Goal: Information Seeking & Learning: Check status

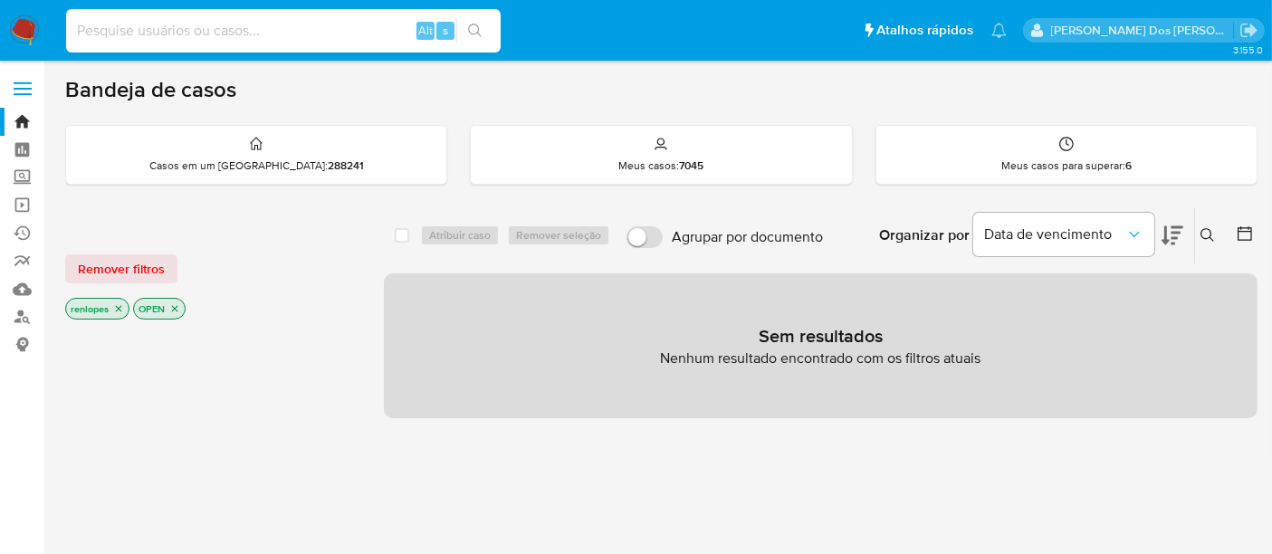
click at [302, 24] on input at bounding box center [283, 31] width 435 height 24
type input "[EMAIL_ADDRESS][DOMAIN_NAME]"
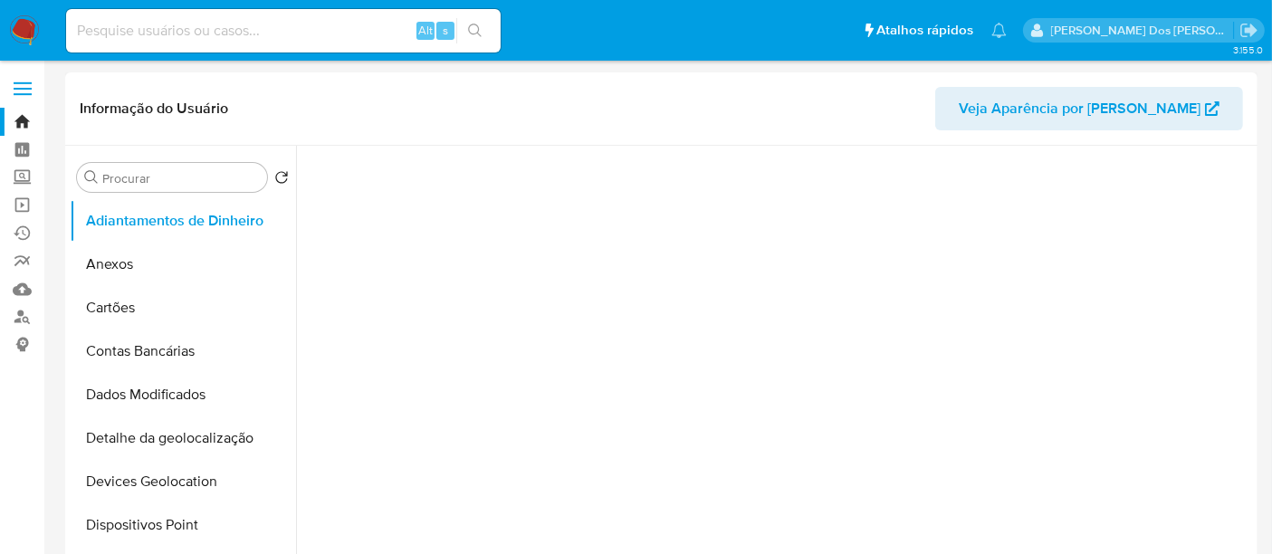
select select "10"
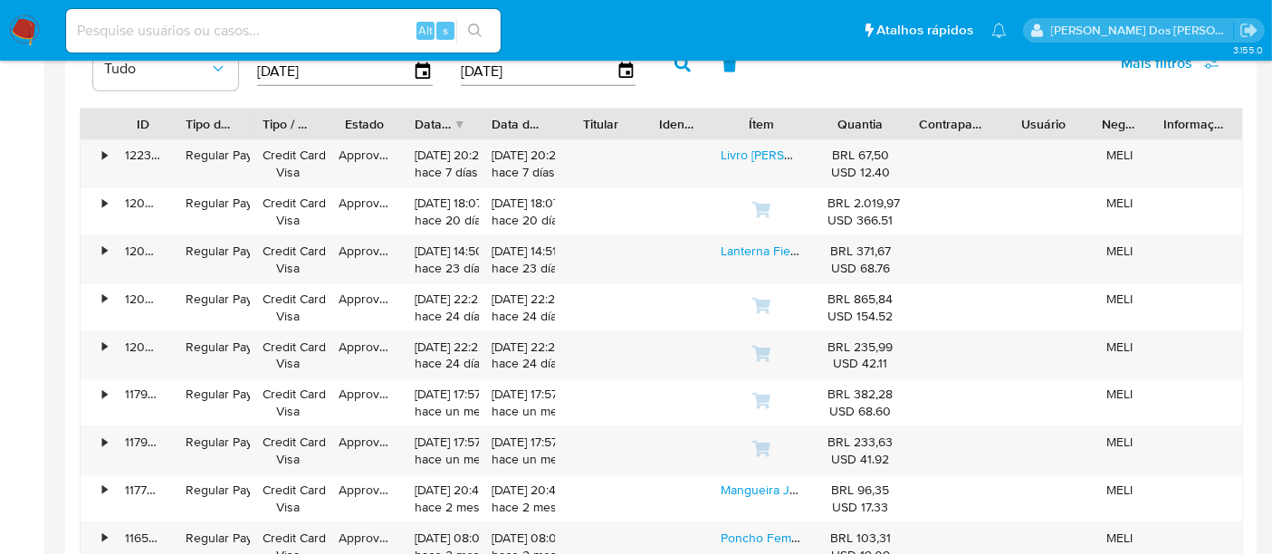
scroll to position [1609, 0]
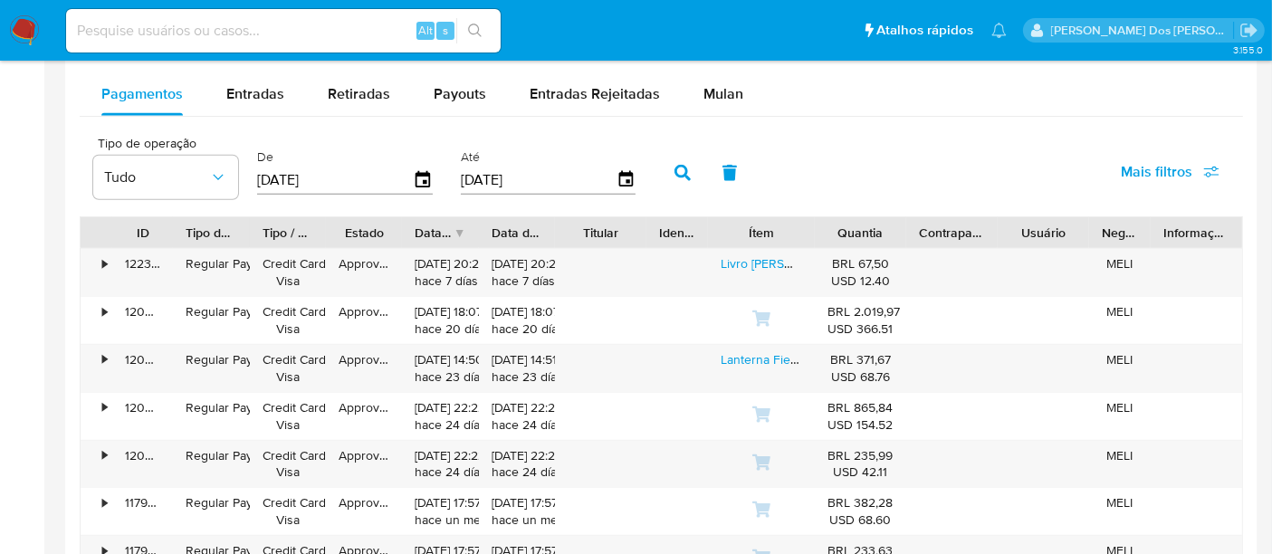
click at [300, 24] on input at bounding box center [283, 31] width 435 height 24
type input "renatolopesfilho1011@gmail.com"
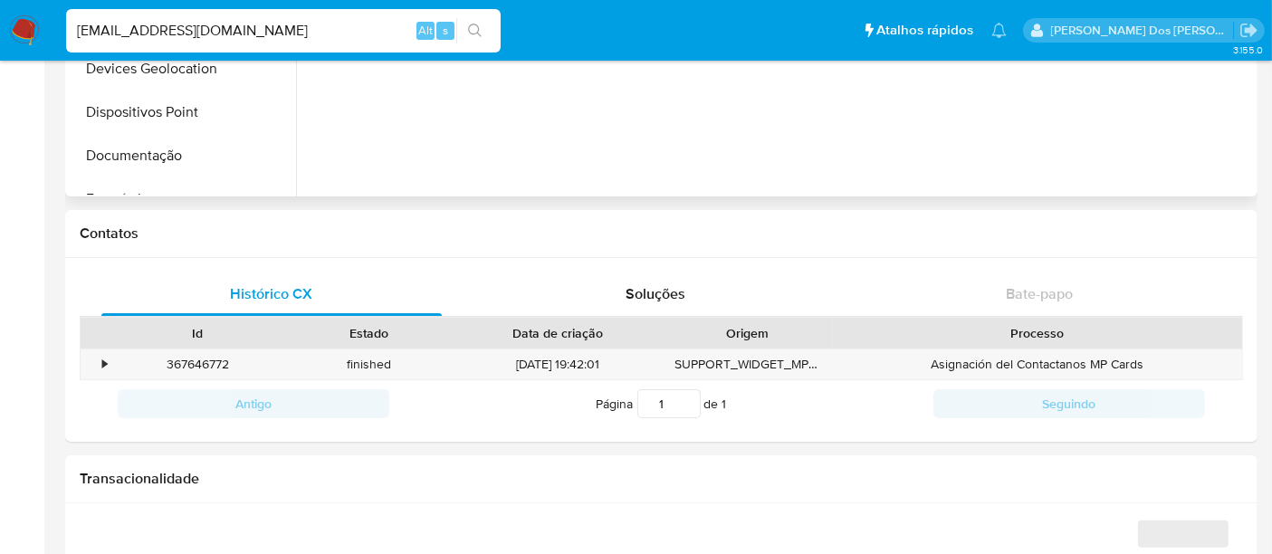
select select "10"
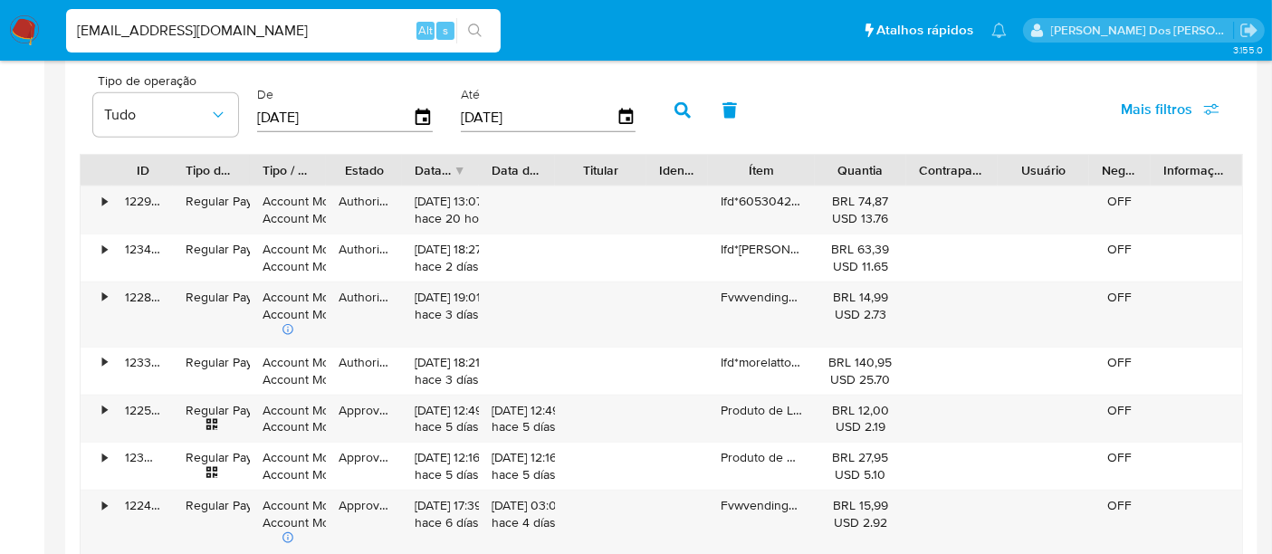
scroll to position [1710, 0]
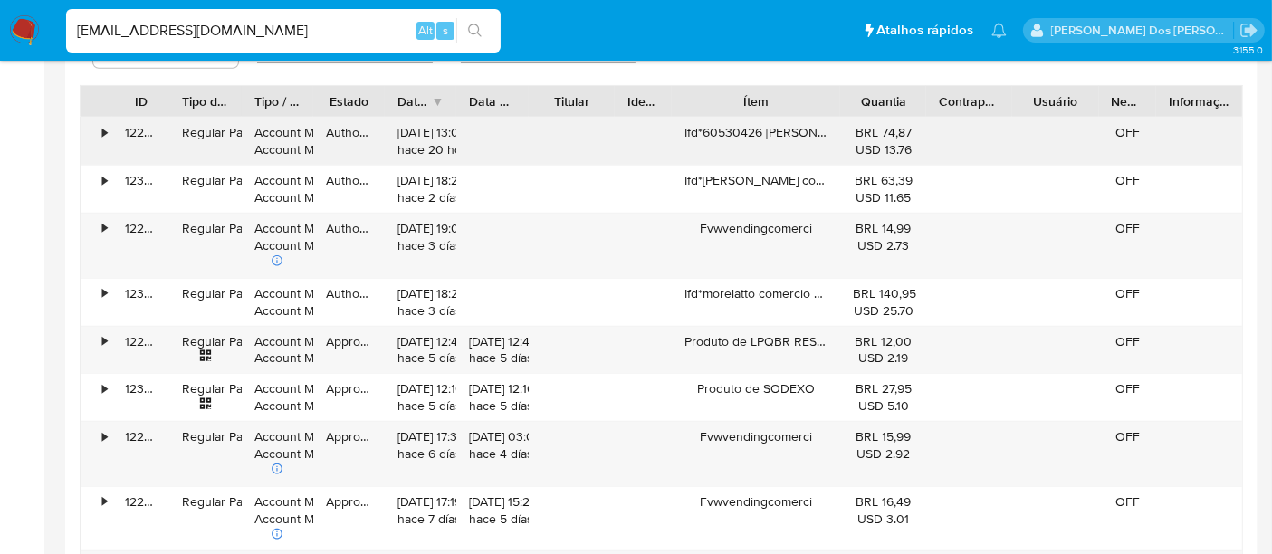
drag, startPoint x: 841, startPoint y: 107, endPoint x: 884, endPoint y: 118, distance: 43.9
click at [884, 118] on div "ID Tipo de operação Tipo / Método Estado Data de criação Data de aprovação Titu…" at bounding box center [662, 383] width 1164 height 596
click at [279, 33] on input "renatolopesfilho1011@gmail.com" at bounding box center [283, 31] width 435 height 24
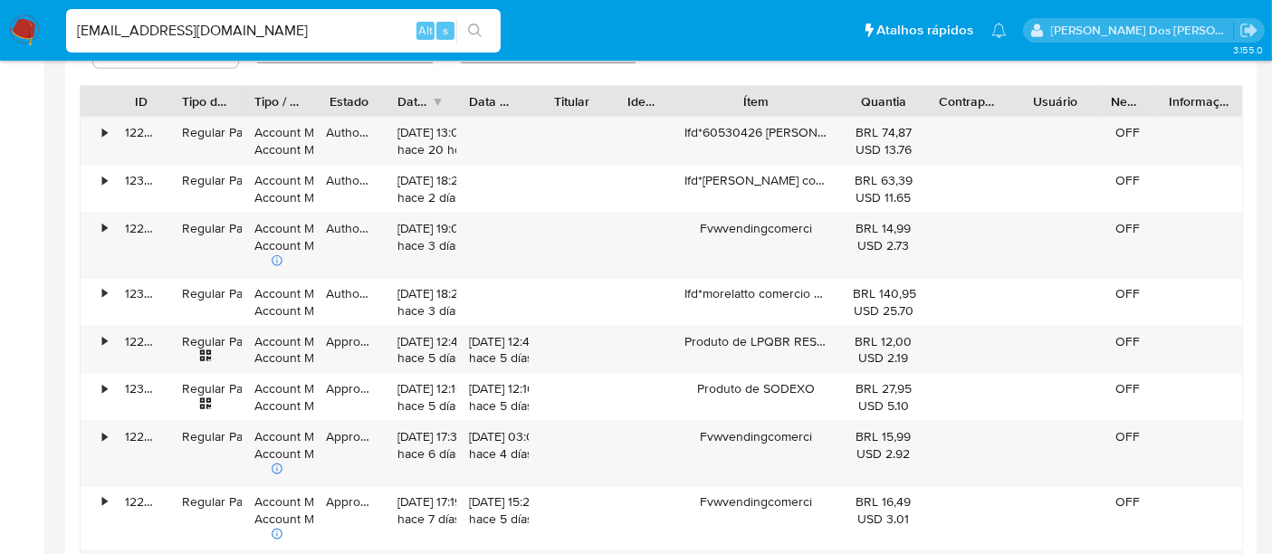
type input "msaluha@yahoo.com"
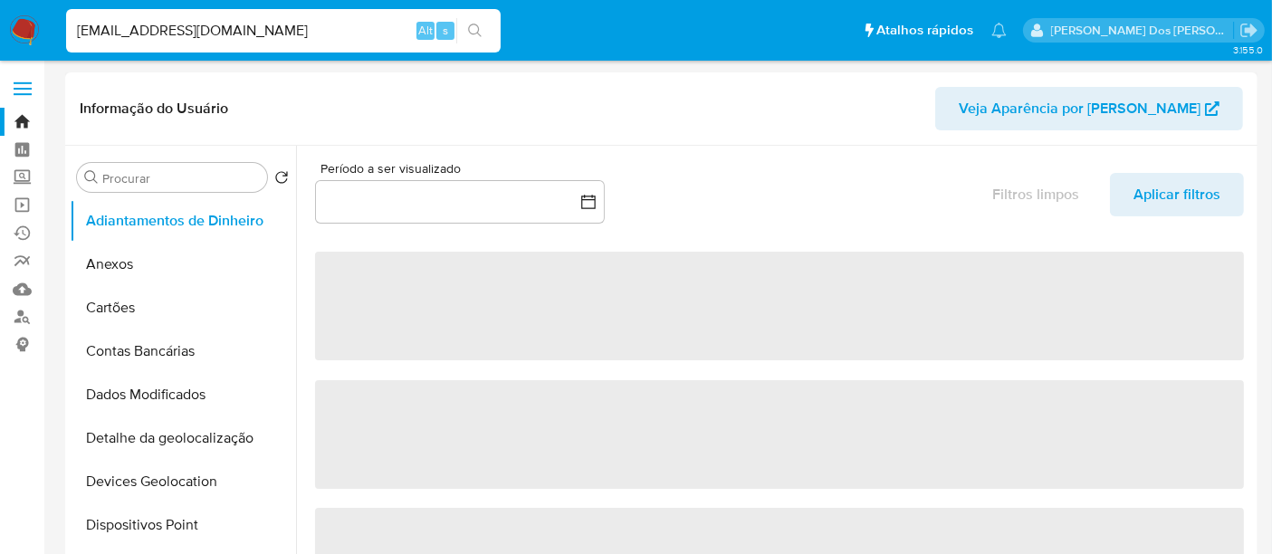
select select "10"
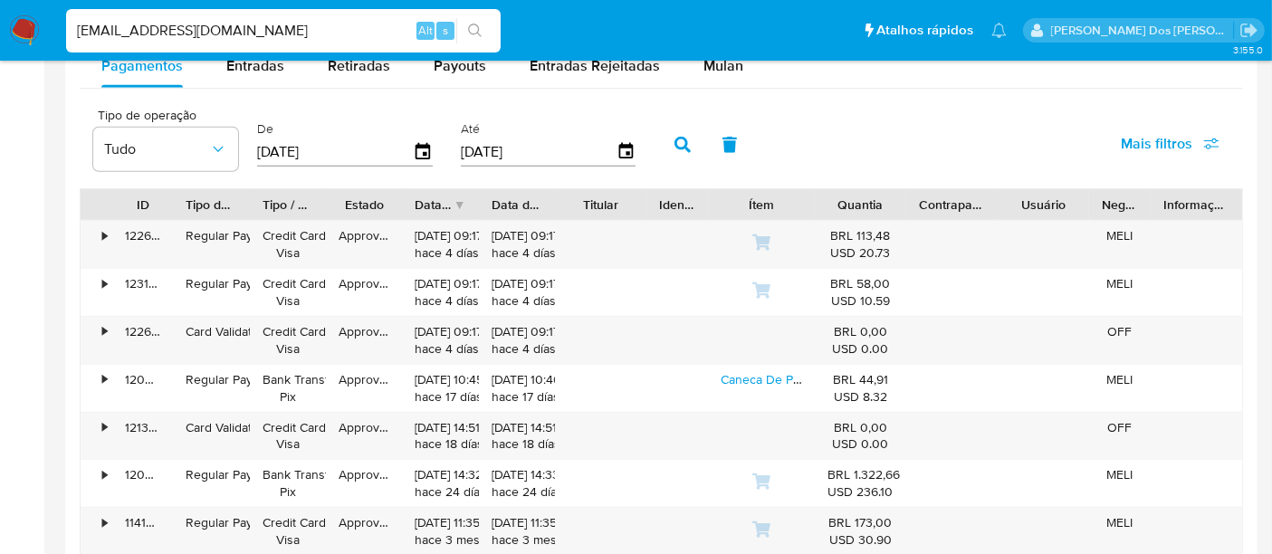
scroll to position [1710, 0]
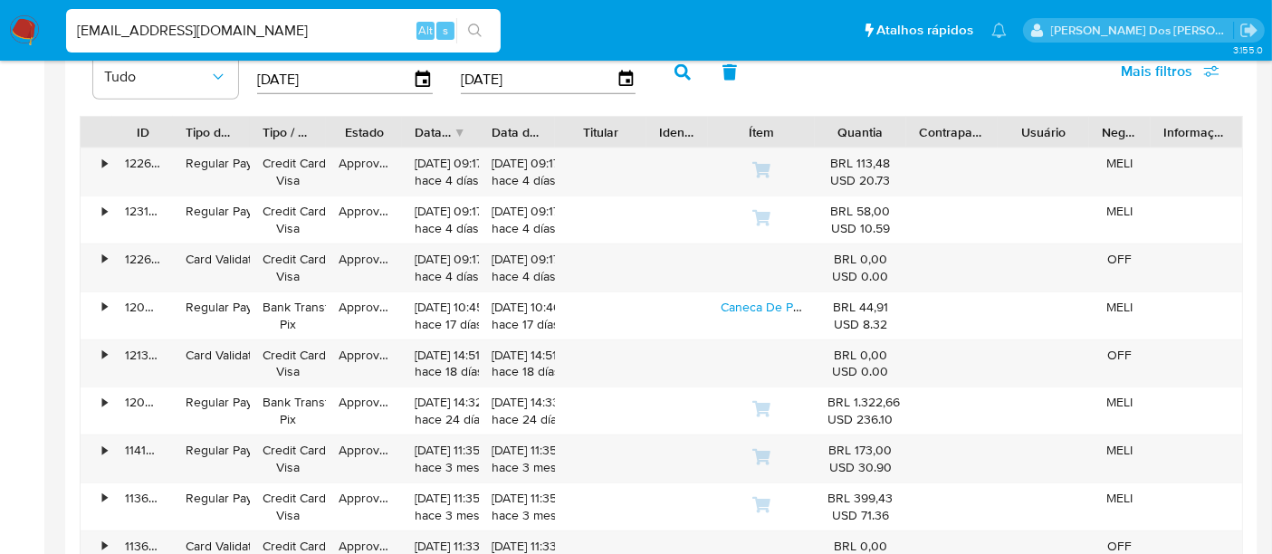
click at [245, 34] on input "msaluha@yahoo.com" at bounding box center [283, 31] width 435 height 24
paste input "s706444e7yFACsR5N1n4Mbix"
type input "s706444e7yFACsR5N1n4Mbix"
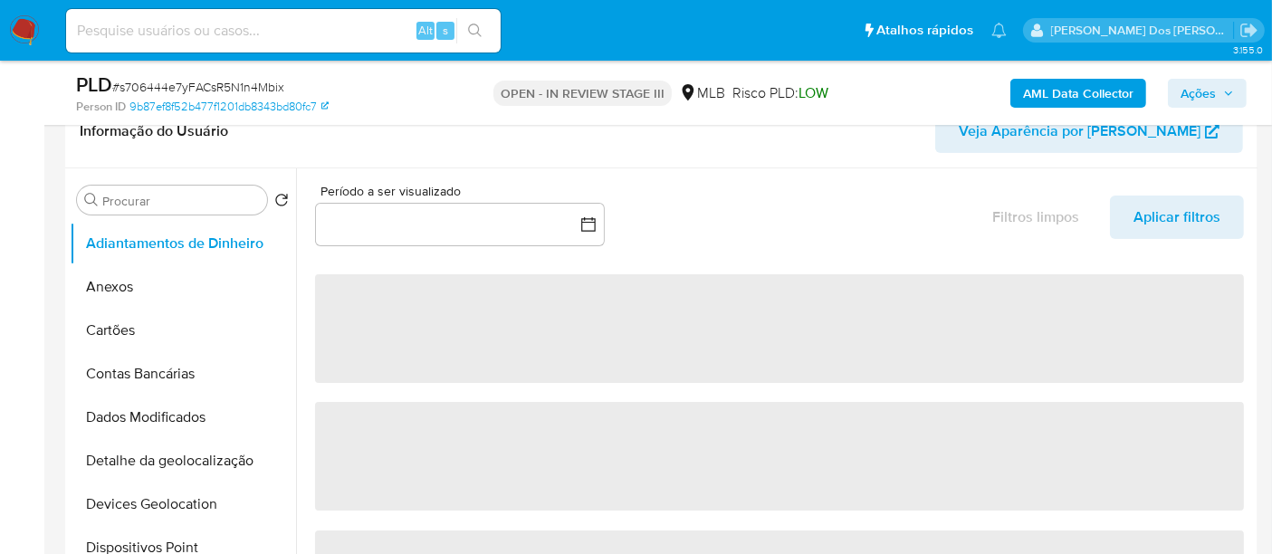
select select "10"
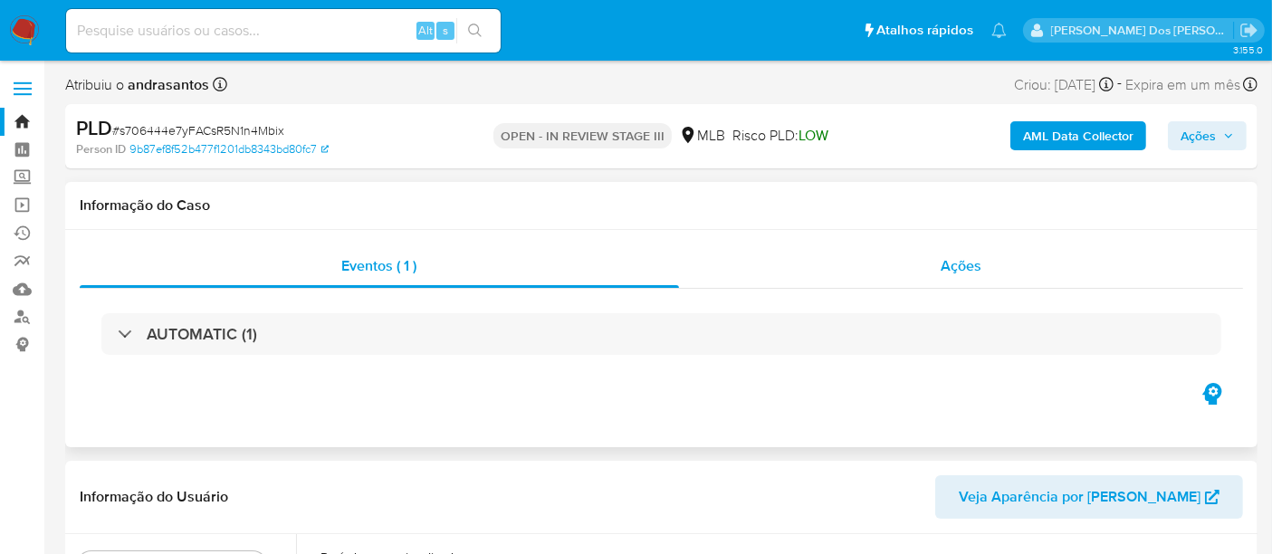
click at [951, 259] on span "Ações" at bounding box center [961, 265] width 41 height 21
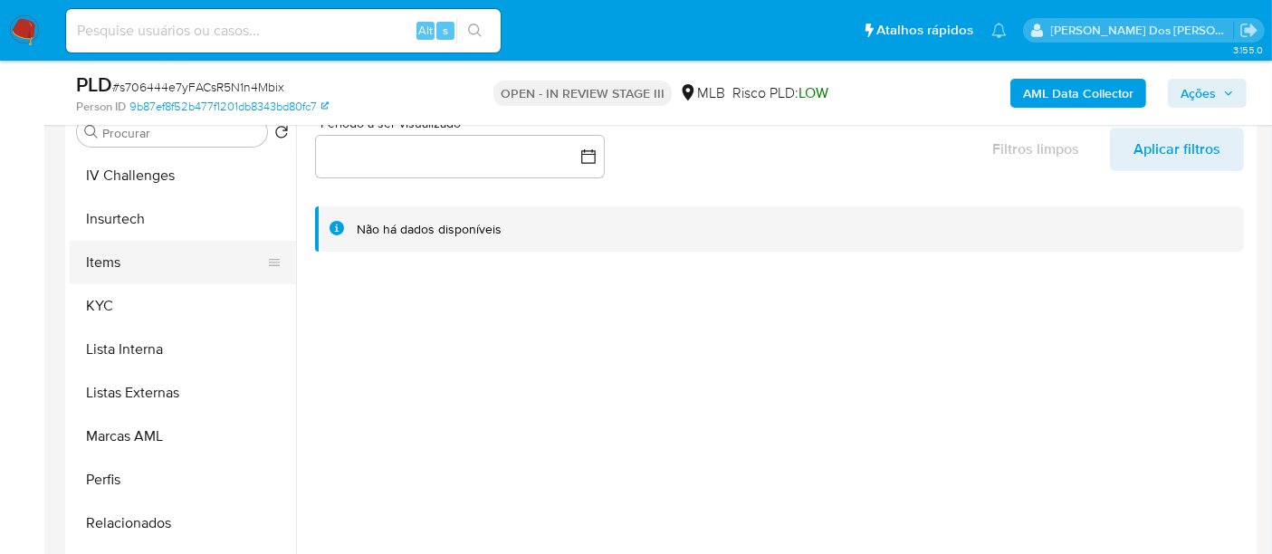
scroll to position [707, 0]
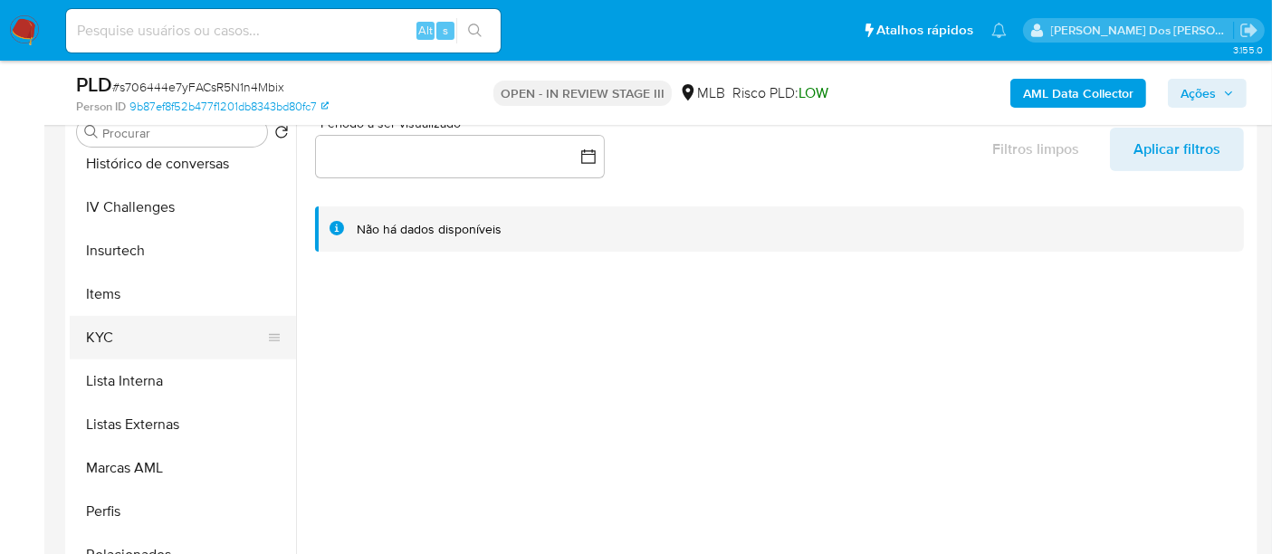
click at [98, 335] on button "KYC" at bounding box center [176, 337] width 212 height 43
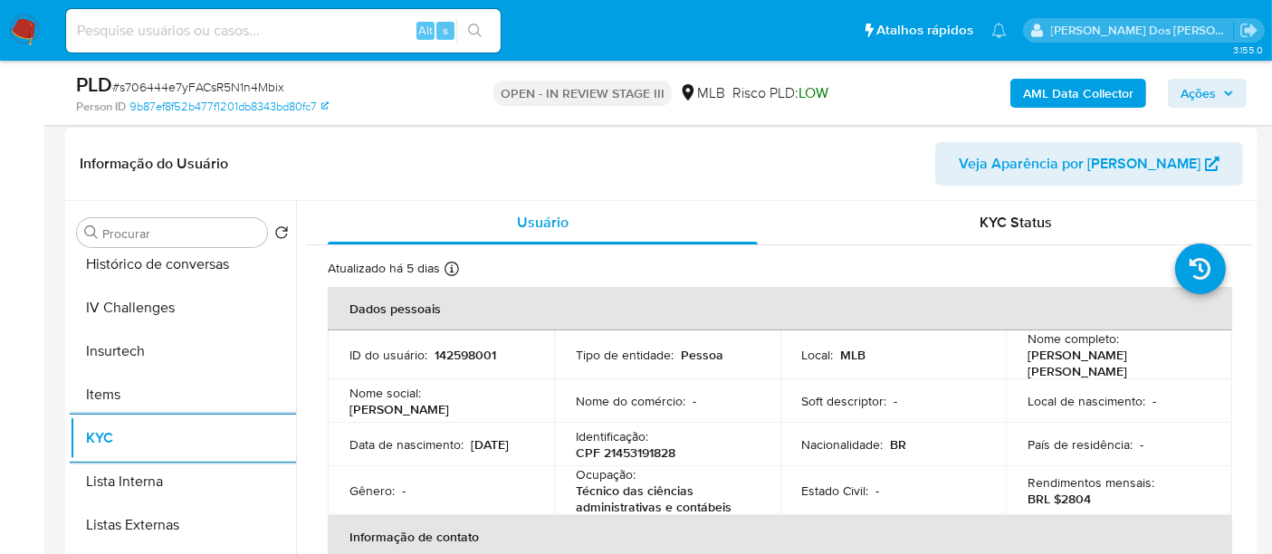
scroll to position [506, 0]
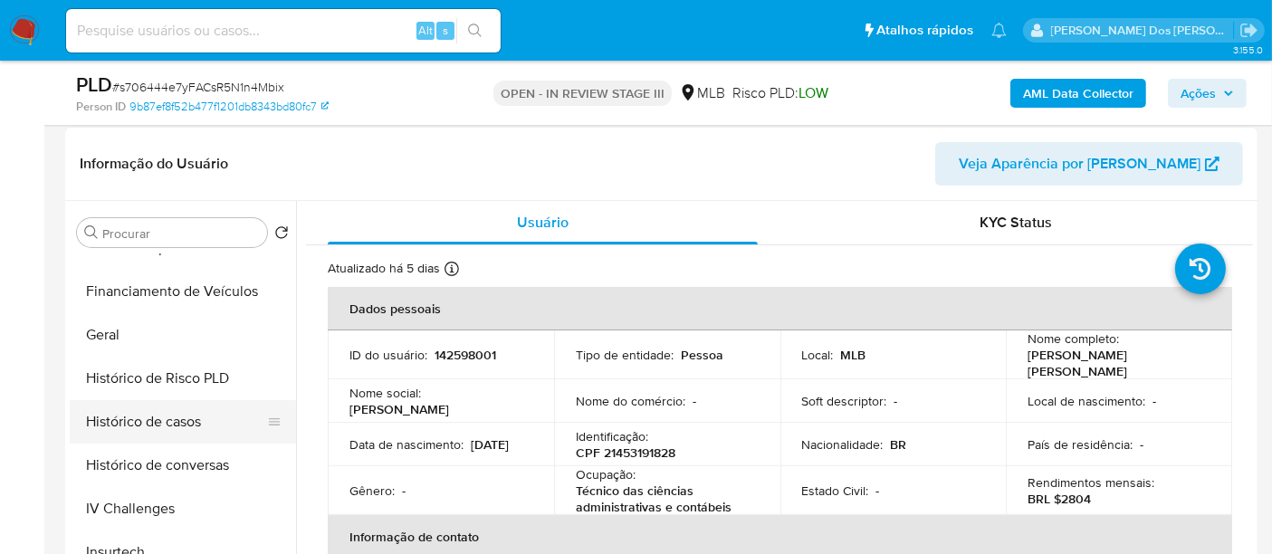
click at [189, 417] on button "Histórico de casos" at bounding box center [176, 421] width 212 height 43
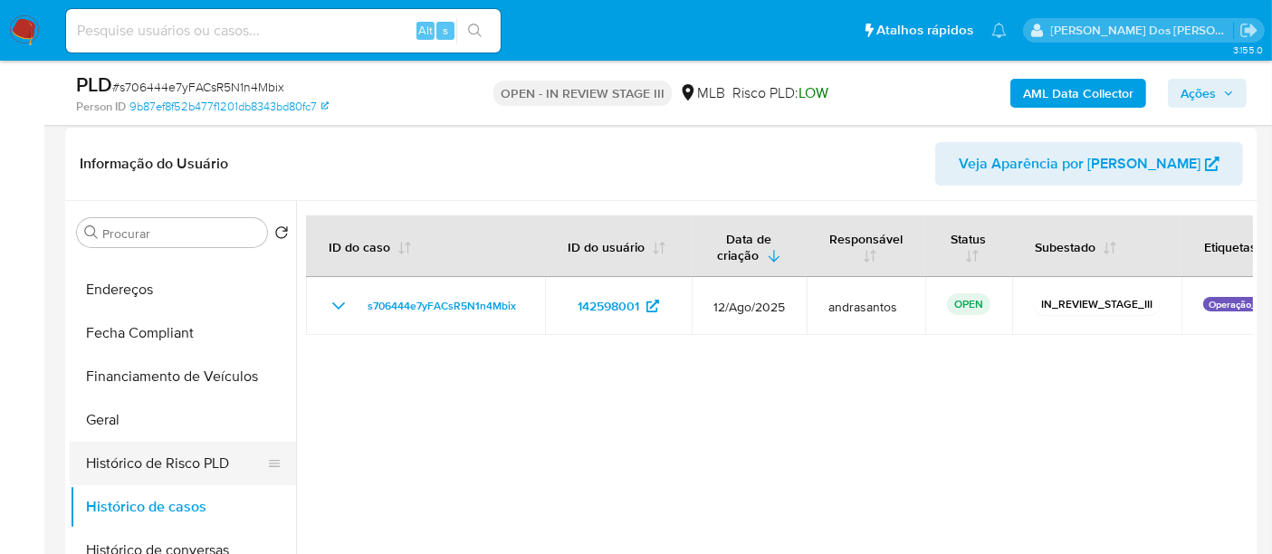
scroll to position [305, 0]
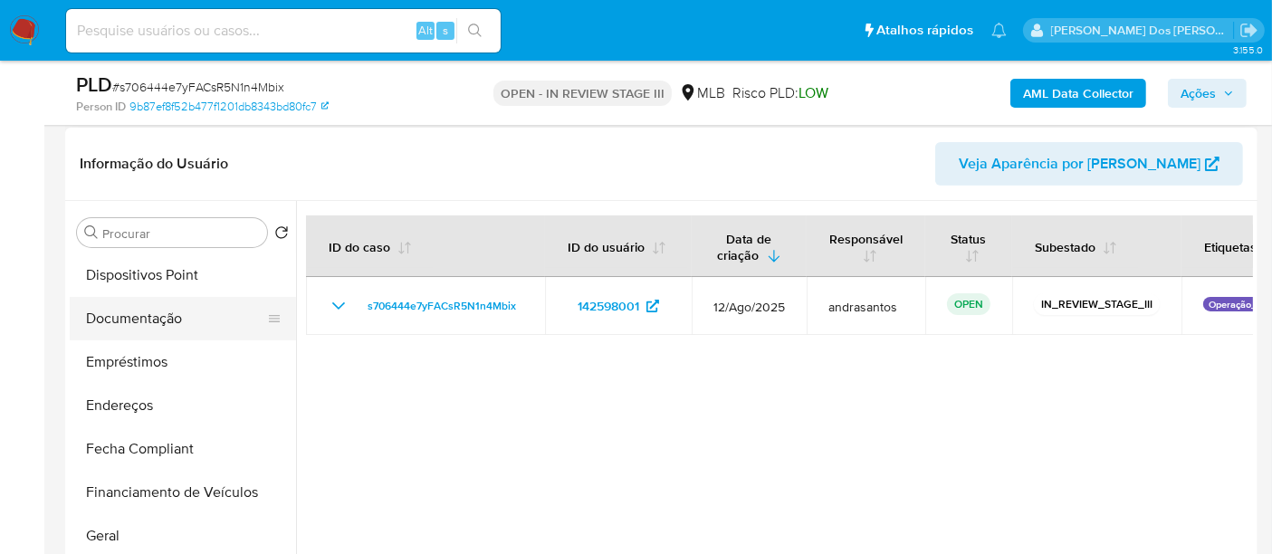
click at [149, 324] on button "Documentação" at bounding box center [176, 318] width 212 height 43
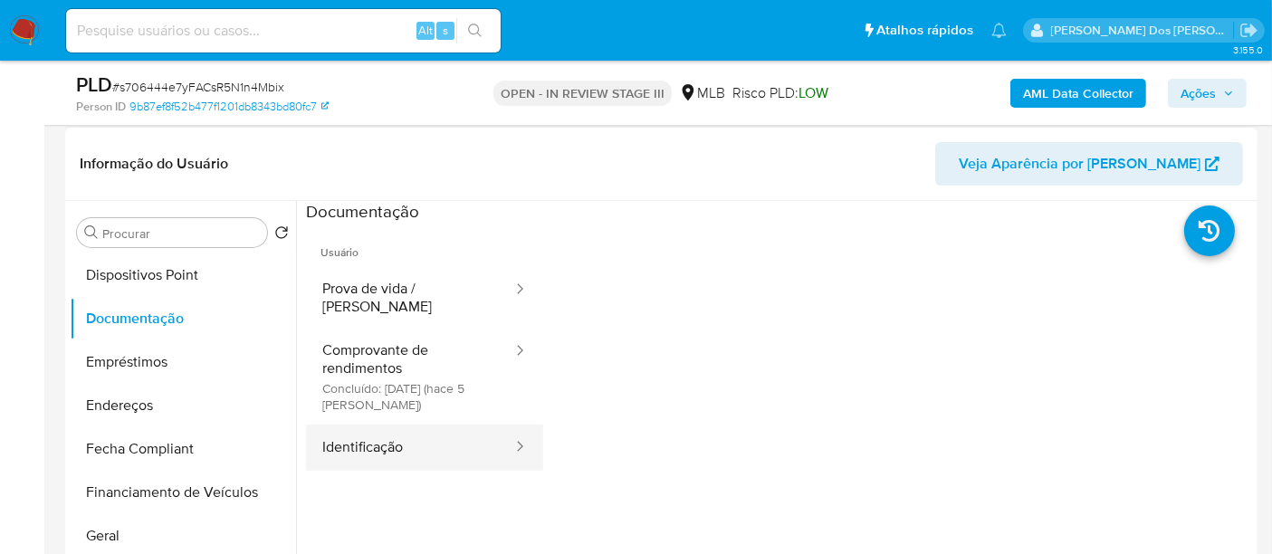
click at [369, 427] on button "Identificação" at bounding box center [410, 448] width 208 height 46
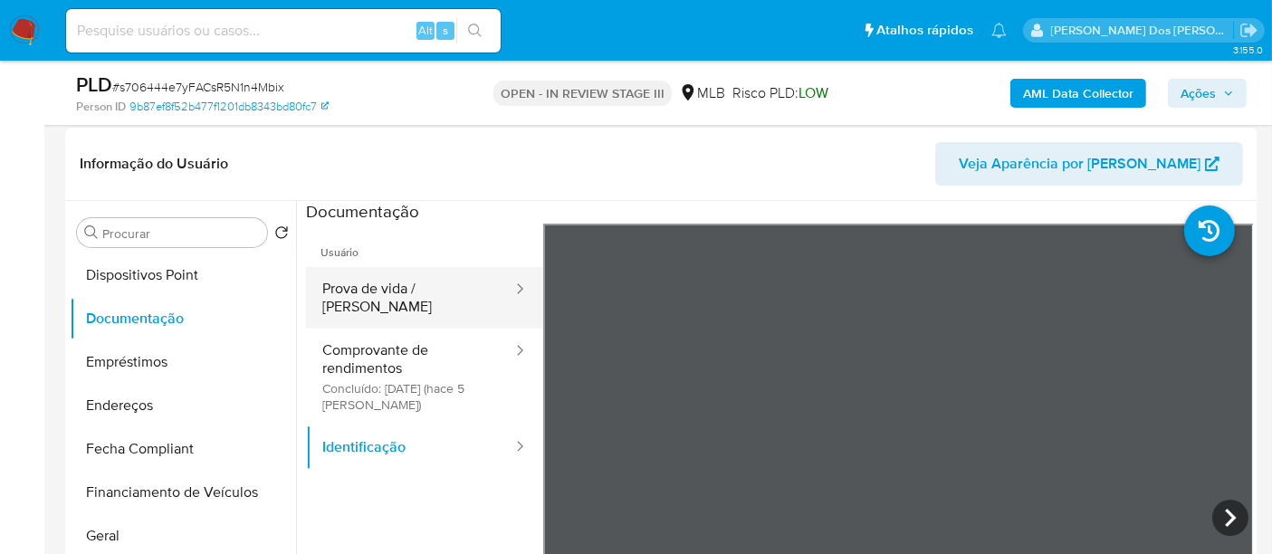
click at [323, 288] on button "Prova de vida / [PERSON_NAME]" at bounding box center [410, 298] width 208 height 62
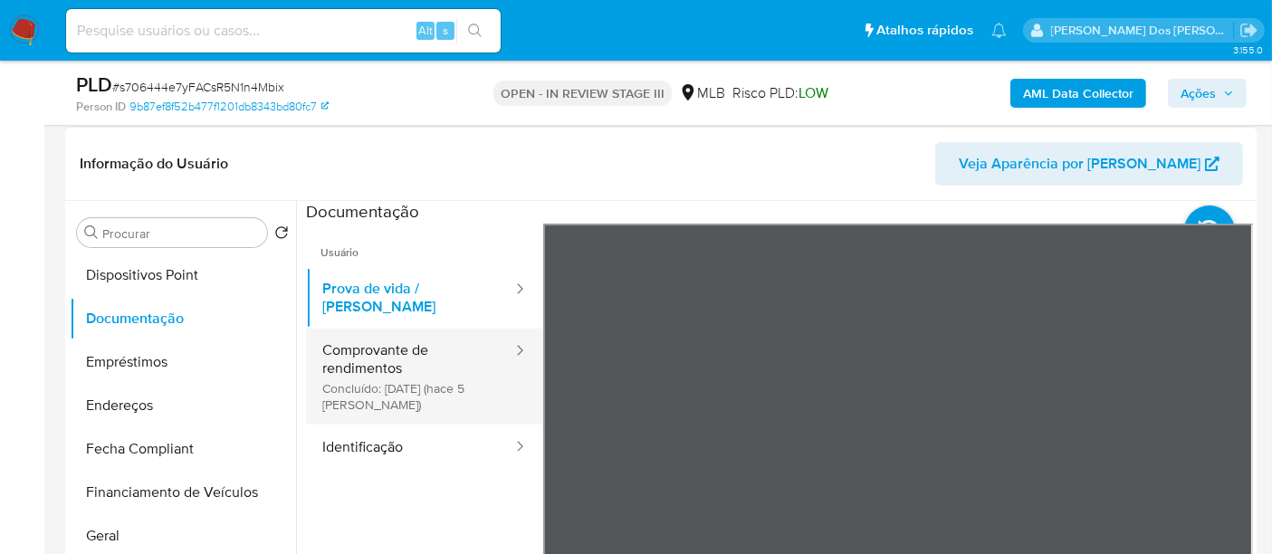
click at [385, 355] on button "Comprovante de rendimentos Concluído: 20/08/2025 (hace 5 días)" at bounding box center [410, 377] width 208 height 96
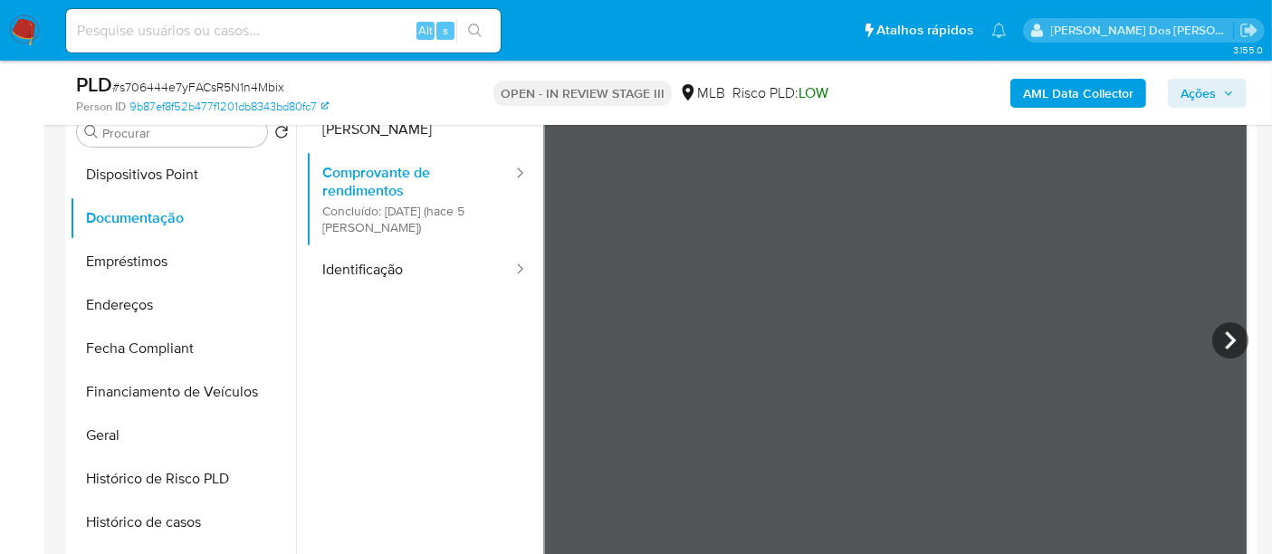
scroll to position [101, 0]
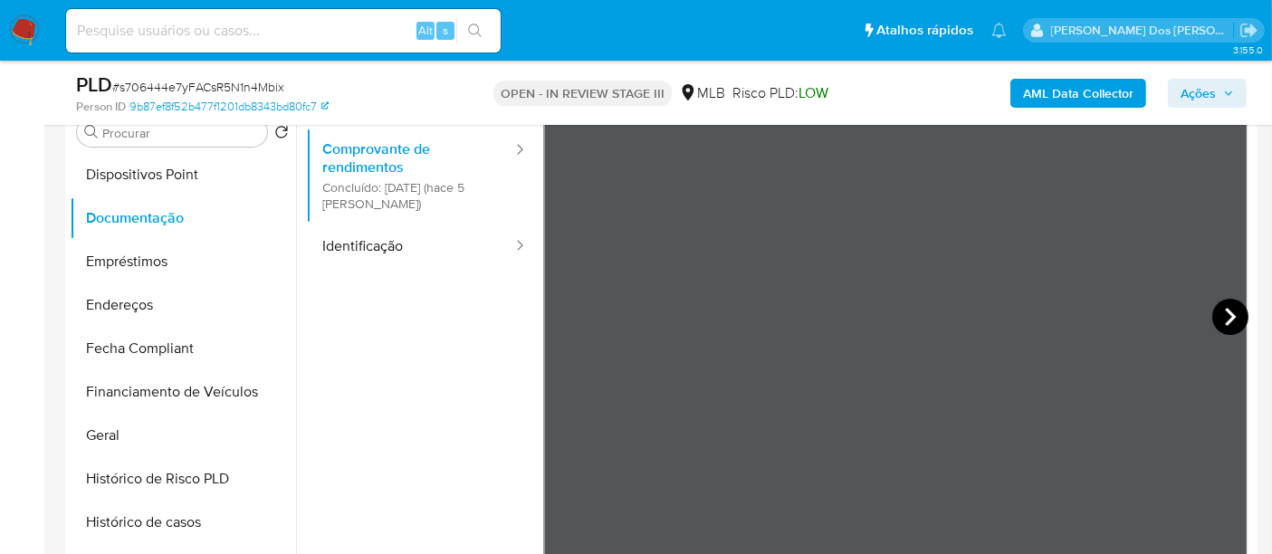
click at [1222, 312] on icon at bounding box center [1231, 317] width 36 height 36
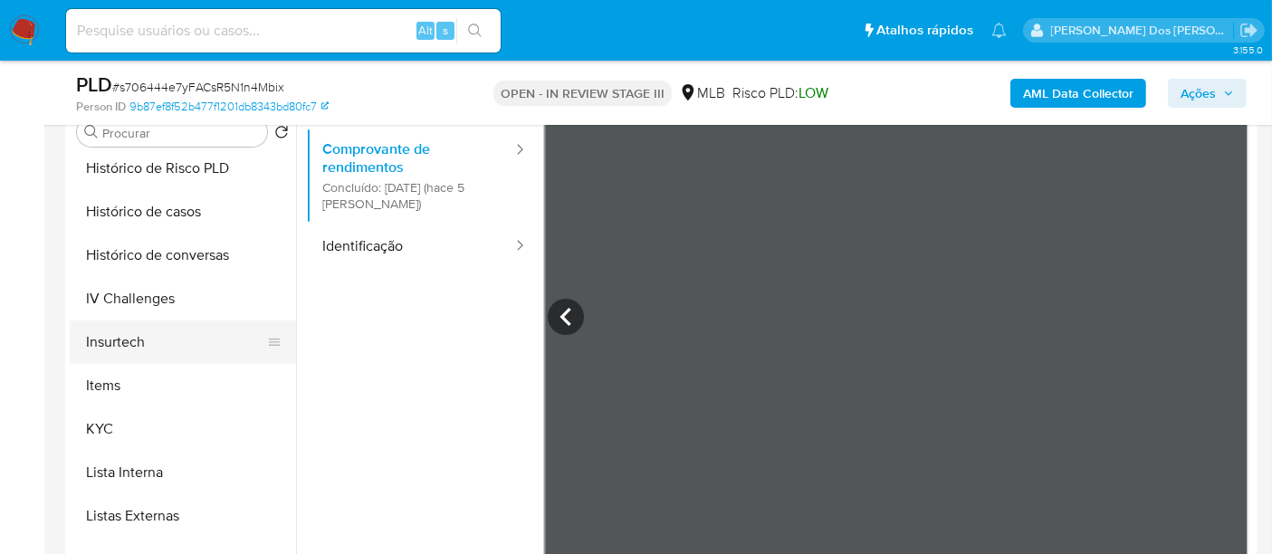
scroll to position [707, 0]
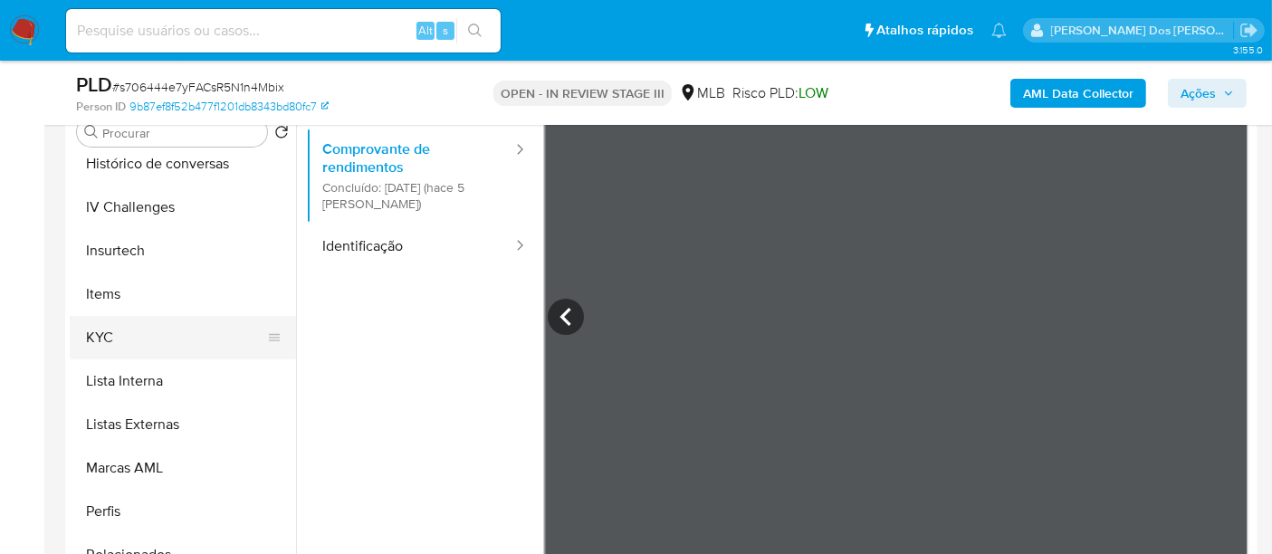
click at [106, 338] on button "KYC" at bounding box center [176, 337] width 212 height 43
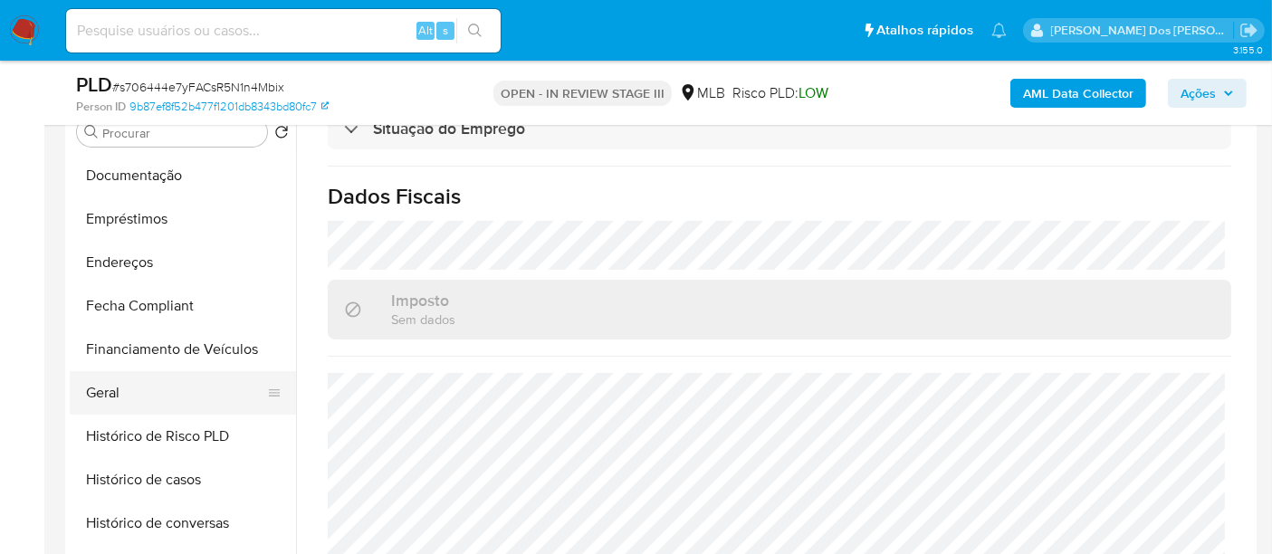
scroll to position [305, 0]
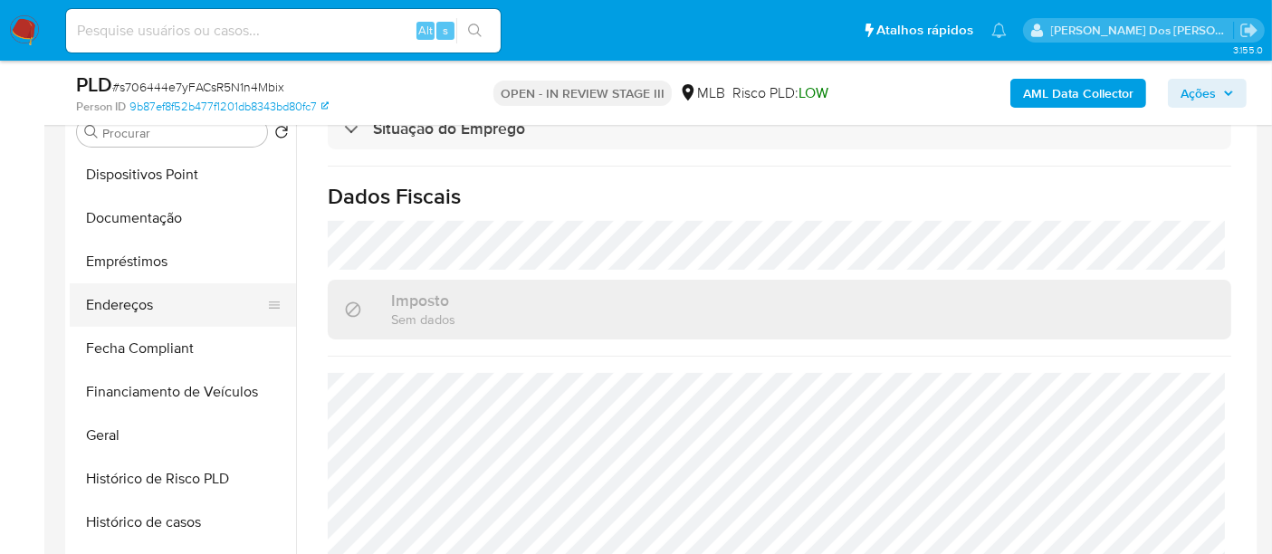
click at [130, 309] on button "Endereços" at bounding box center [176, 304] width 212 height 43
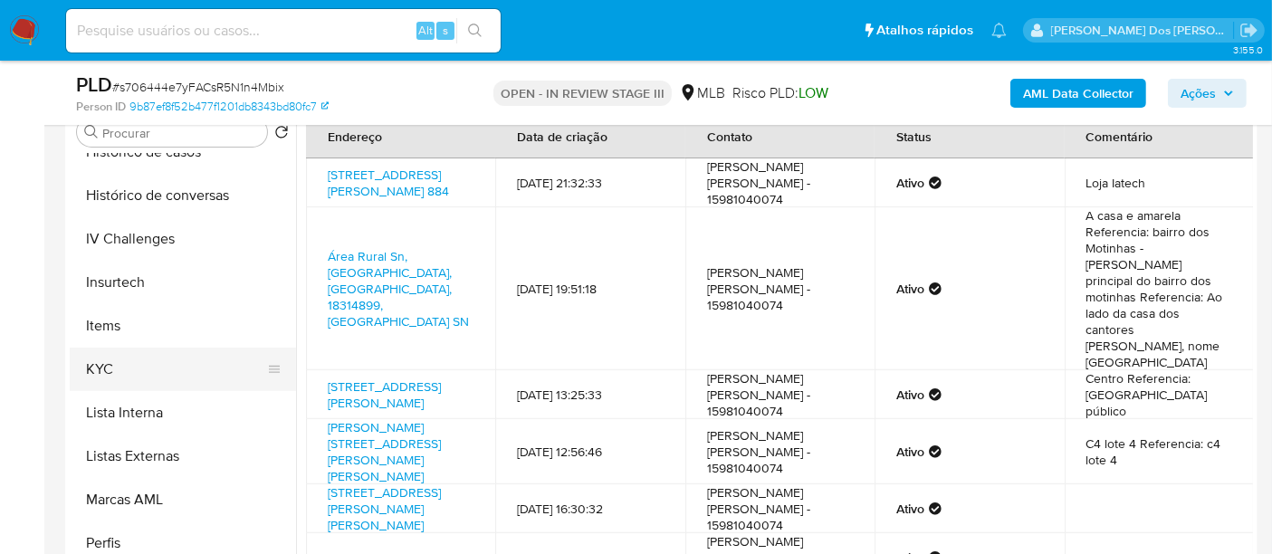
scroll to position [707, 0]
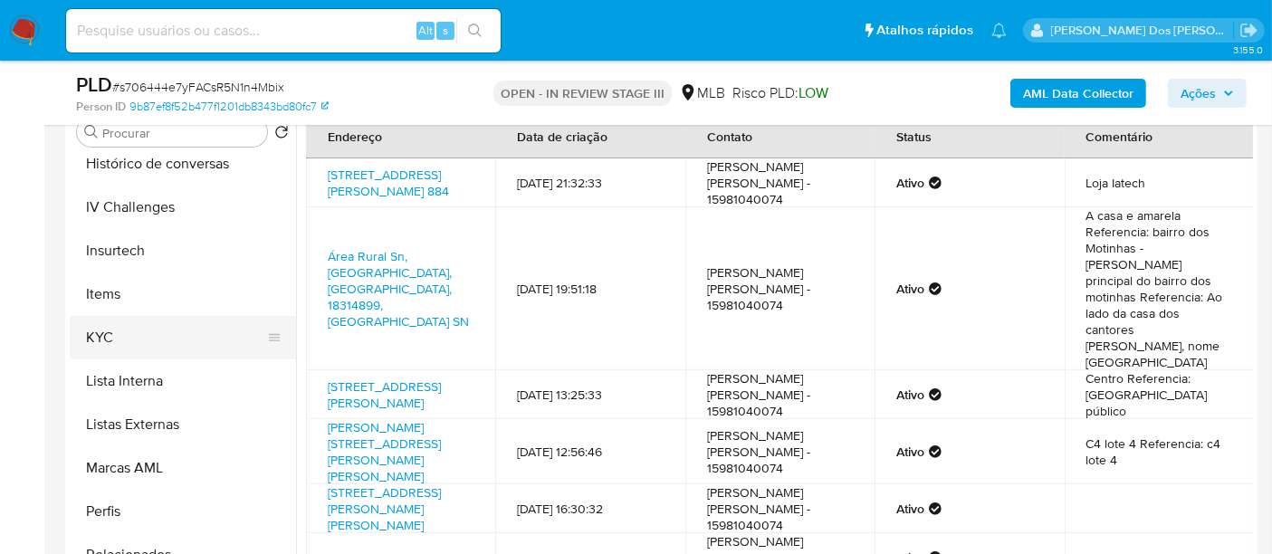
click at [109, 342] on button "KYC" at bounding box center [176, 337] width 212 height 43
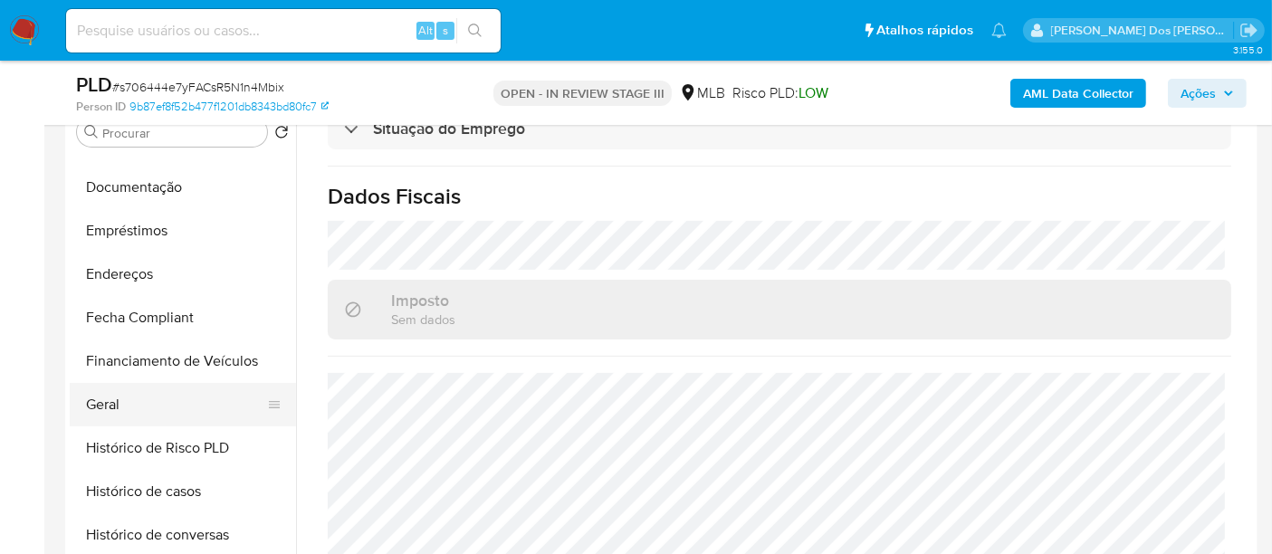
scroll to position [305, 0]
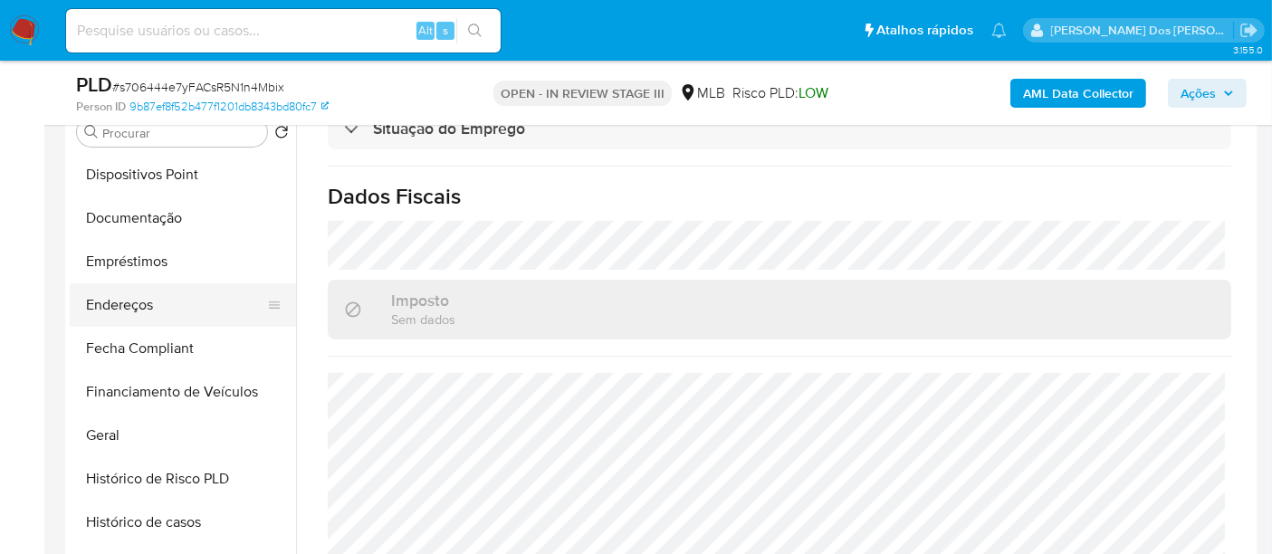
click at [139, 305] on button "Endereços" at bounding box center [176, 304] width 212 height 43
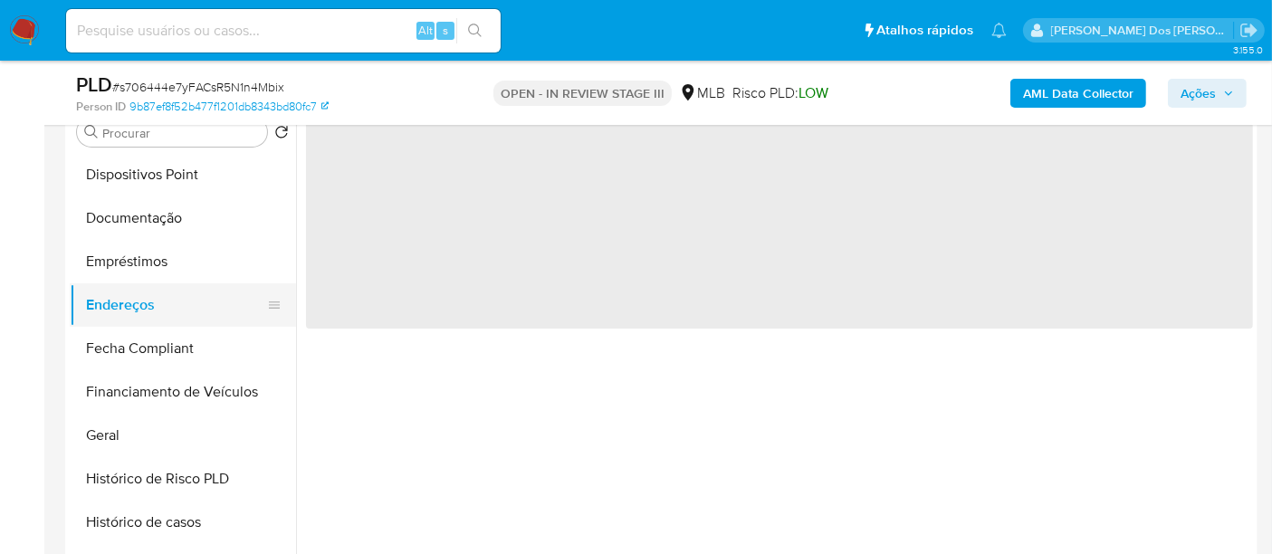
scroll to position [0, 0]
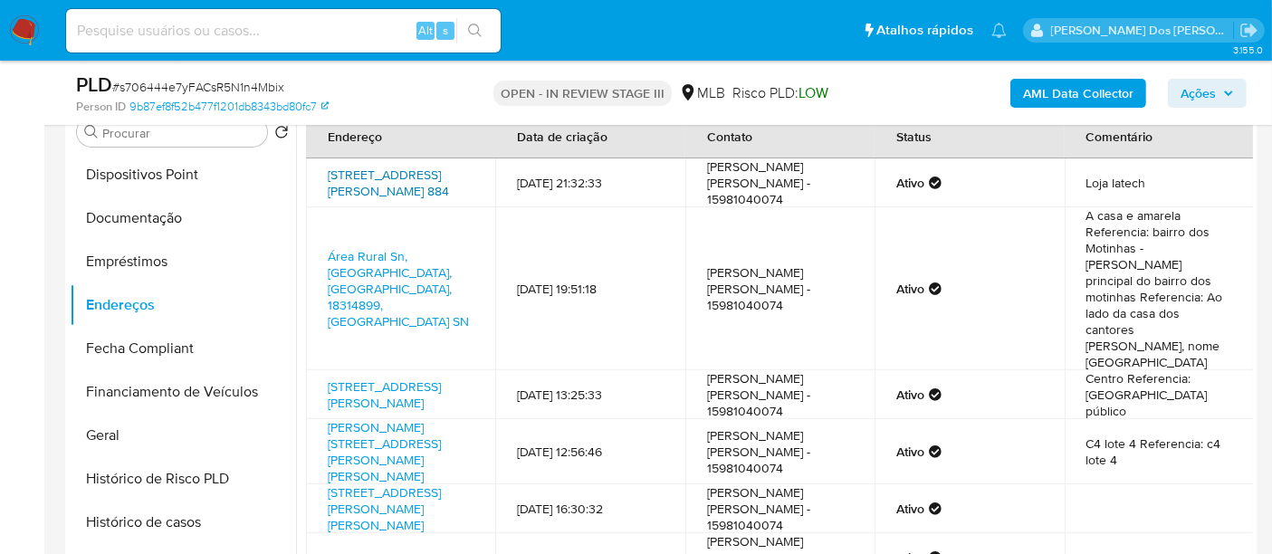
click at [374, 192] on link "Avenida General Osório 884, Sorocaba, São Paulo, 18060501, Brasil 884" at bounding box center [388, 183] width 121 height 34
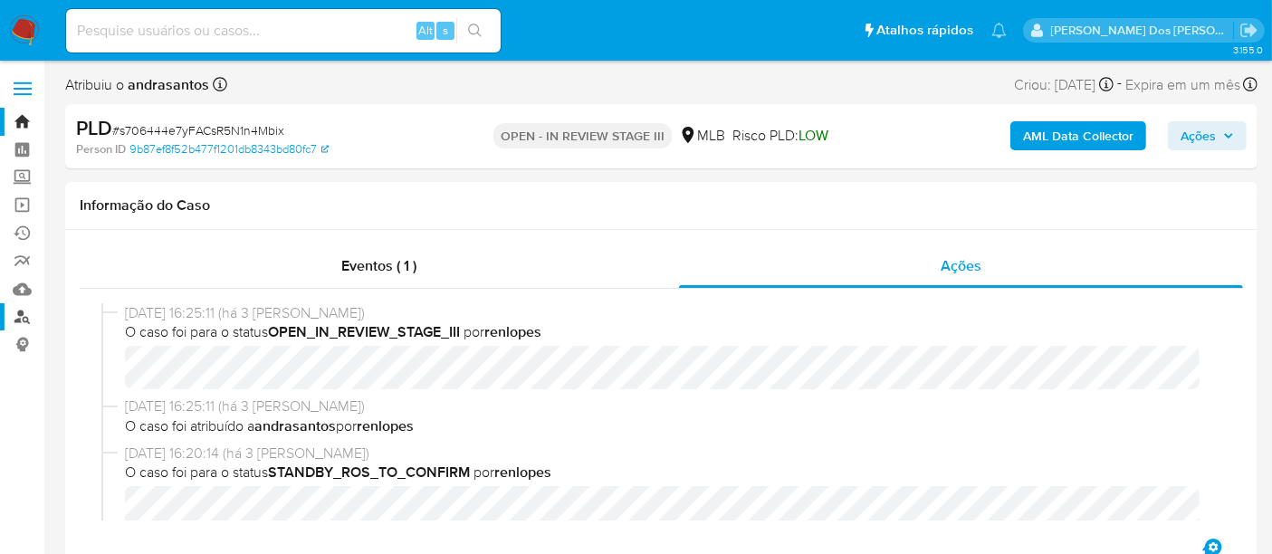
click at [24, 319] on link "Localizador de pessoas" at bounding box center [108, 317] width 216 height 28
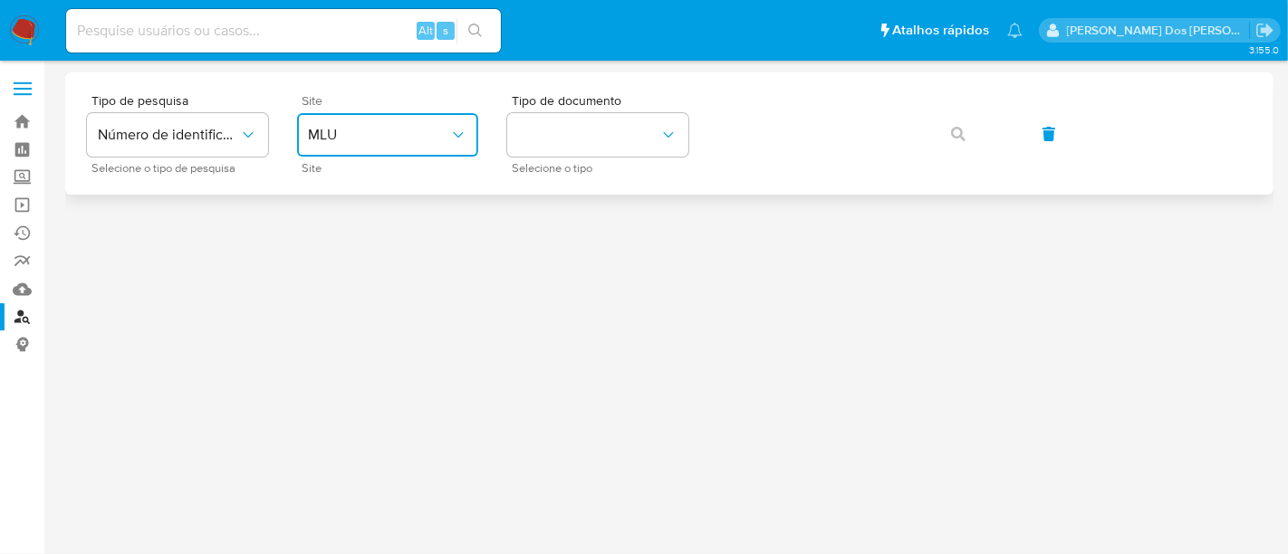
click at [354, 134] on span "MLU" at bounding box center [378, 135] width 141 height 18
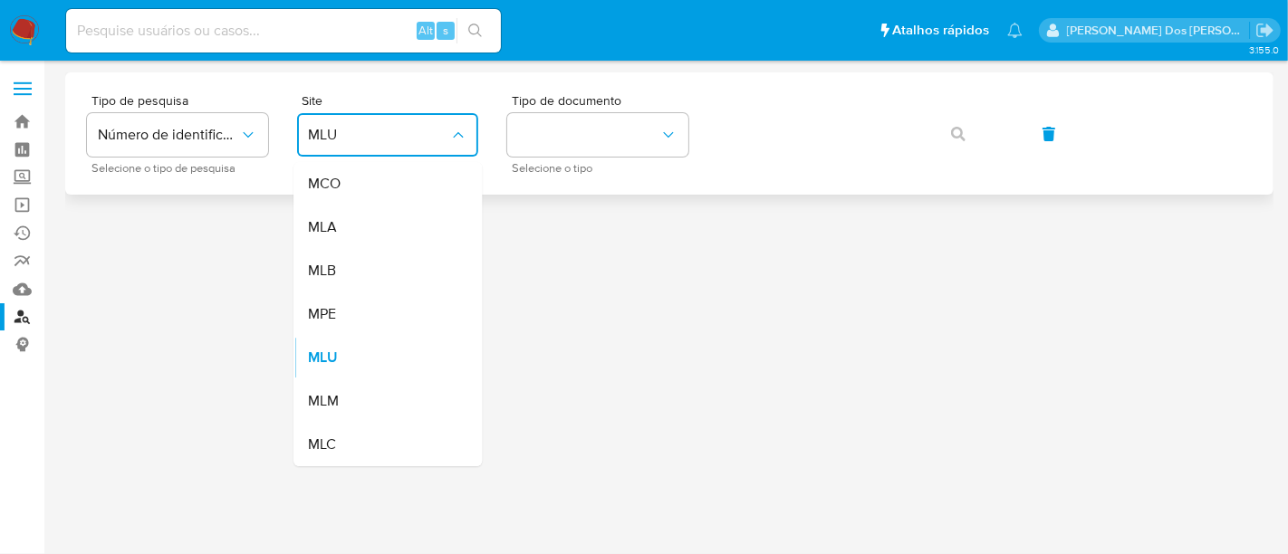
drag, startPoint x: 341, startPoint y: 272, endPoint x: 506, endPoint y: 189, distance: 184.3
click at [341, 270] on div "MLB" at bounding box center [382, 270] width 149 height 43
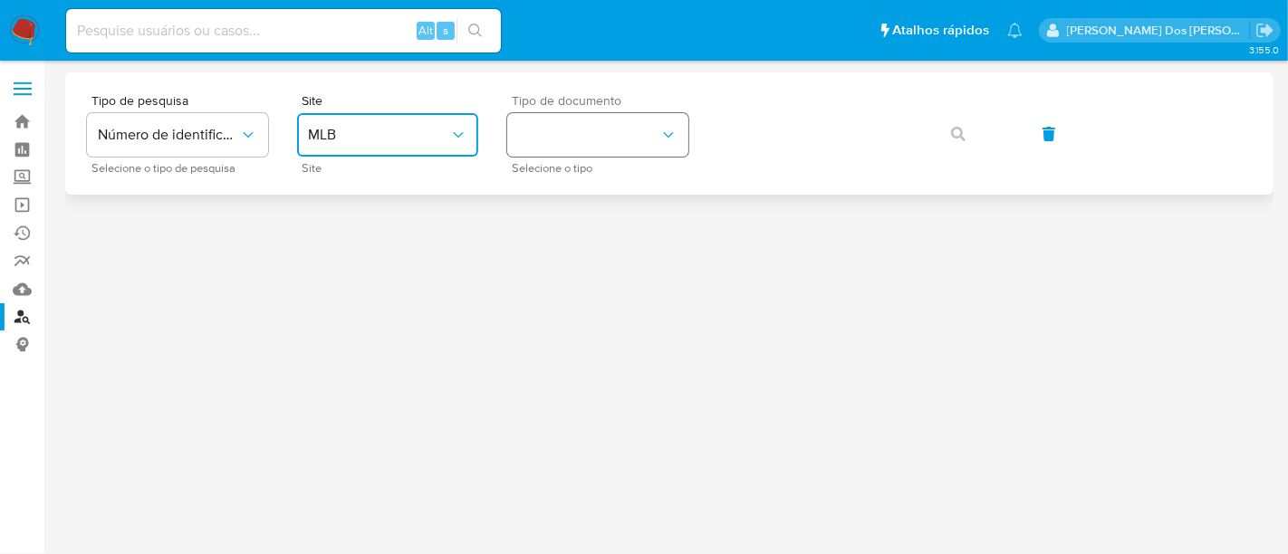
click at [555, 141] on button "identificationType" at bounding box center [597, 134] width 181 height 43
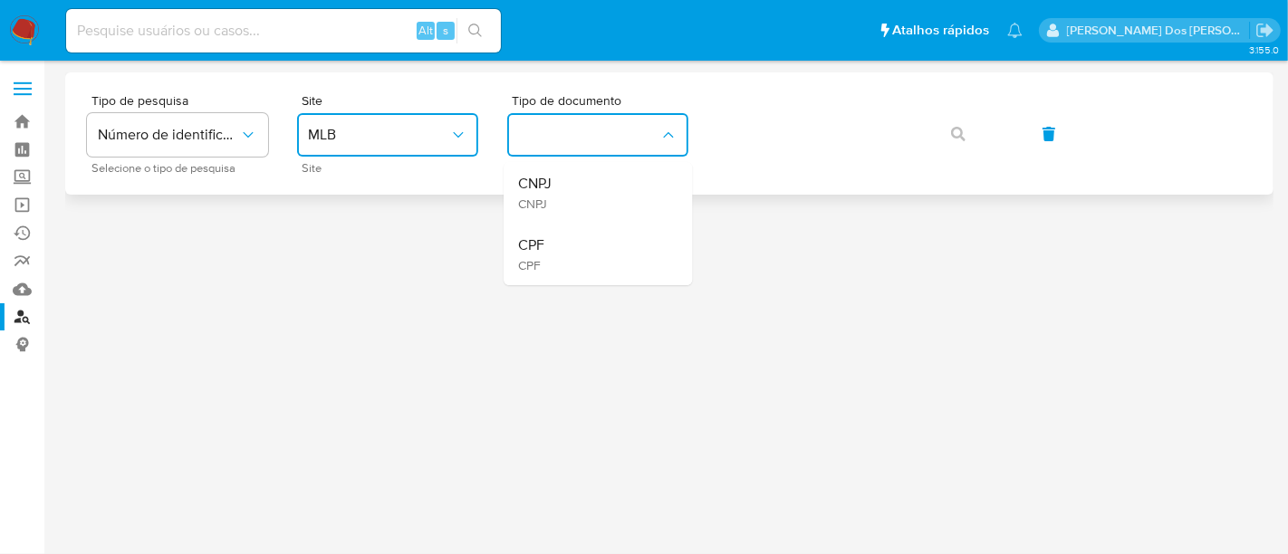
drag, startPoint x: 547, startPoint y: 188, endPoint x: 561, endPoint y: 179, distance: 17.1
click at [548, 186] on span "CNPJ" at bounding box center [535, 184] width 34 height 18
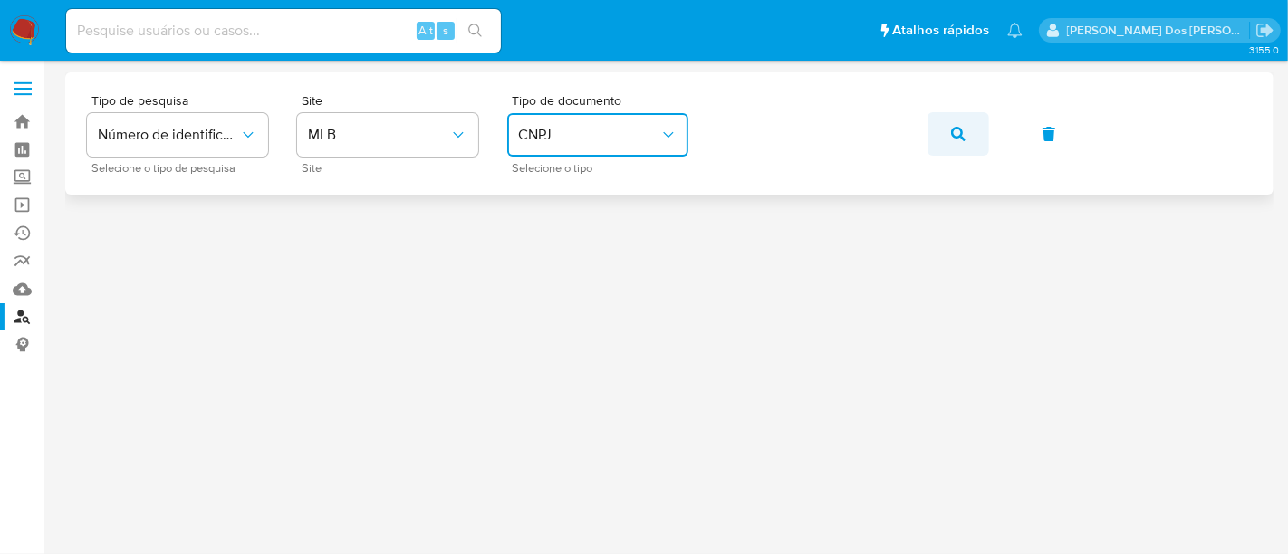
click at [945, 129] on button "button" at bounding box center [958, 133] width 62 height 43
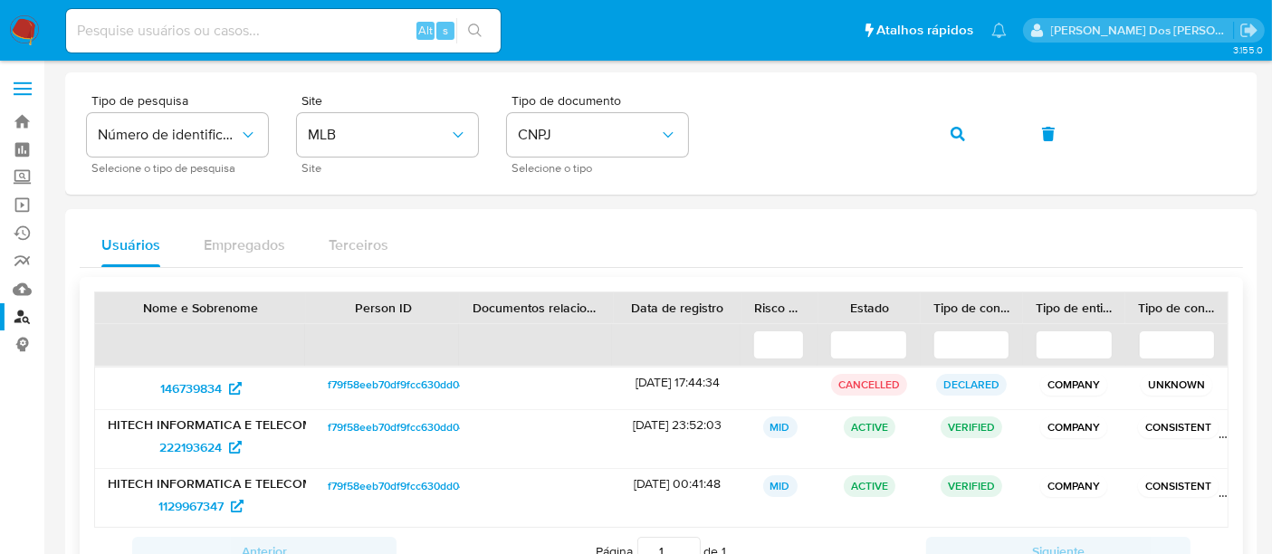
scroll to position [72, 0]
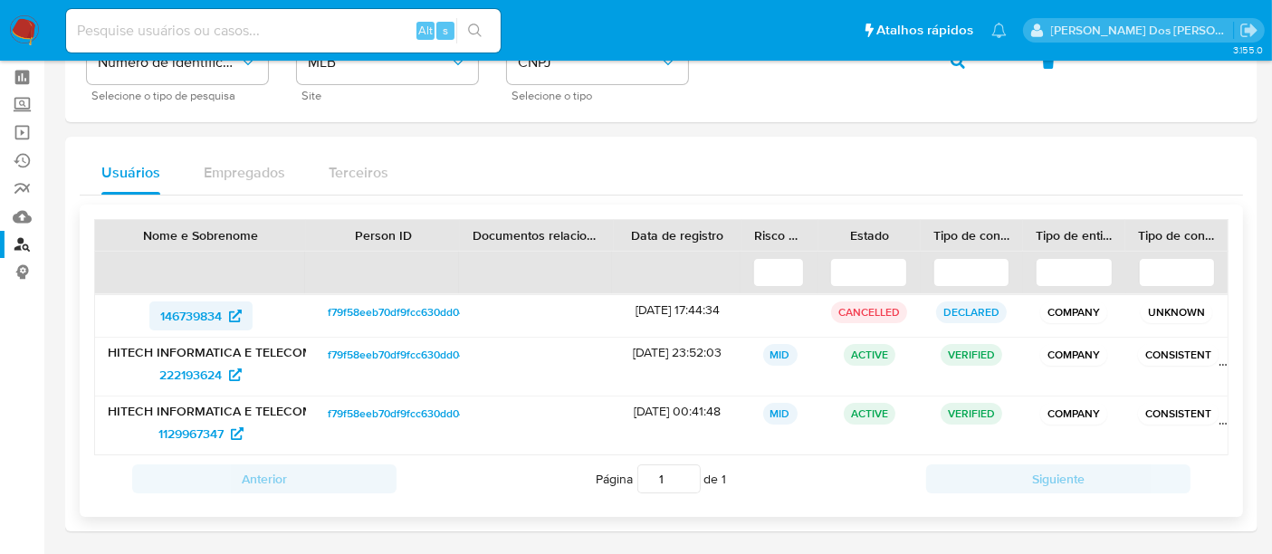
click at [177, 318] on span "146739834" at bounding box center [191, 316] width 62 height 29
click at [191, 380] on span "222193624" at bounding box center [190, 374] width 62 height 29
click at [178, 438] on span "1129967347" at bounding box center [190, 433] width 65 height 29
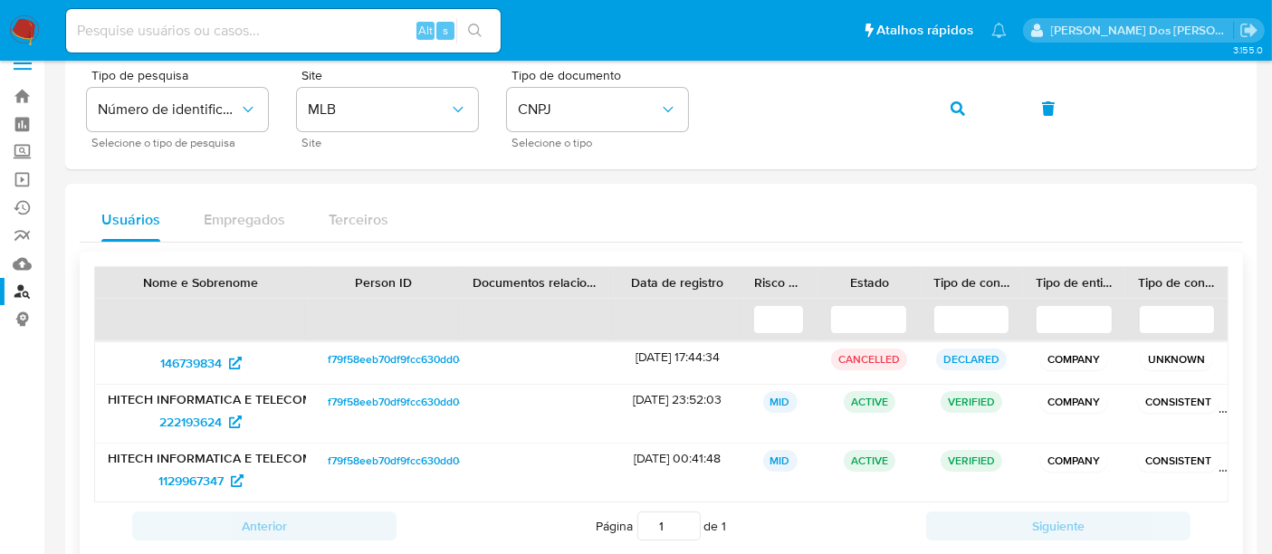
scroll to position [0, 0]
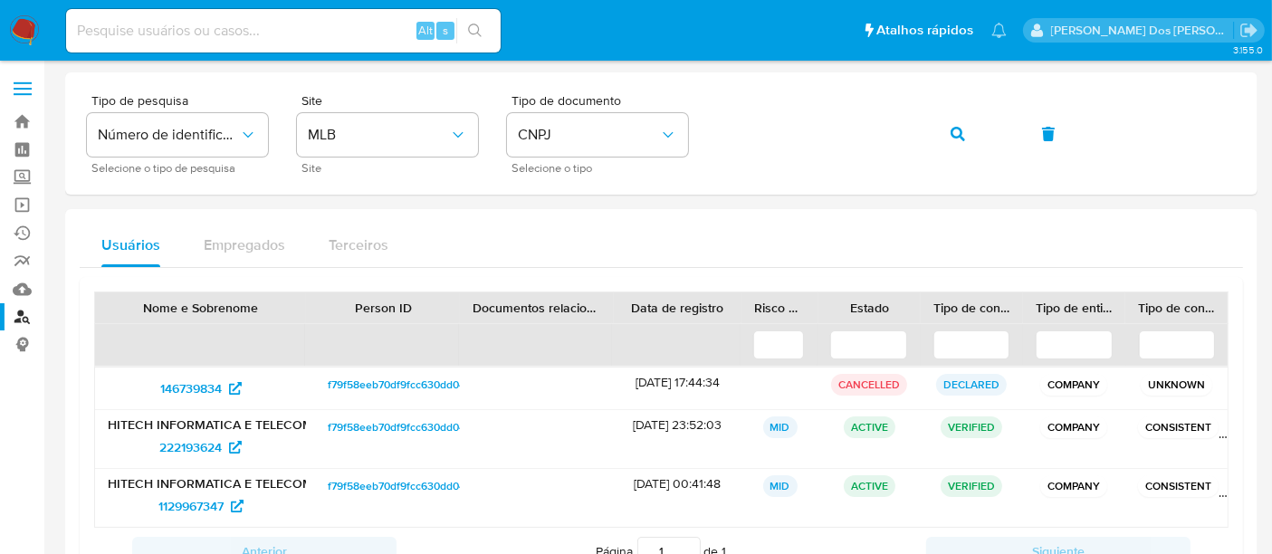
click at [29, 30] on img at bounding box center [24, 30] width 31 height 31
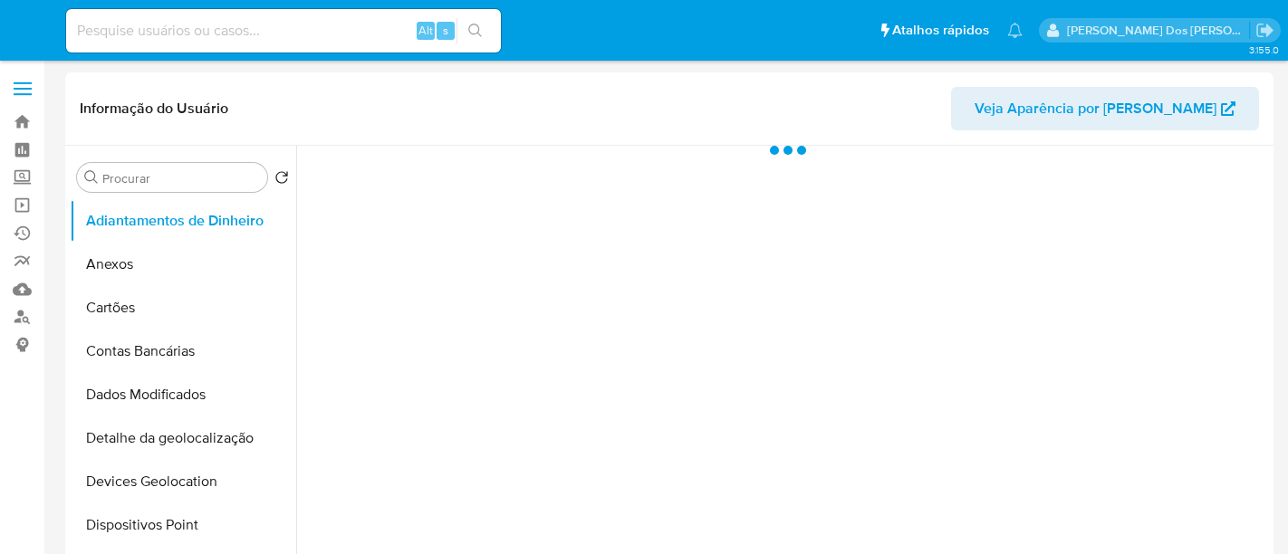
select select "10"
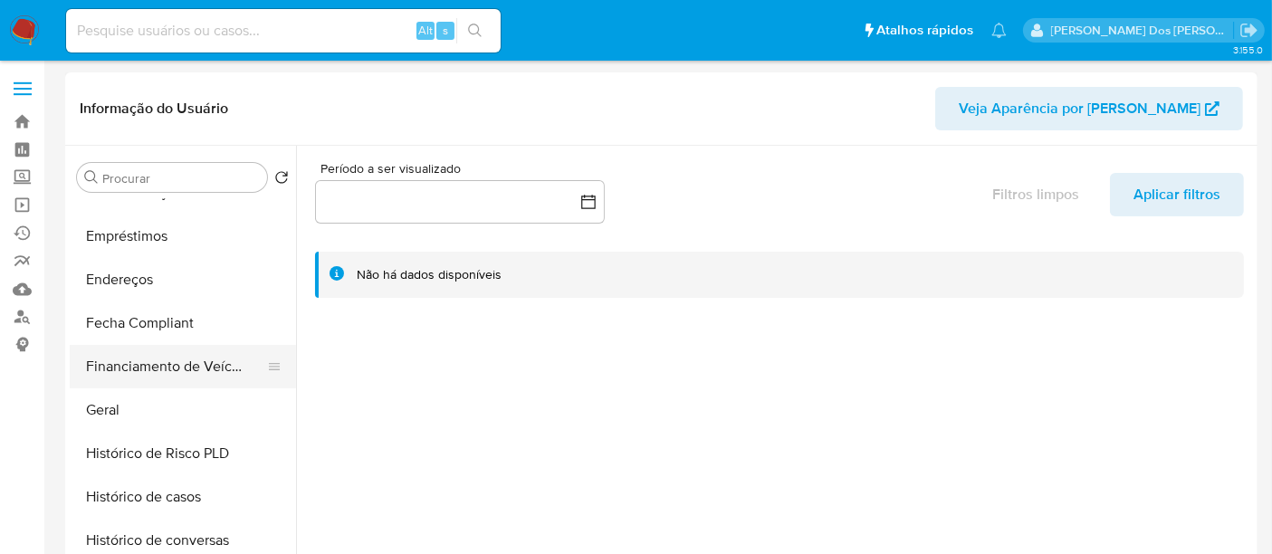
scroll to position [402, 0]
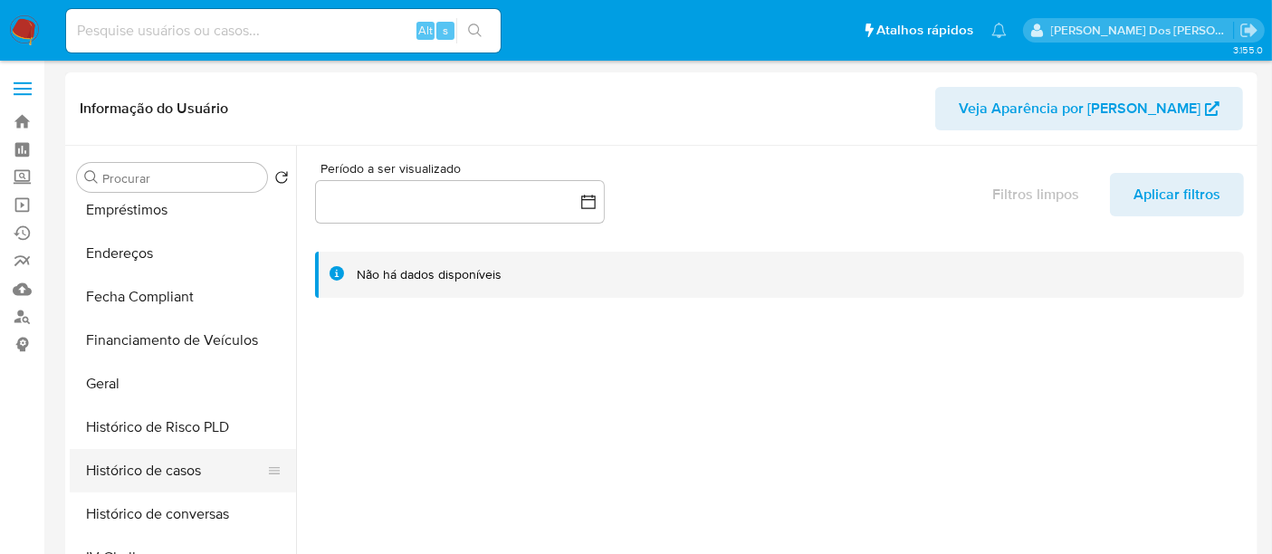
click at [166, 471] on button "Histórico de casos" at bounding box center [176, 470] width 212 height 43
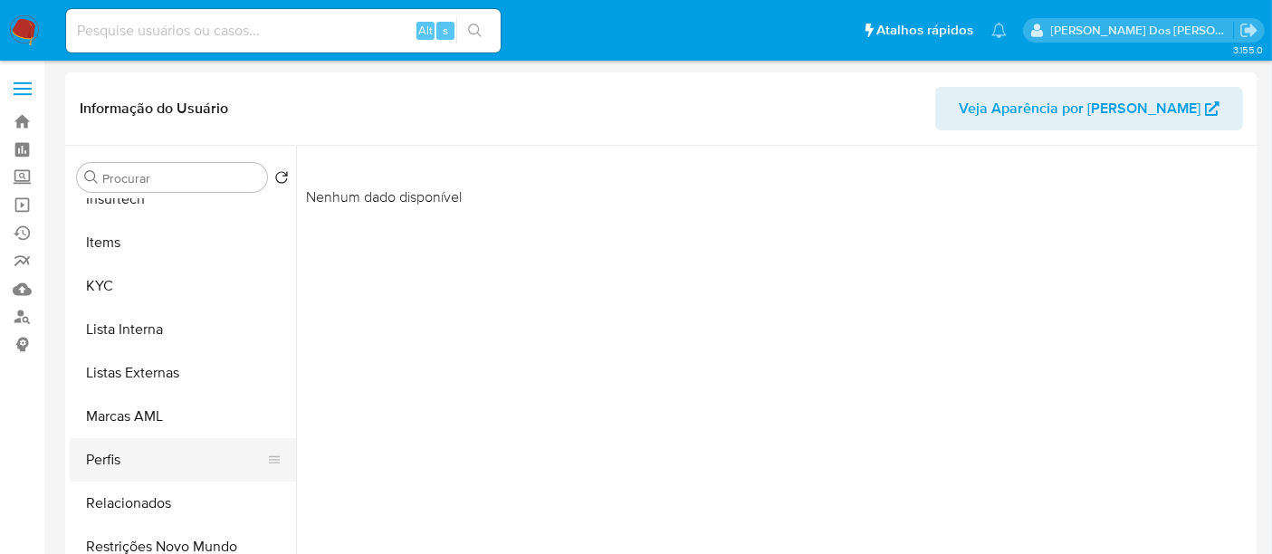
scroll to position [808, 0]
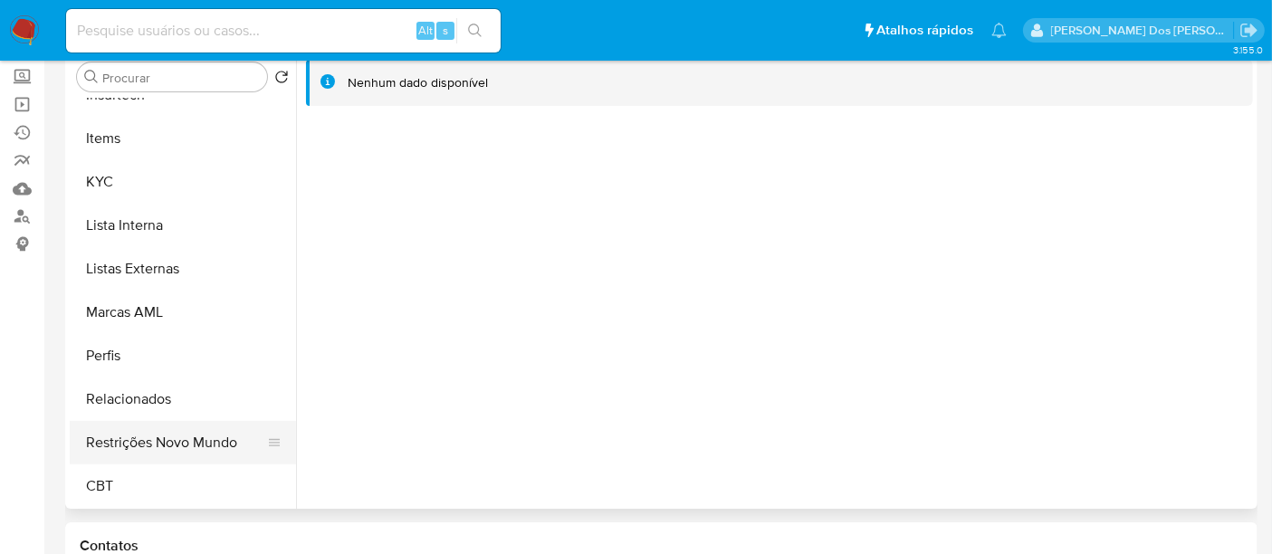
click at [149, 441] on button "Restrições Novo Mundo" at bounding box center [176, 442] width 212 height 43
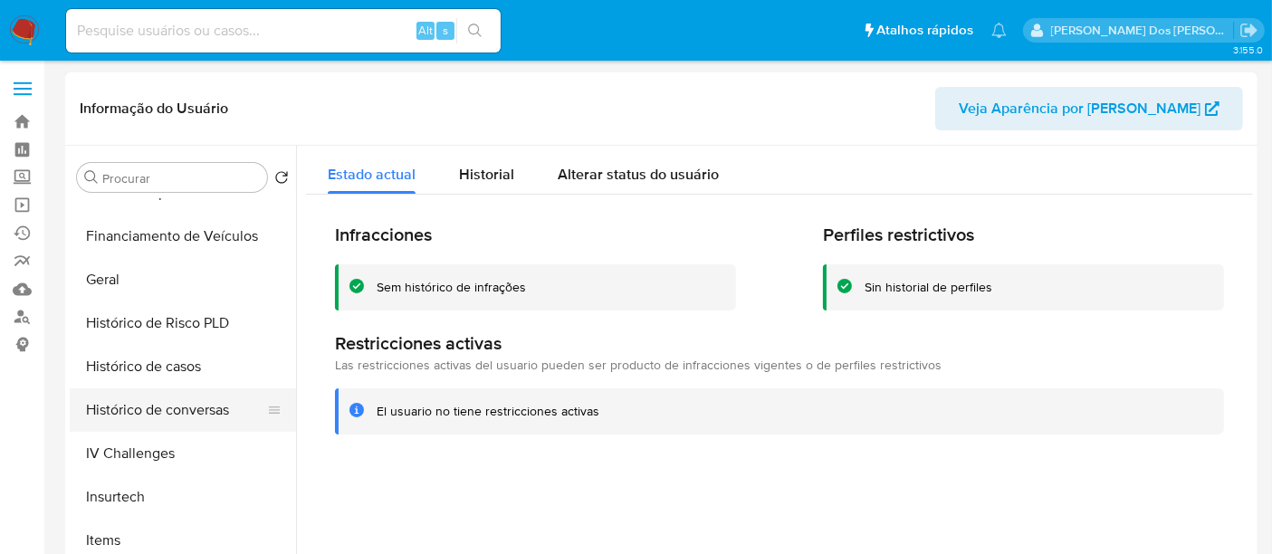
scroll to position [305, 0]
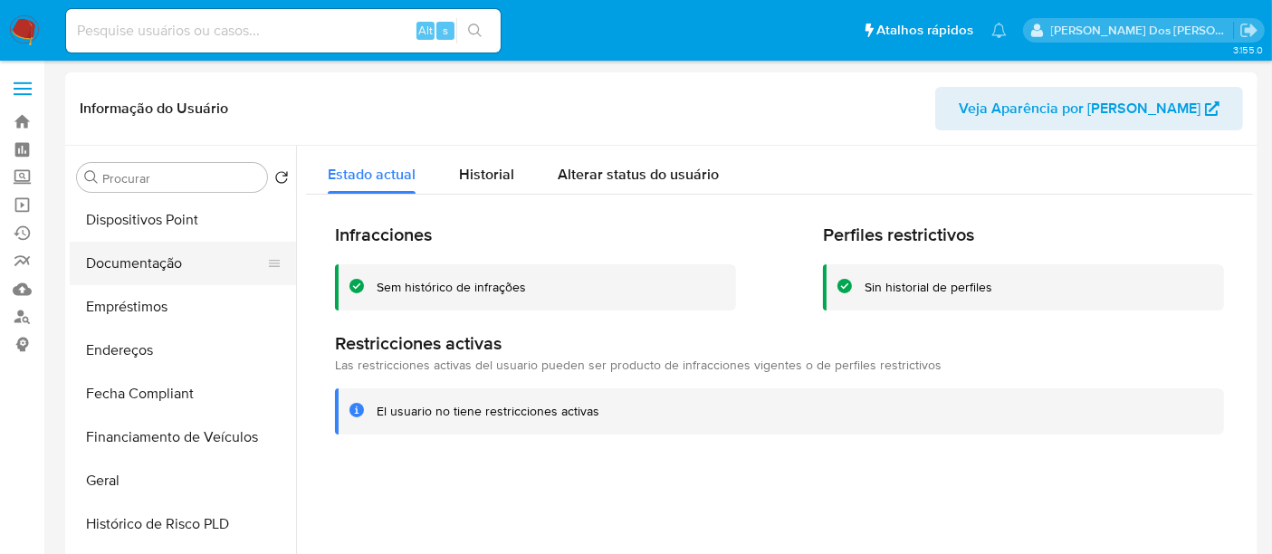
click at [130, 262] on button "Documentação" at bounding box center [176, 263] width 212 height 43
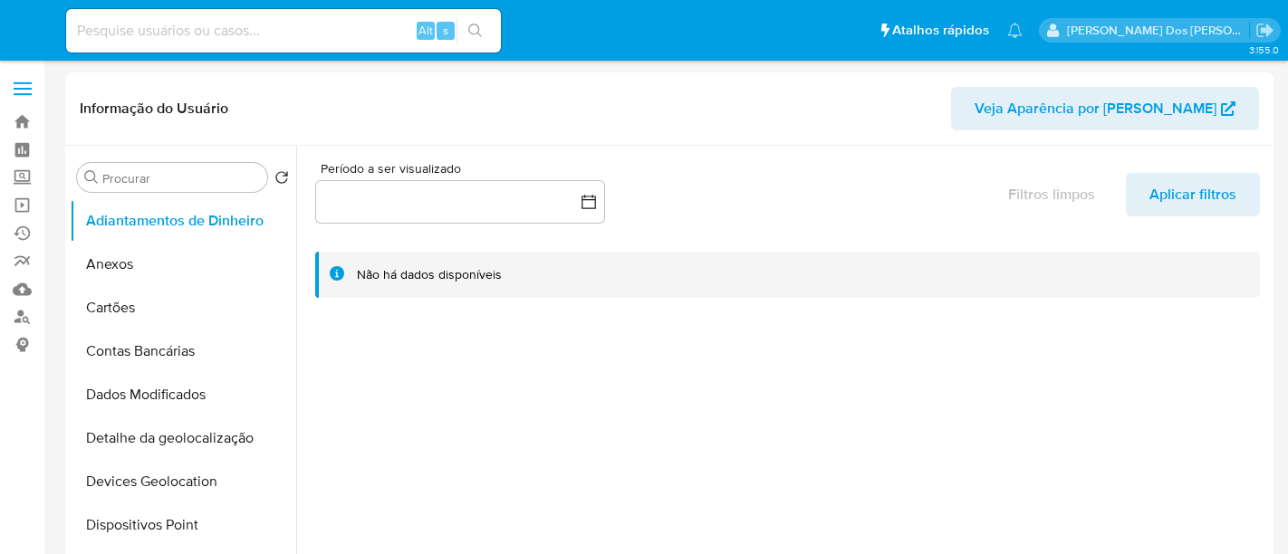
select select "10"
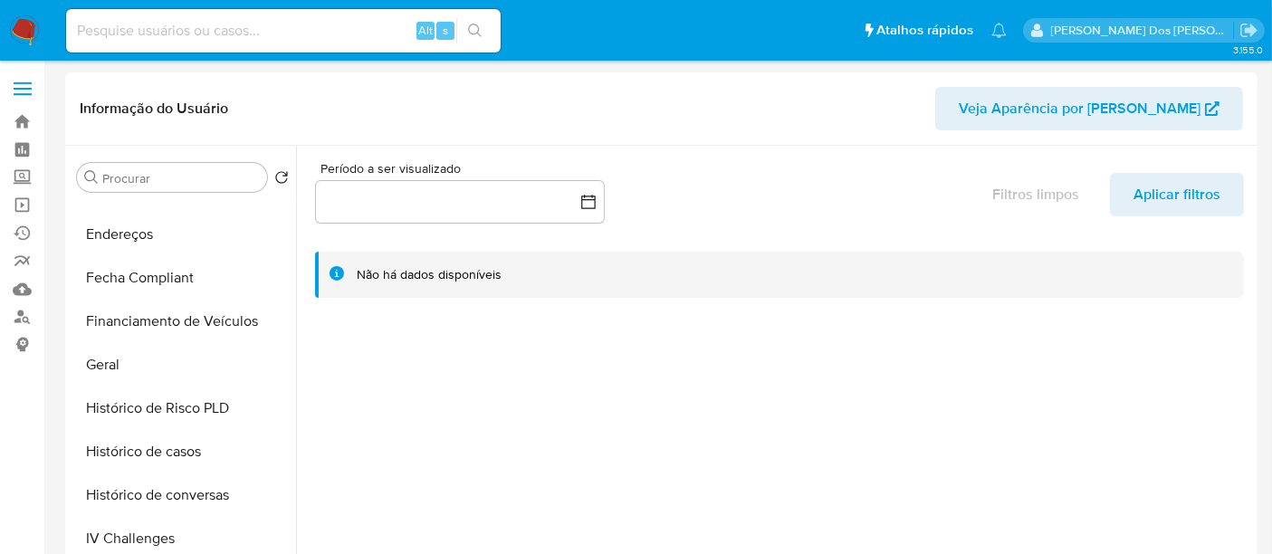
scroll to position [503, 0]
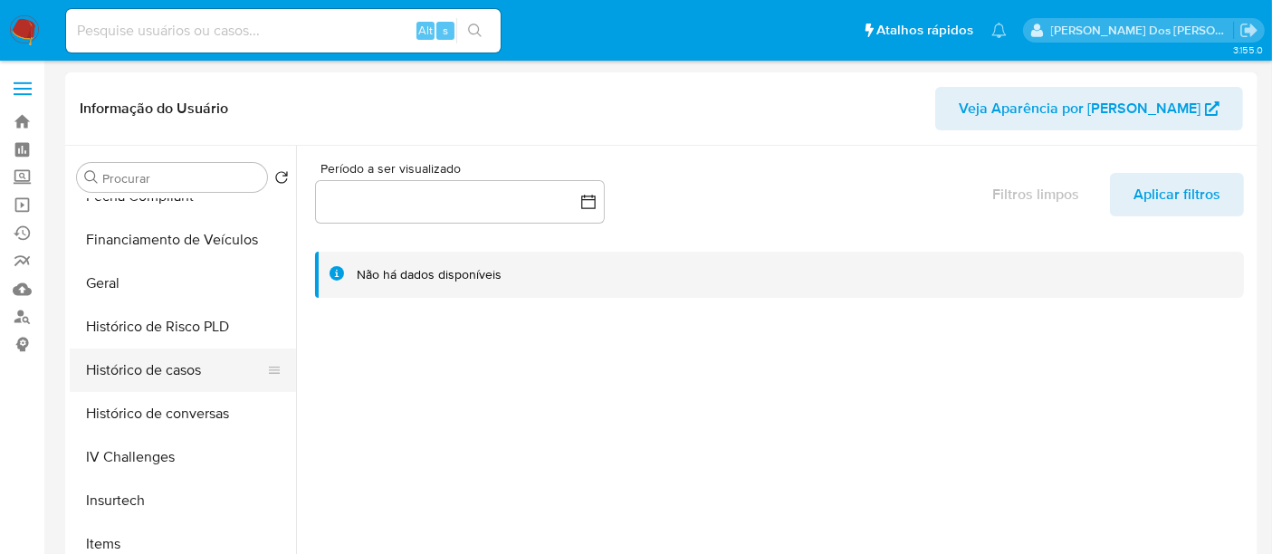
click at [139, 378] on button "Histórico de casos" at bounding box center [176, 370] width 212 height 43
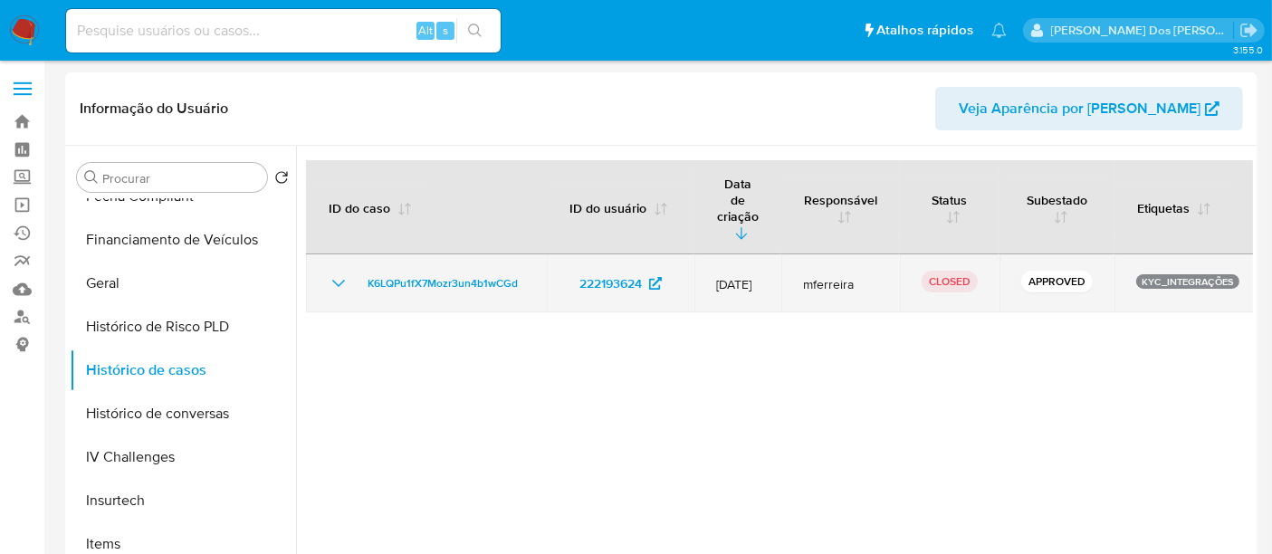
click at [342, 273] on icon "Mostrar/Ocultar" at bounding box center [339, 284] width 22 height 22
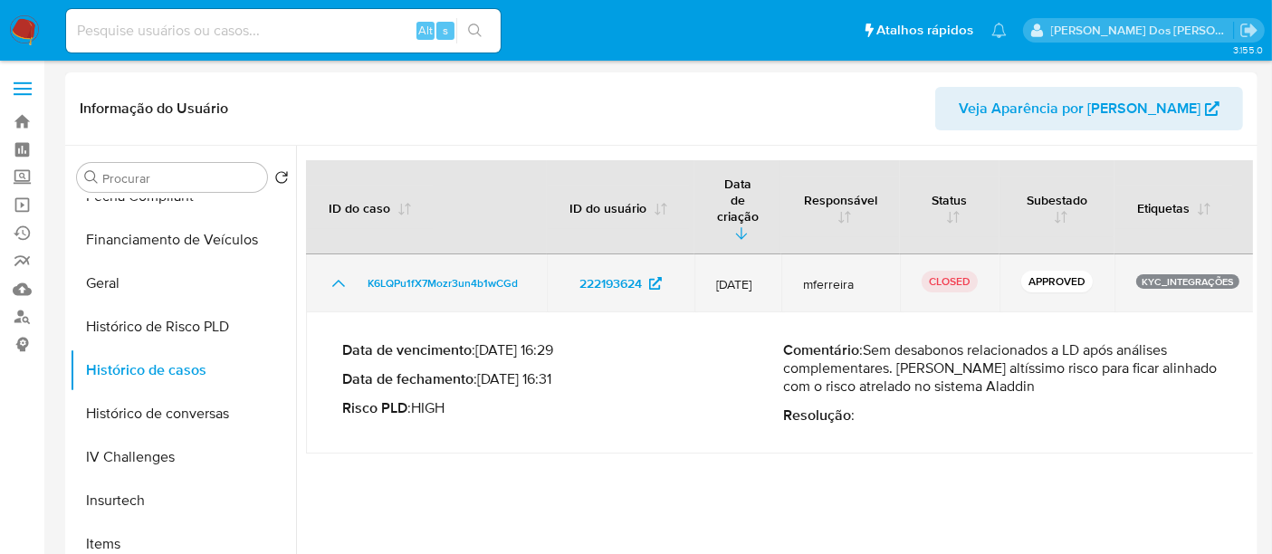
click at [342, 273] on icon "Mostrar/Ocultar" at bounding box center [339, 284] width 22 height 22
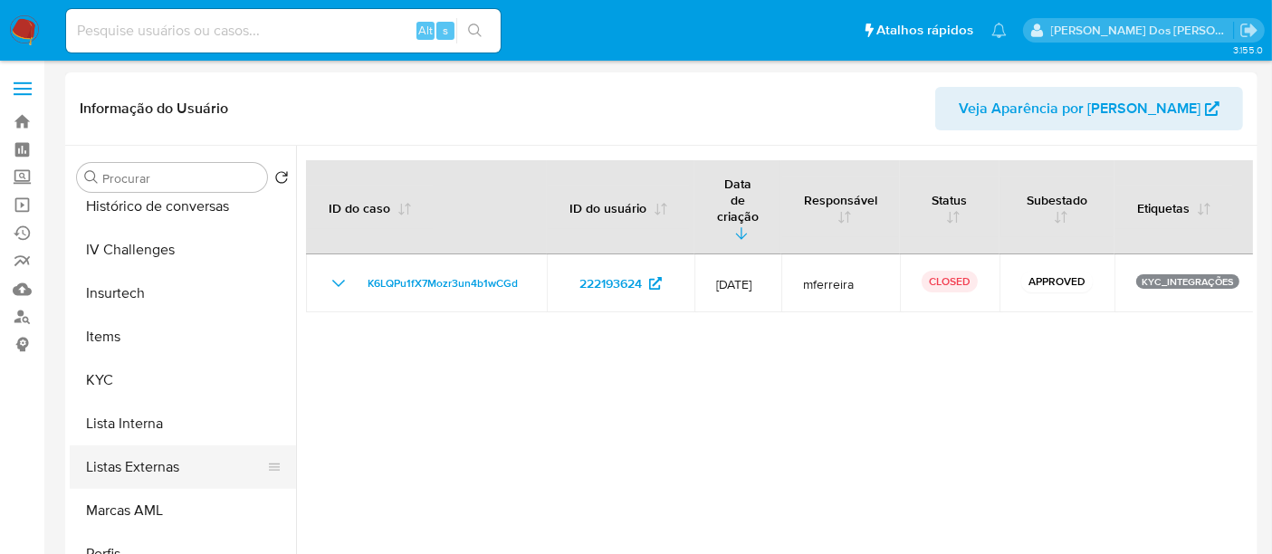
scroll to position [808, 0]
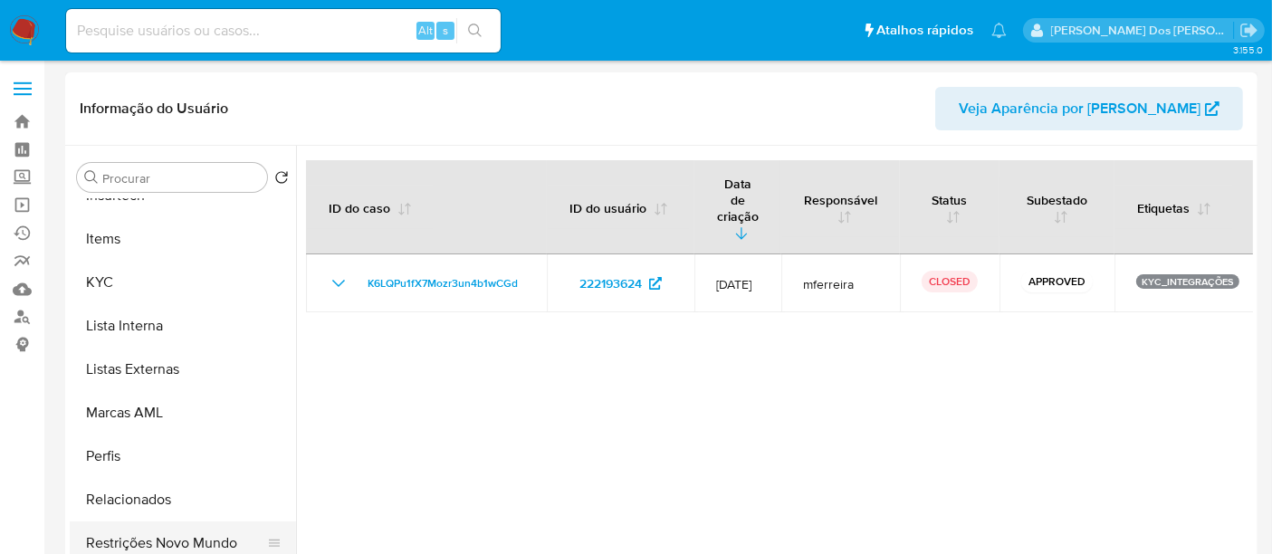
click at [173, 535] on button "Restrições Novo Mundo" at bounding box center [176, 543] width 212 height 43
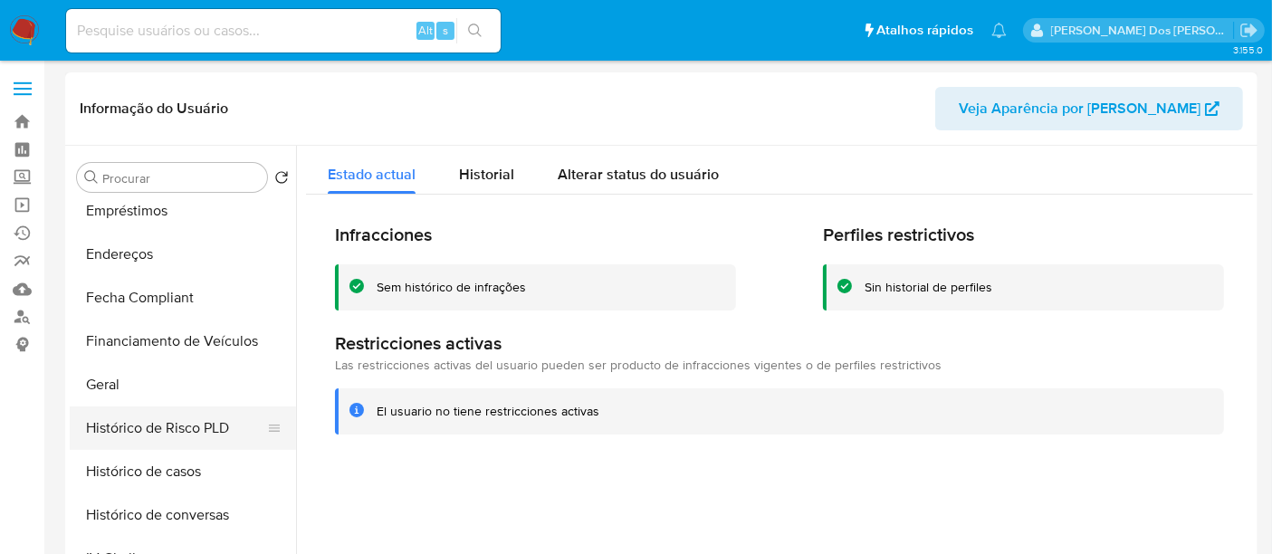
scroll to position [305, 0]
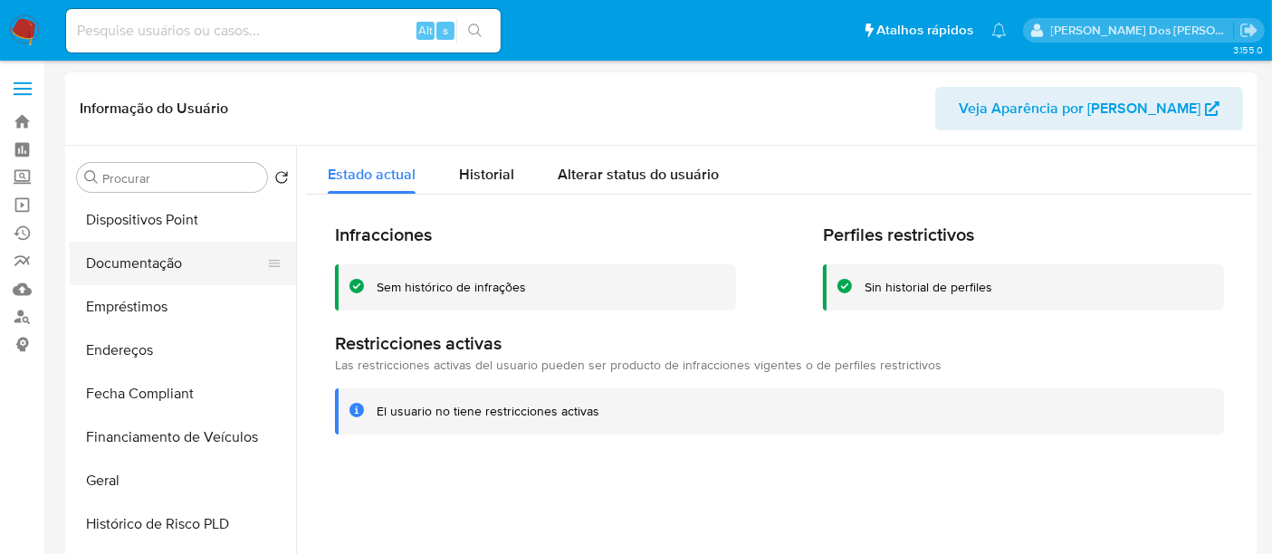
click at [121, 268] on button "Documentação" at bounding box center [176, 263] width 212 height 43
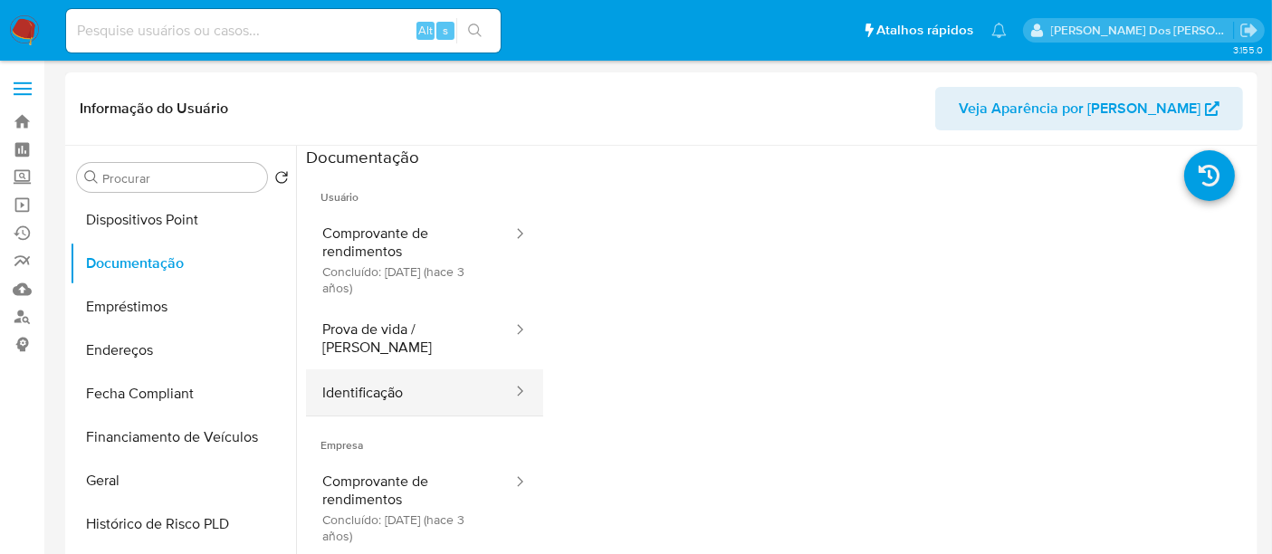
click at [365, 370] on button "Identificação" at bounding box center [410, 392] width 208 height 46
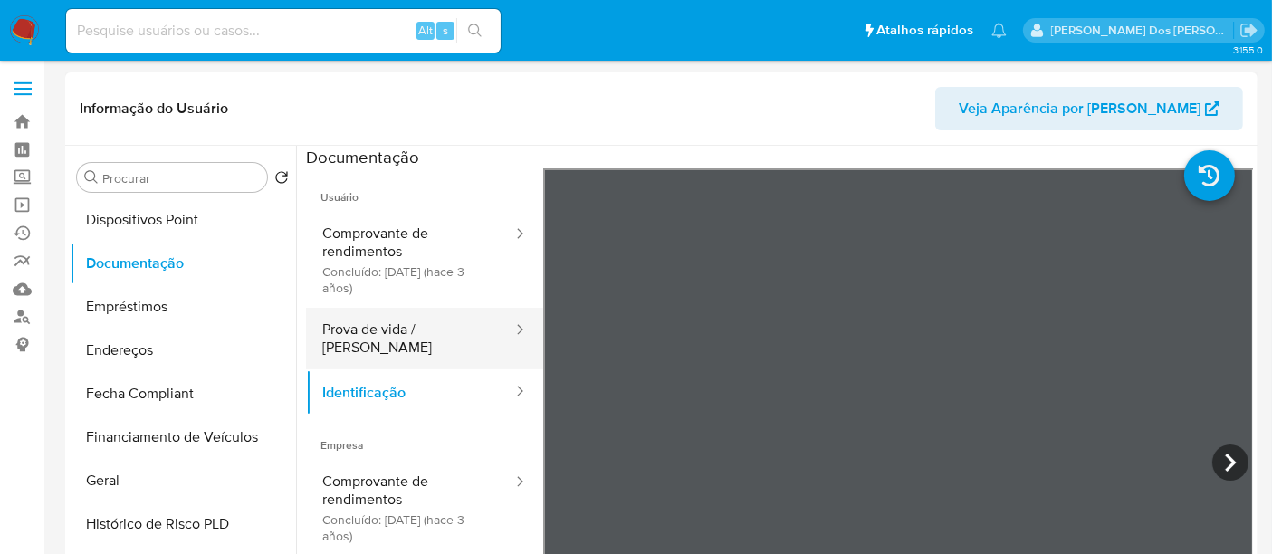
click at [373, 334] on button "Prova de vida / Selfie" at bounding box center [410, 339] width 208 height 62
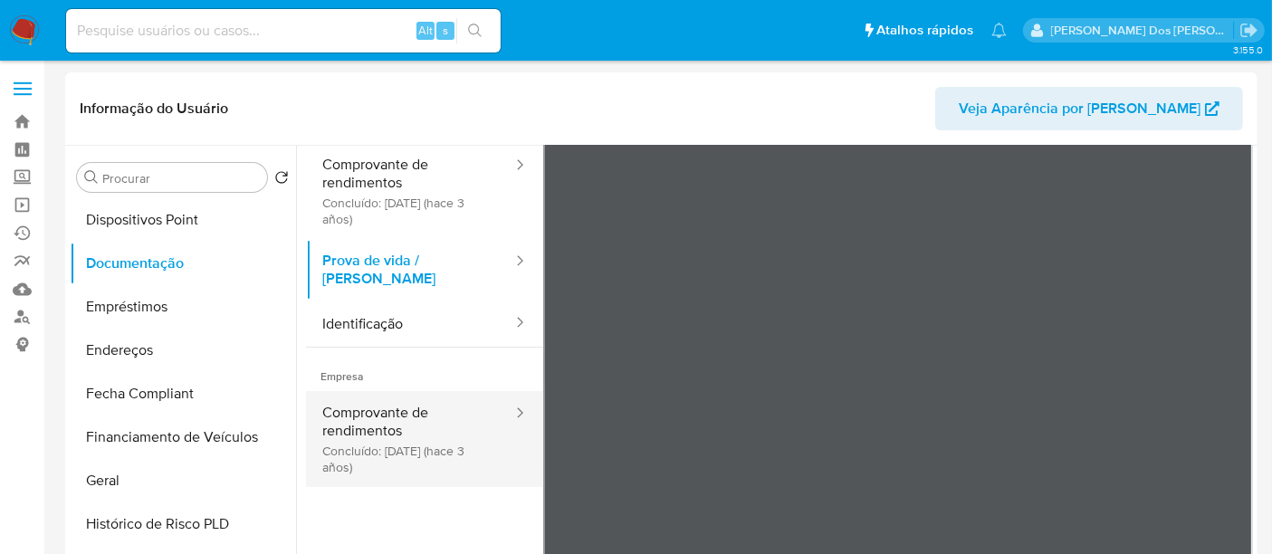
scroll to position [101, 0]
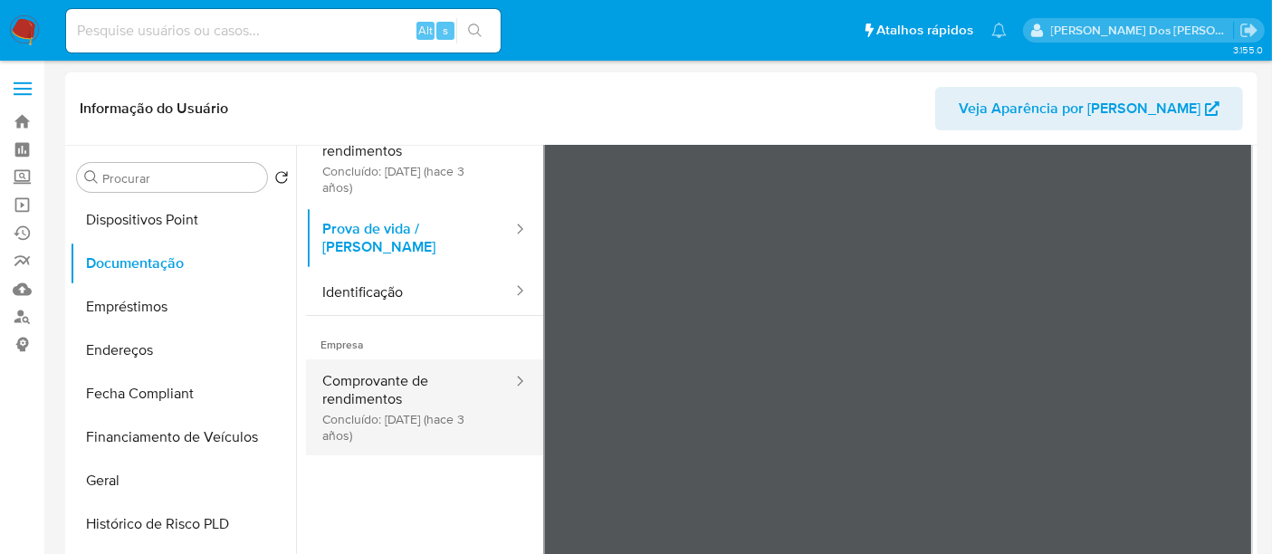
click at [374, 391] on button "Comprovante de rendimentos Concluído: 09/12/2022 (hace 3 años)" at bounding box center [410, 408] width 208 height 96
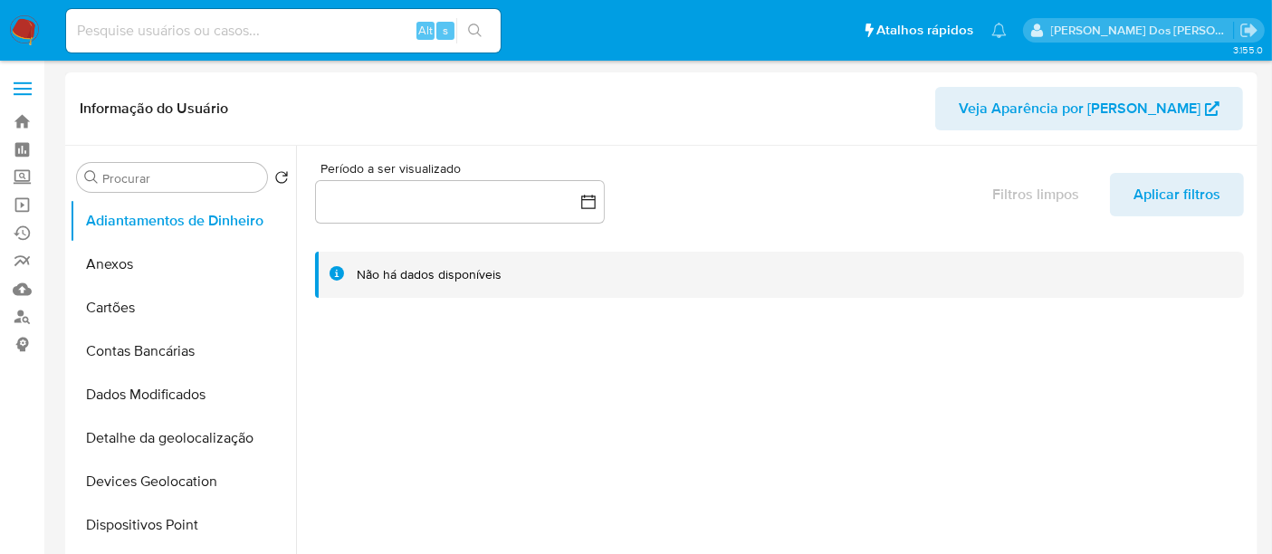
select select "10"
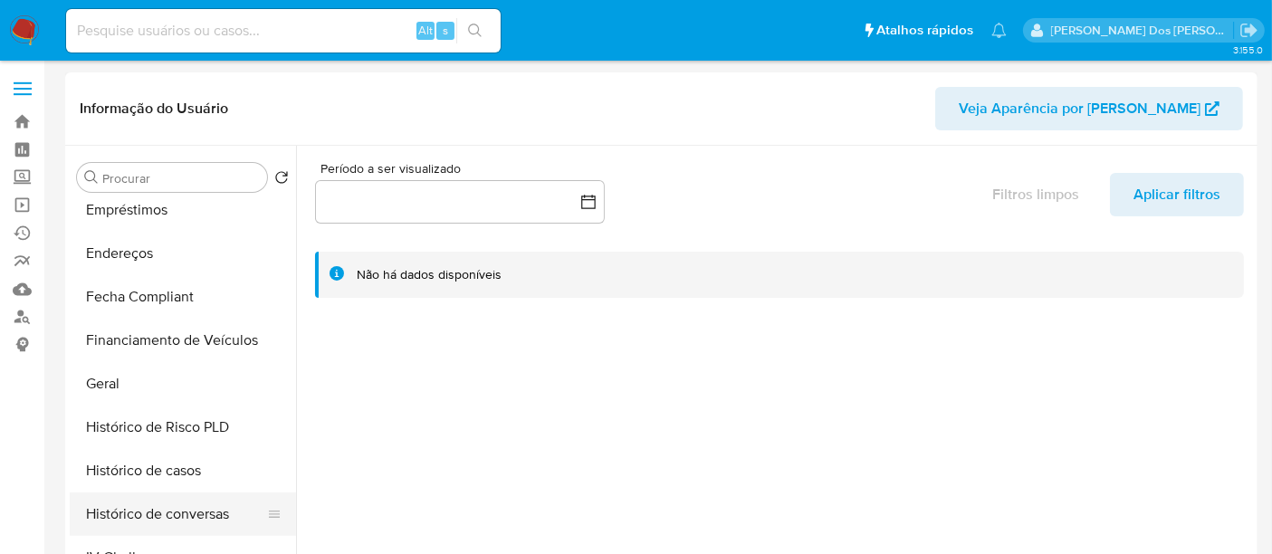
scroll to position [503, 0]
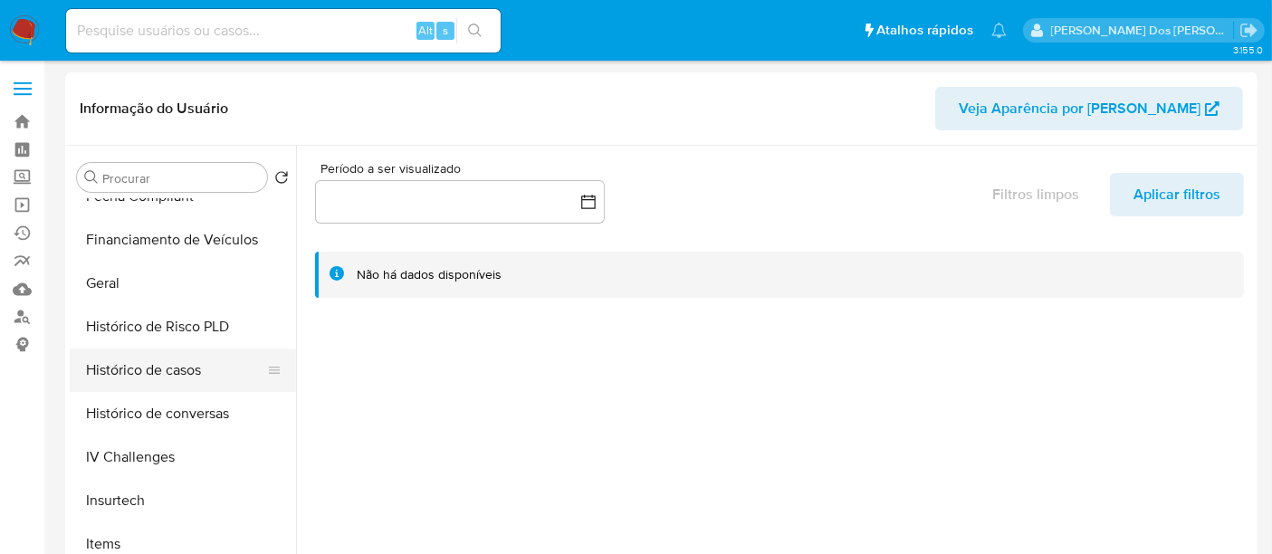
click at [139, 374] on button "Histórico de casos" at bounding box center [176, 370] width 212 height 43
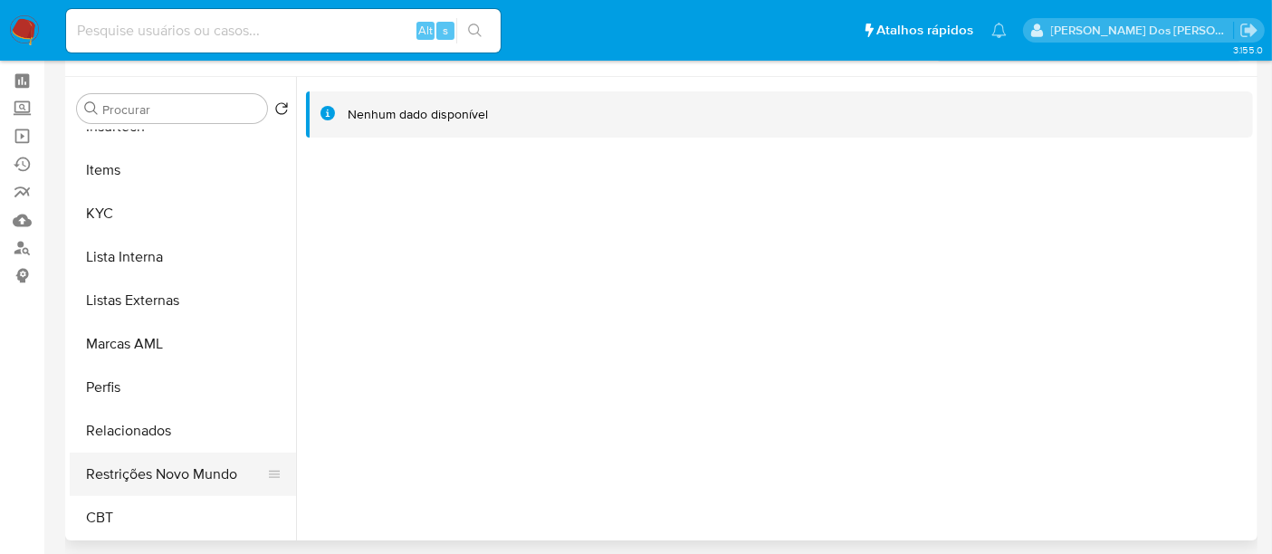
scroll to position [101, 0]
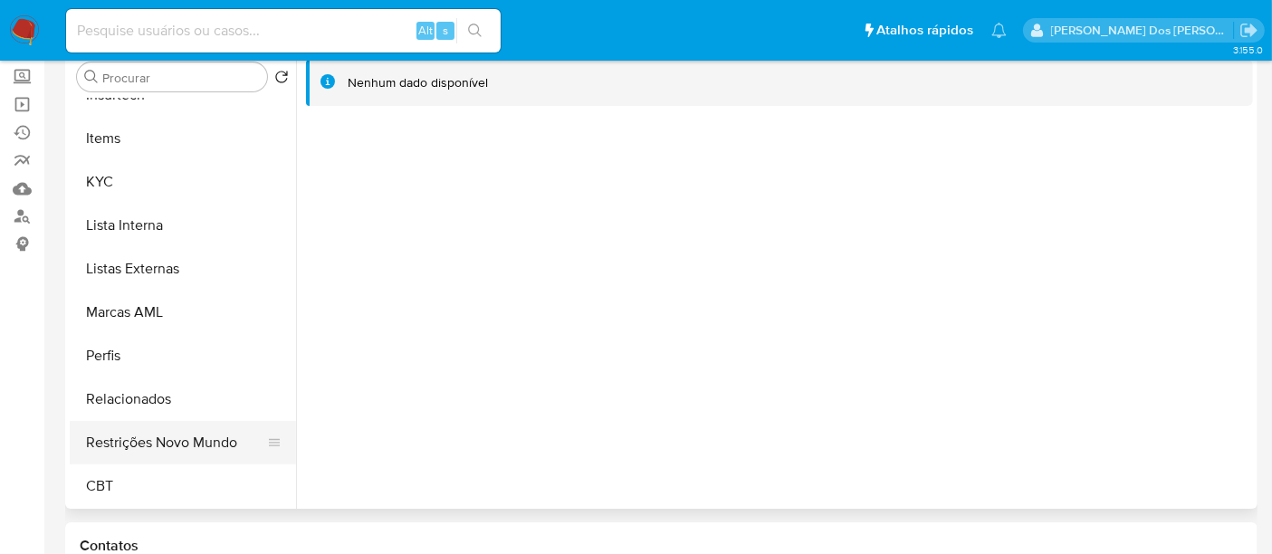
click at [186, 436] on button "Restrições Novo Mundo" at bounding box center [176, 442] width 212 height 43
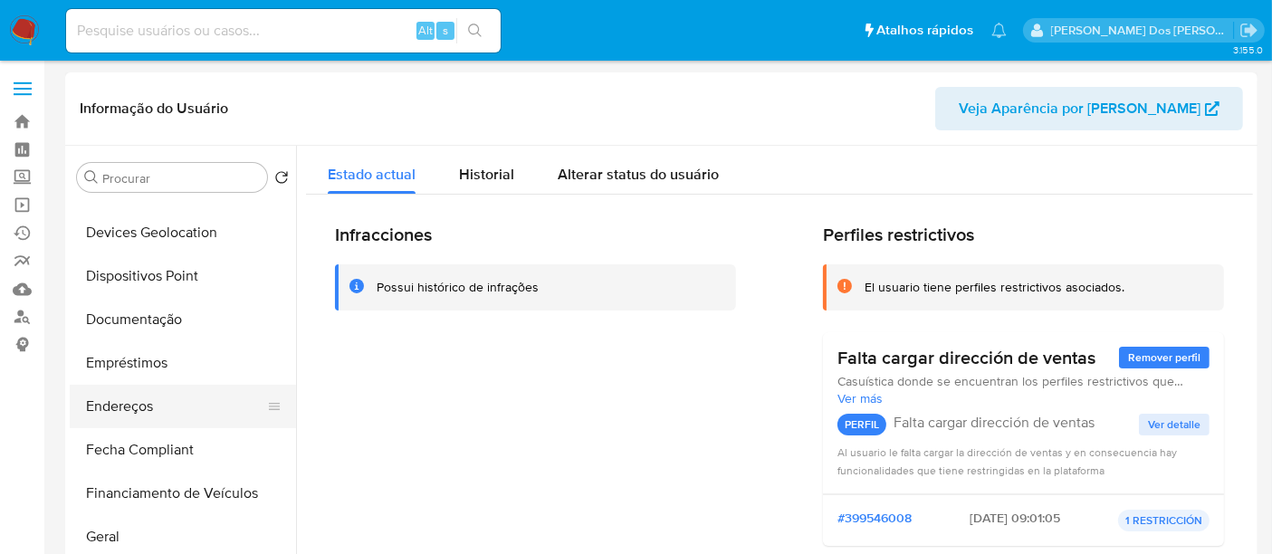
scroll to position [305, 0]
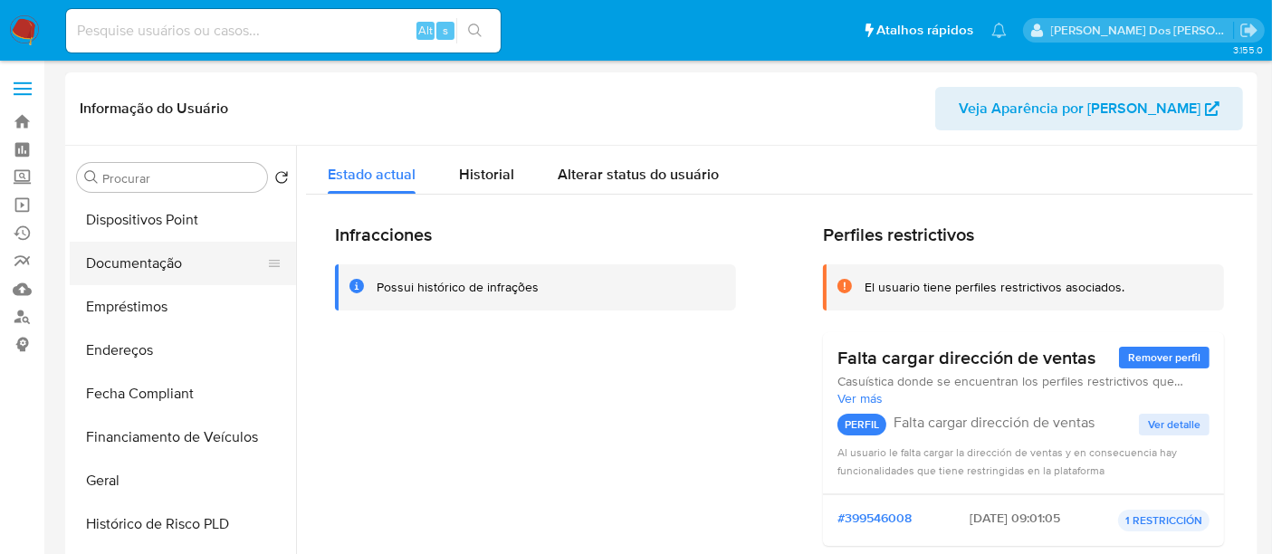
click at [145, 263] on button "Documentação" at bounding box center [176, 263] width 212 height 43
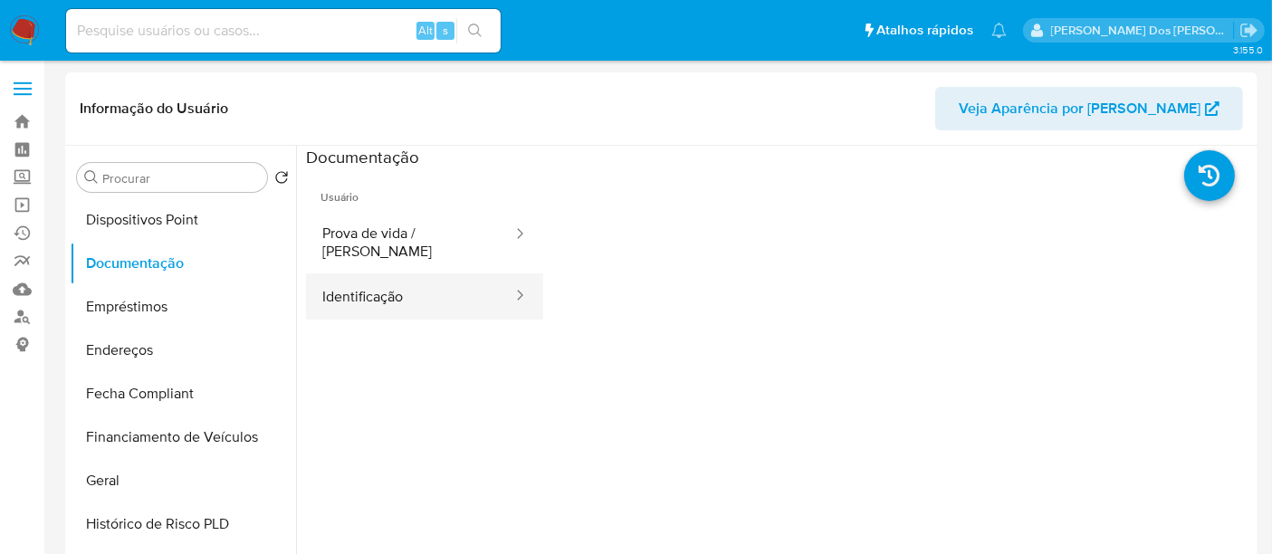
click at [393, 274] on button "Identificação" at bounding box center [410, 297] width 208 height 46
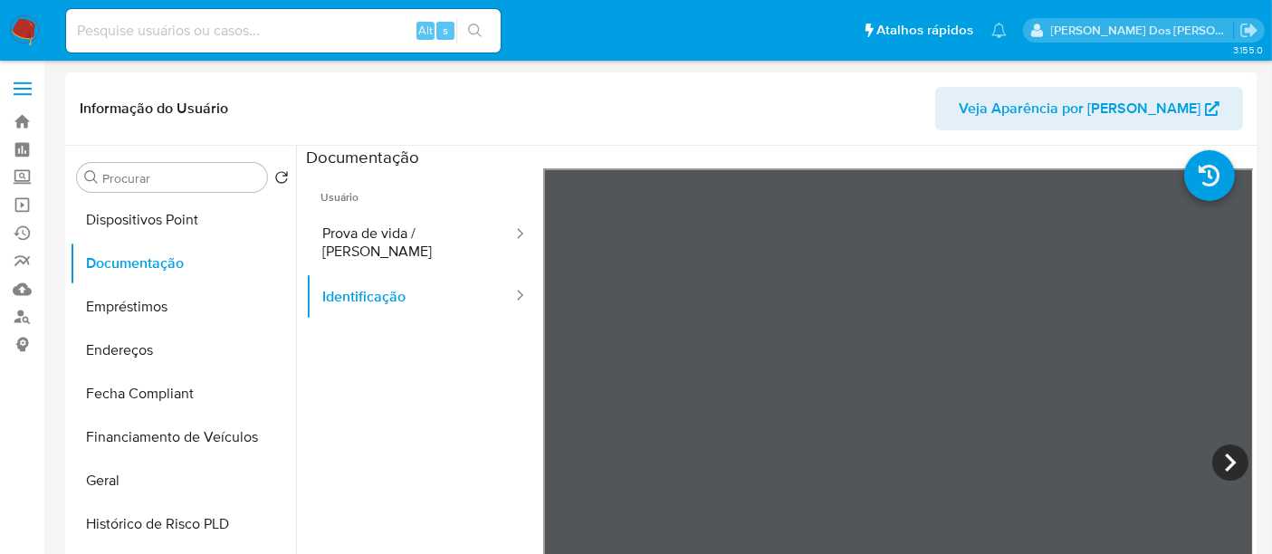
click at [246, 25] on input at bounding box center [283, 31] width 435 height 24
paste input "6935693"
type input "6935693"
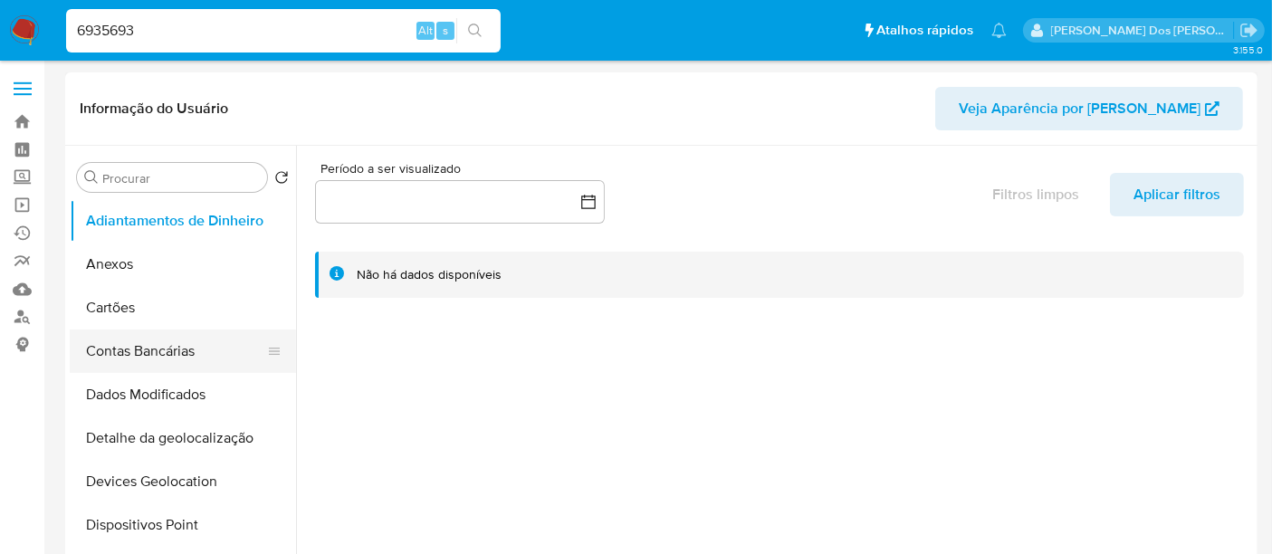
select select "10"
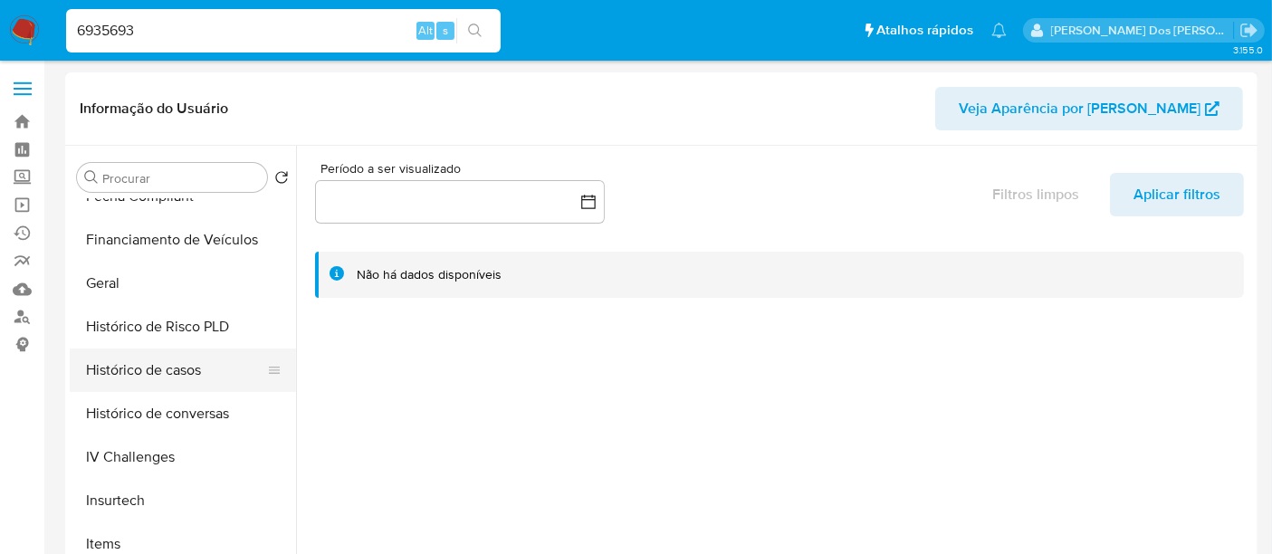
scroll to position [603, 0]
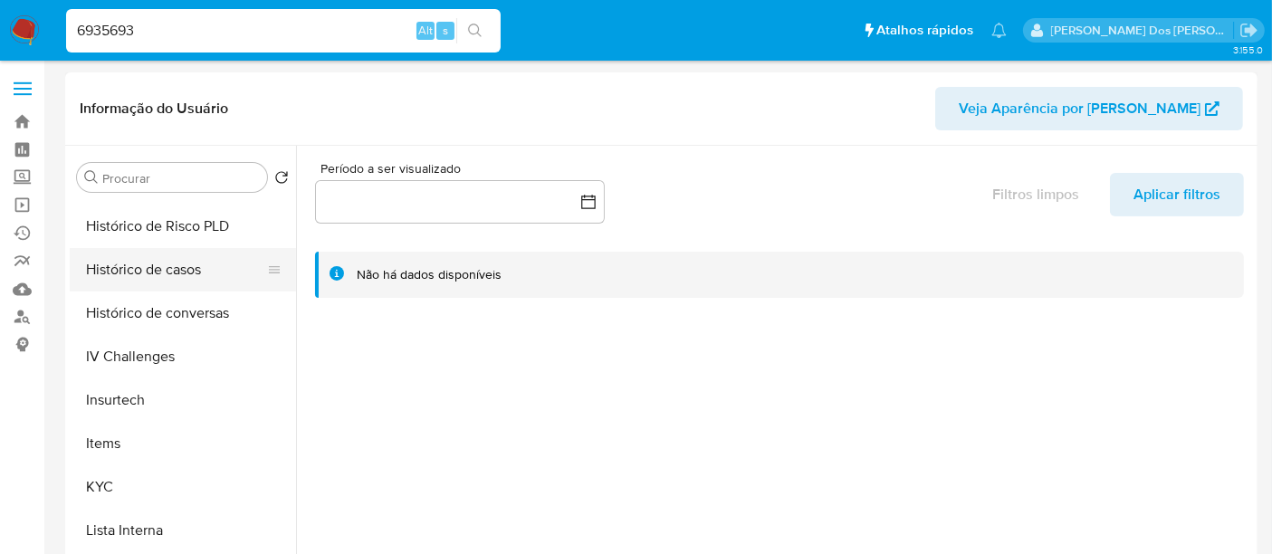
click at [165, 274] on button "Histórico de casos" at bounding box center [176, 269] width 212 height 43
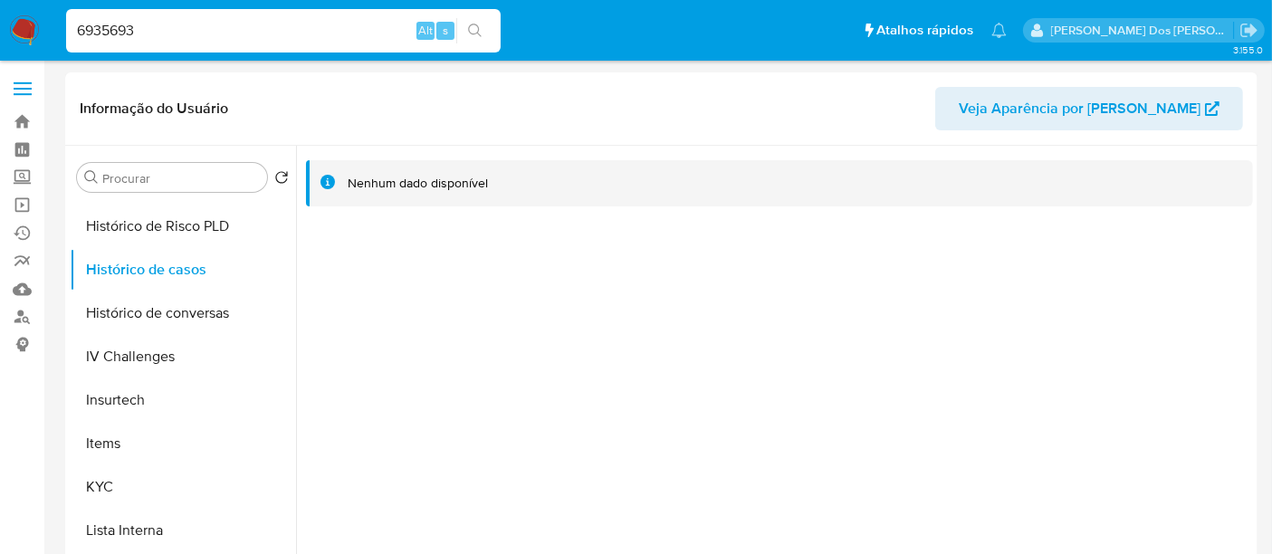
click at [236, 26] on input "6935693" at bounding box center [283, 31] width 435 height 24
paste input "2636504628"
type input "2636504628"
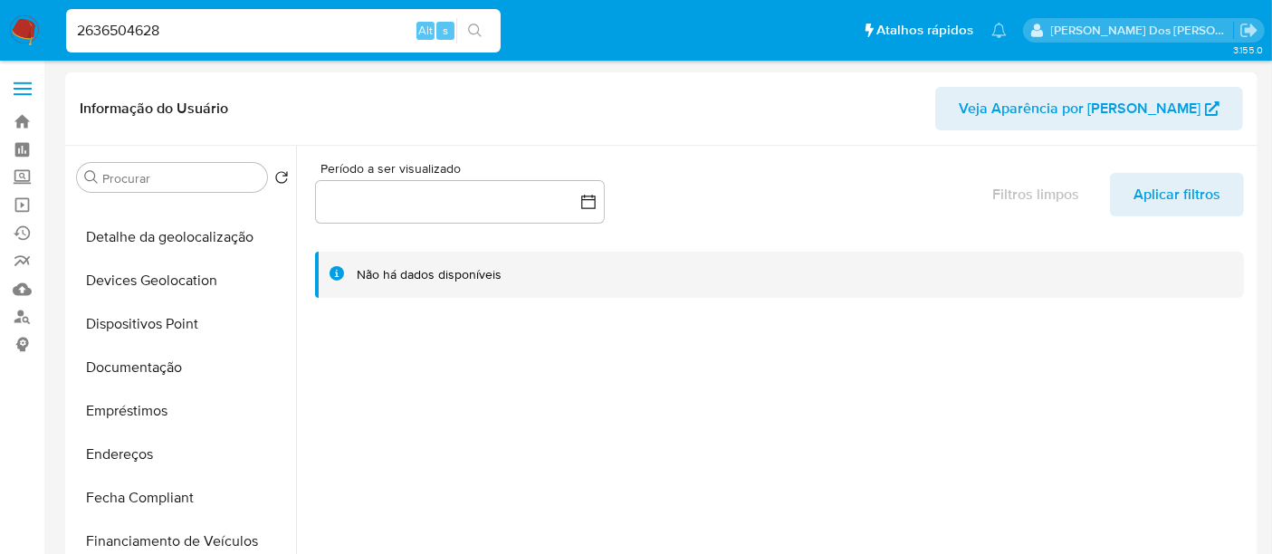
select select "10"
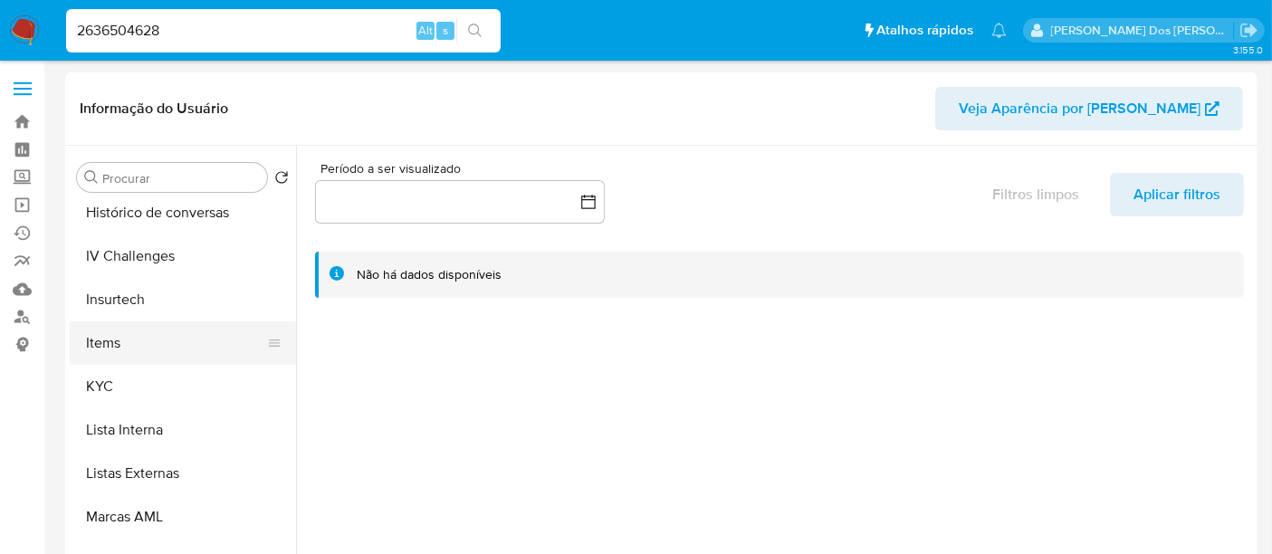
scroll to position [603, 0]
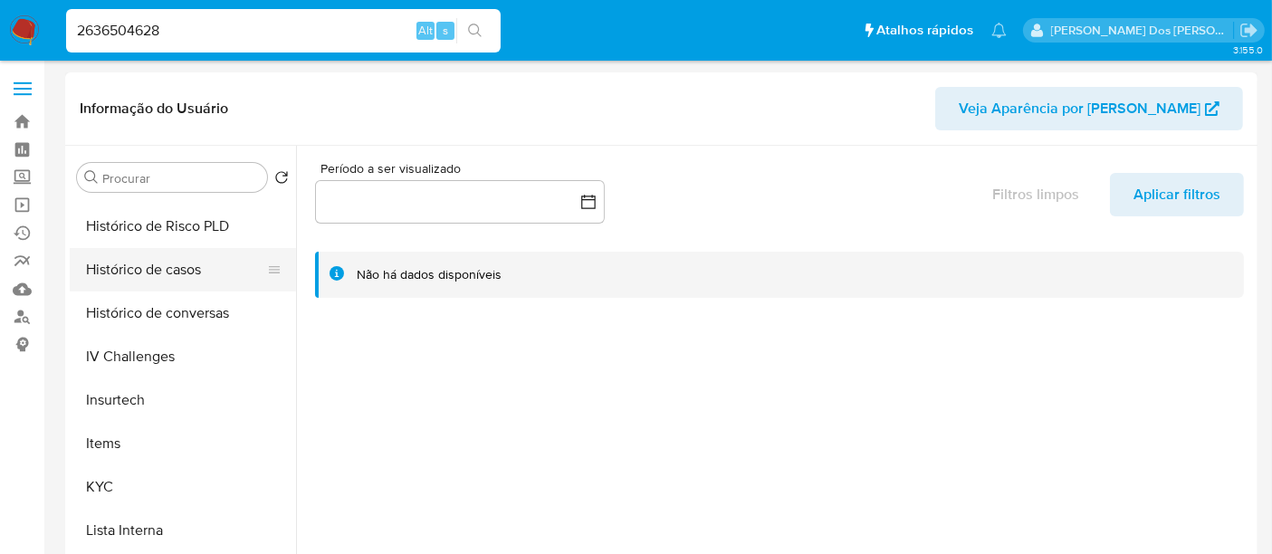
click at [145, 284] on button "Histórico de casos" at bounding box center [176, 269] width 212 height 43
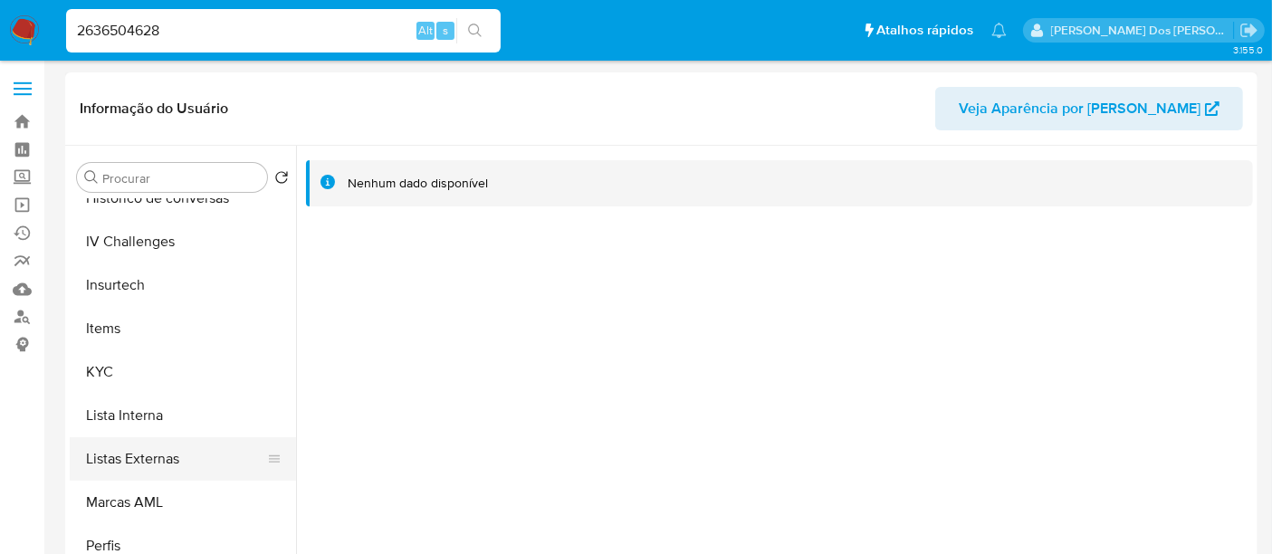
scroll to position [804, 0]
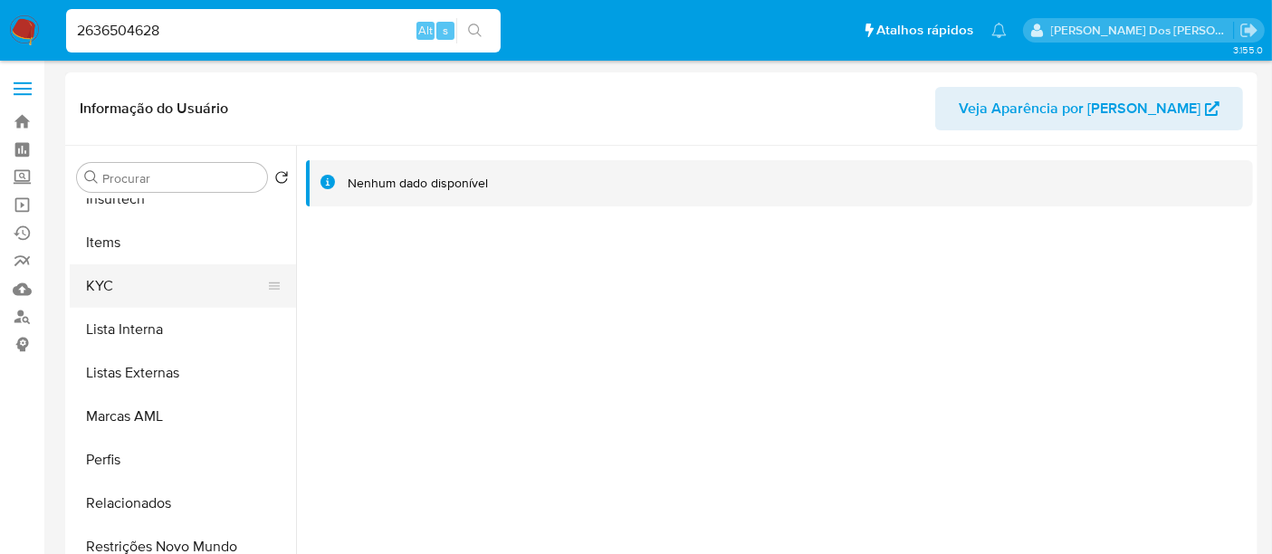
click at [98, 293] on button "KYC" at bounding box center [176, 285] width 212 height 43
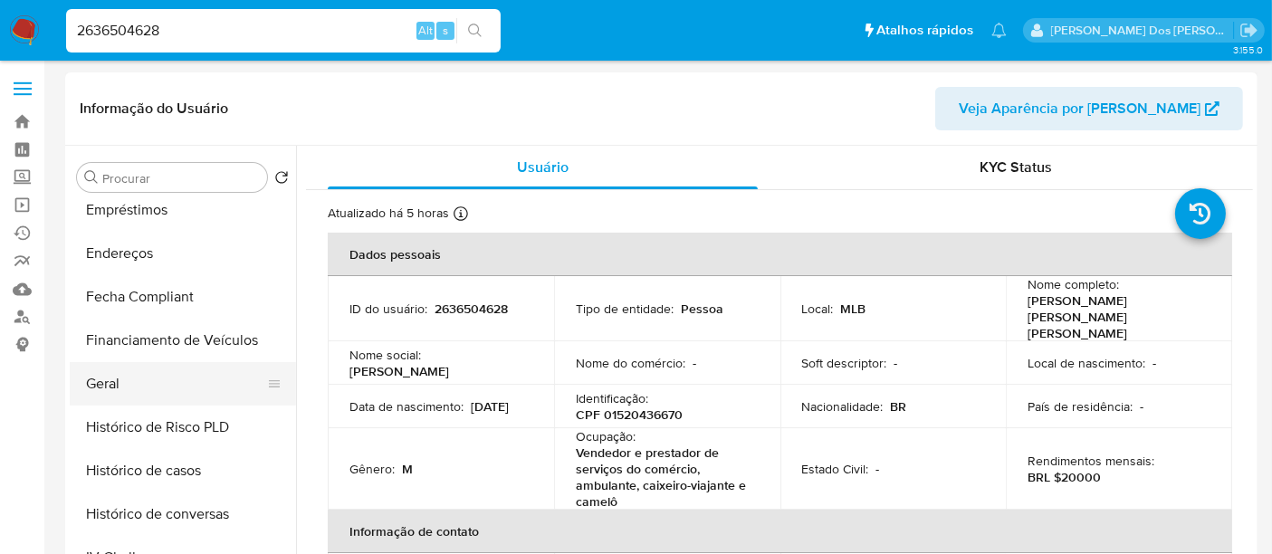
scroll to position [302, 0]
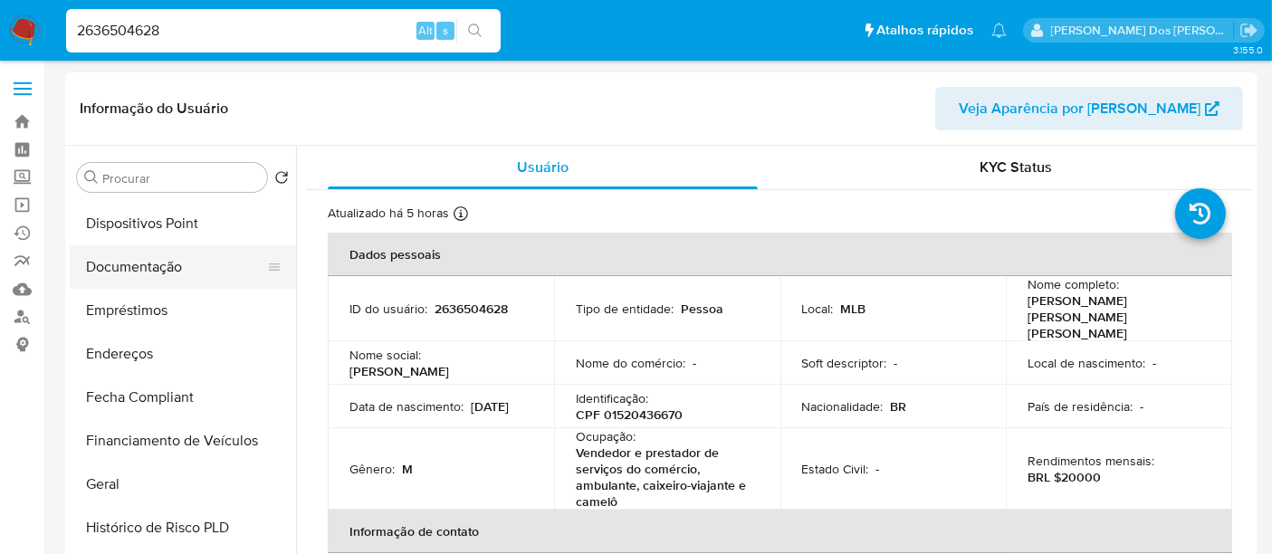
click at [155, 283] on button "Documentação" at bounding box center [176, 266] width 212 height 43
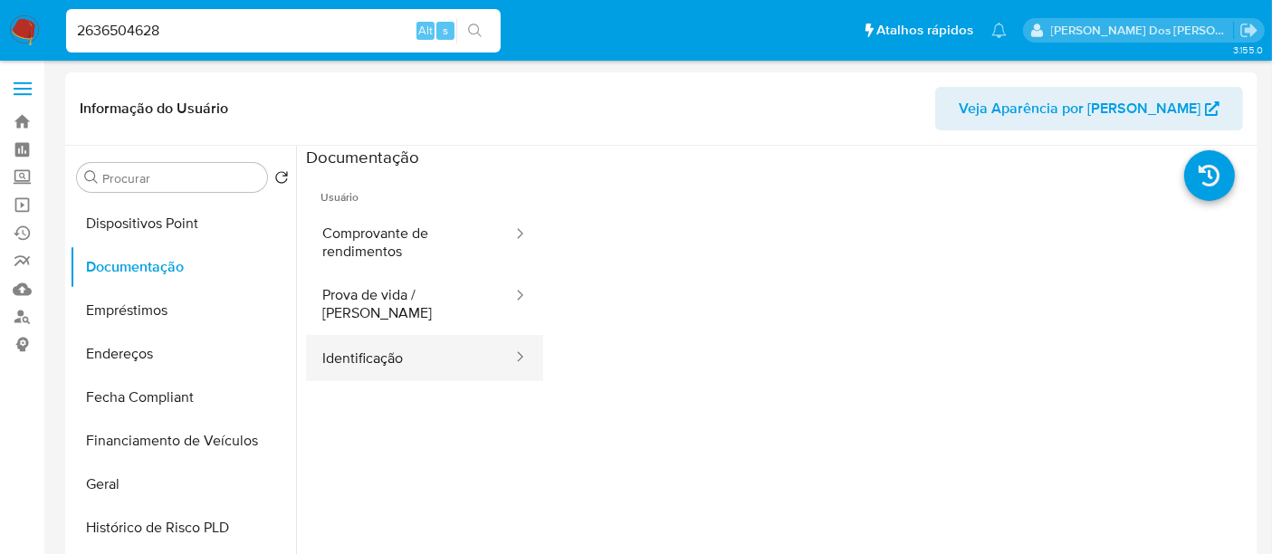
click at [360, 335] on button "Identificação" at bounding box center [410, 358] width 208 height 46
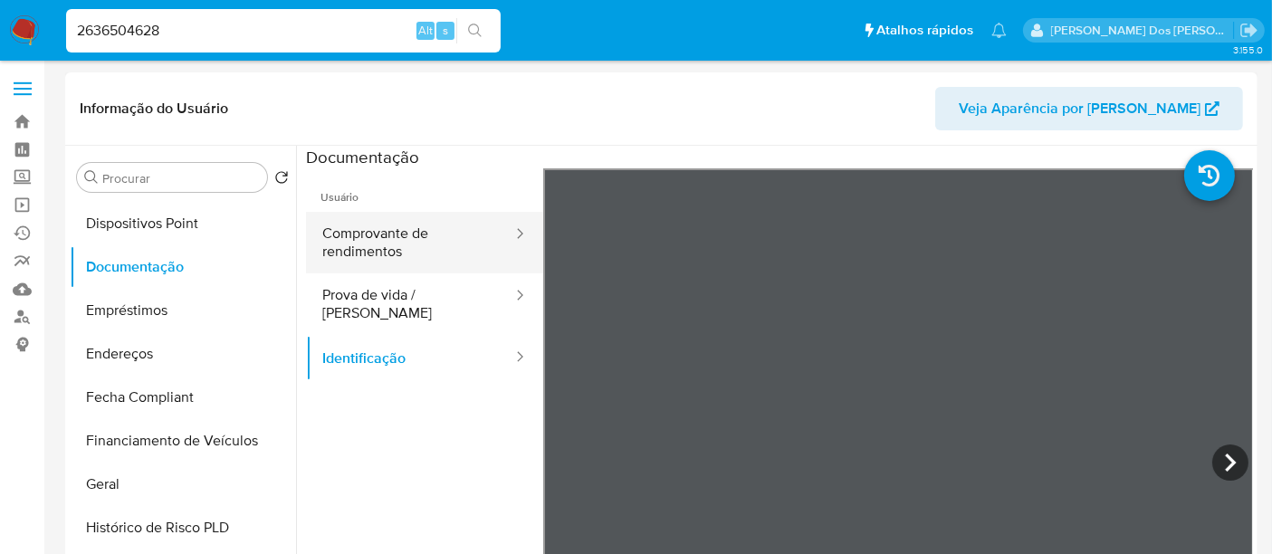
click at [435, 247] on button "Comprovante de rendimentos" at bounding box center [410, 243] width 208 height 62
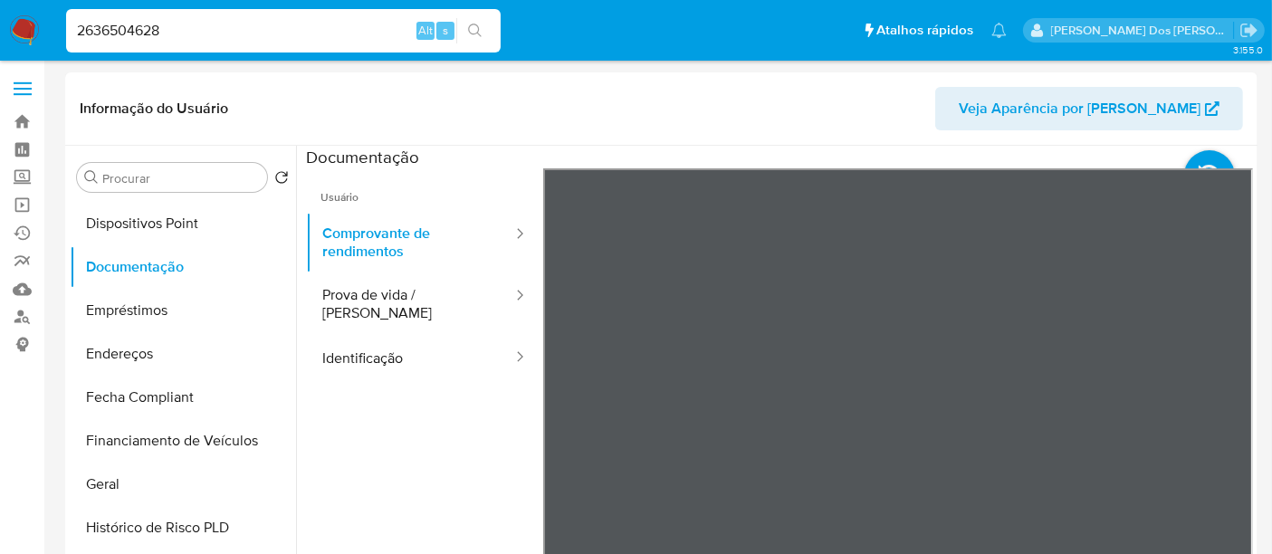
click at [772, 150] on section at bounding box center [779, 447] width 947 height 602
click at [830, 151] on section at bounding box center [779, 447] width 947 height 602
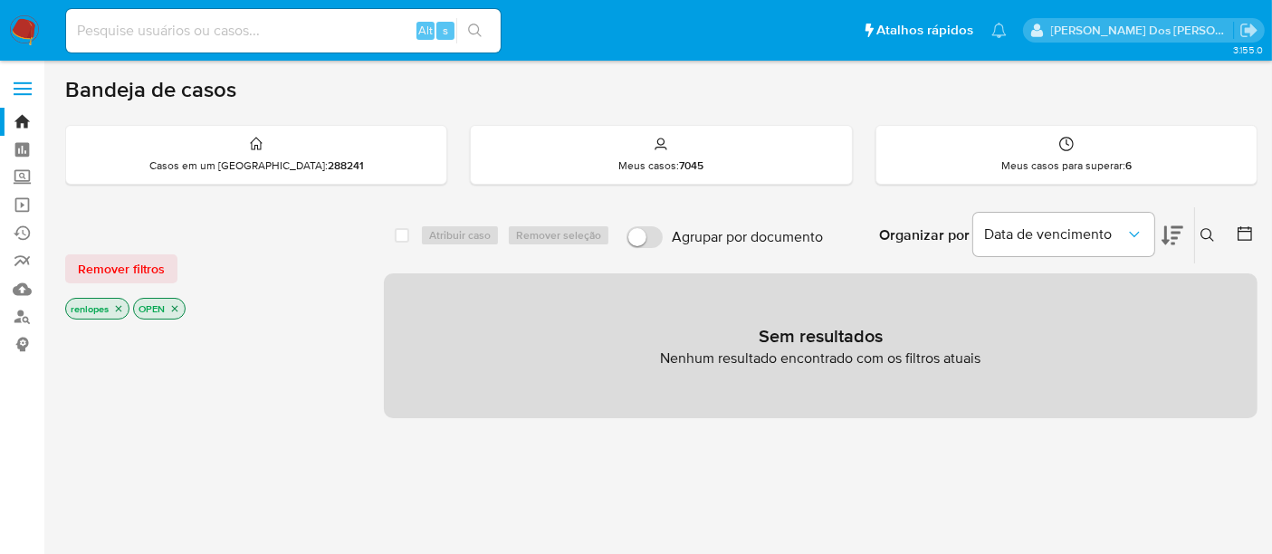
click at [291, 31] on input at bounding box center [283, 31] width 435 height 24
click at [350, 37] on input at bounding box center [283, 31] width 435 height 24
paste input "oDT2hga85oHvTCGEea1AmPth"
type input "oDT2hga85oHvTCGEea1AmPth"
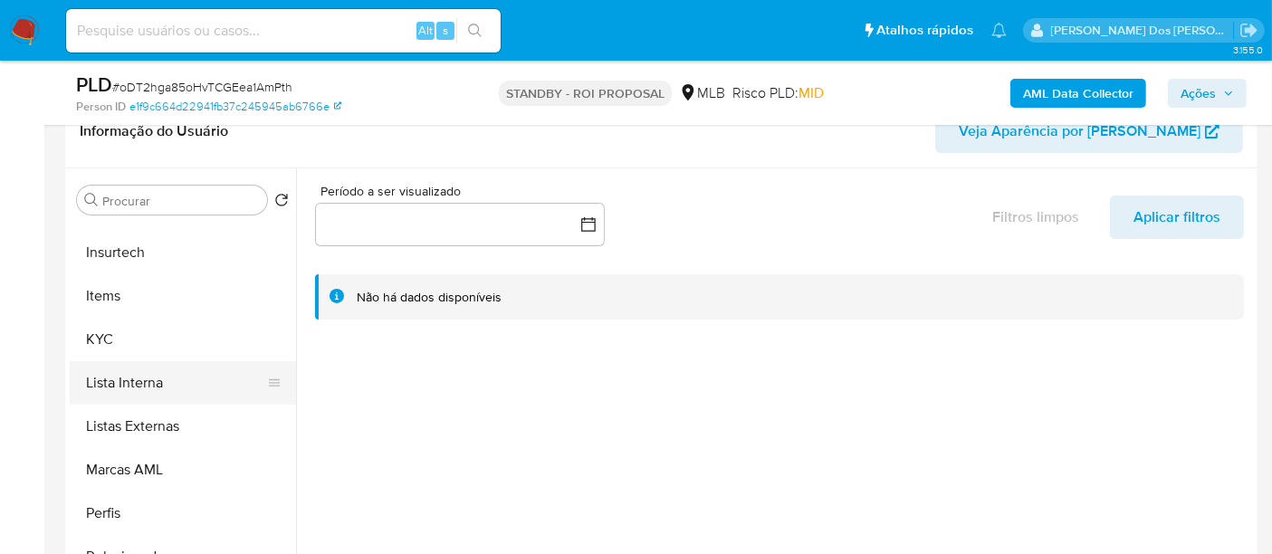
scroll to position [804, 0]
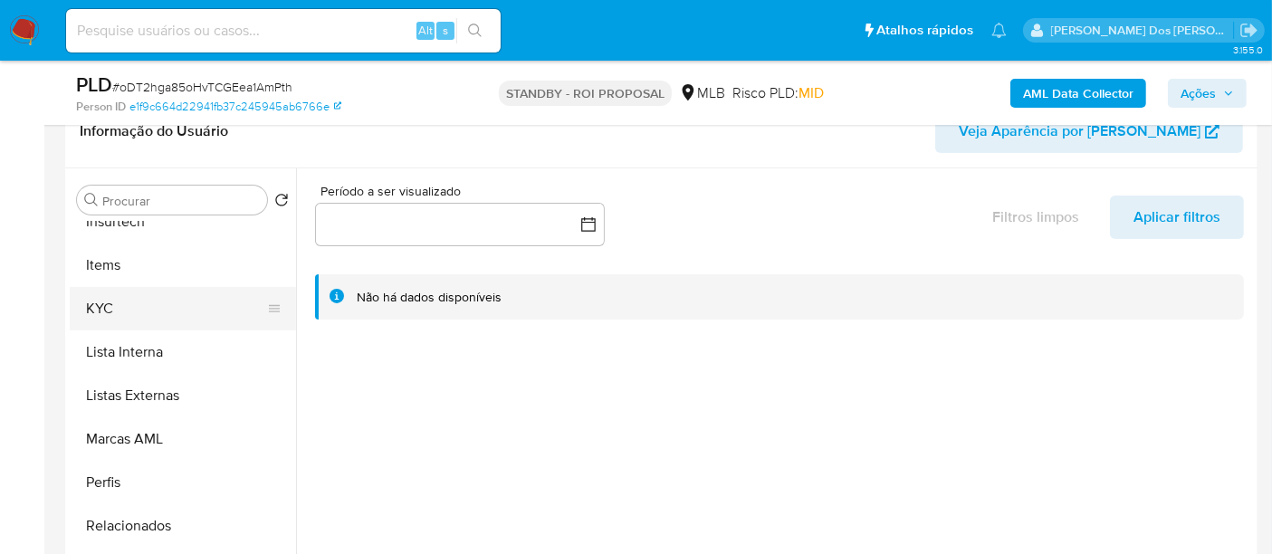
select select "10"
click at [105, 313] on button "KYC" at bounding box center [176, 308] width 212 height 43
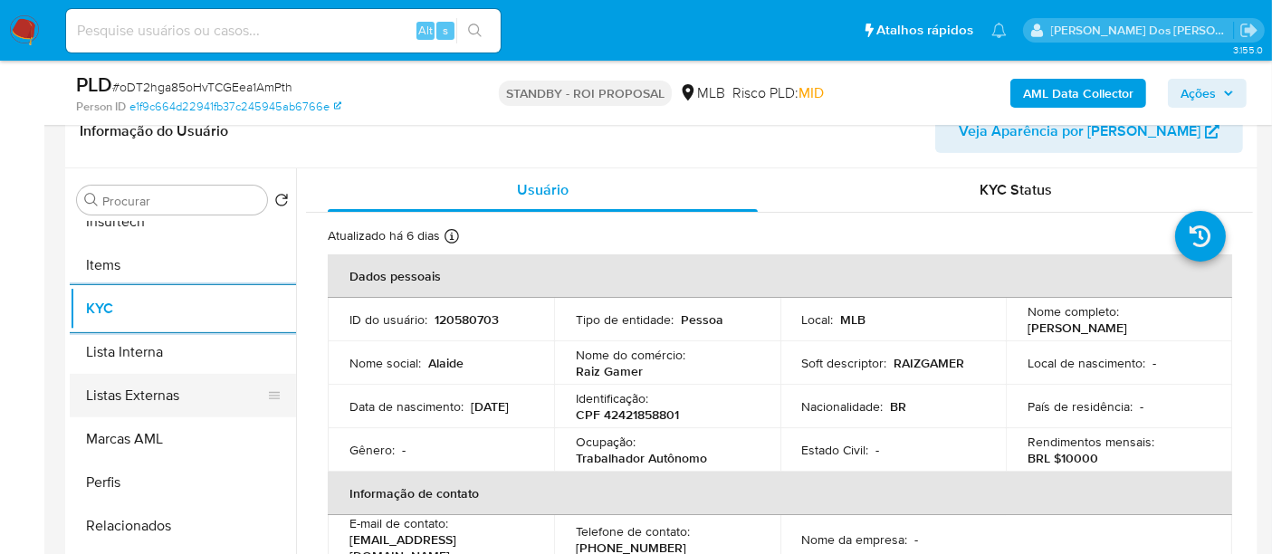
scroll to position [603, 0]
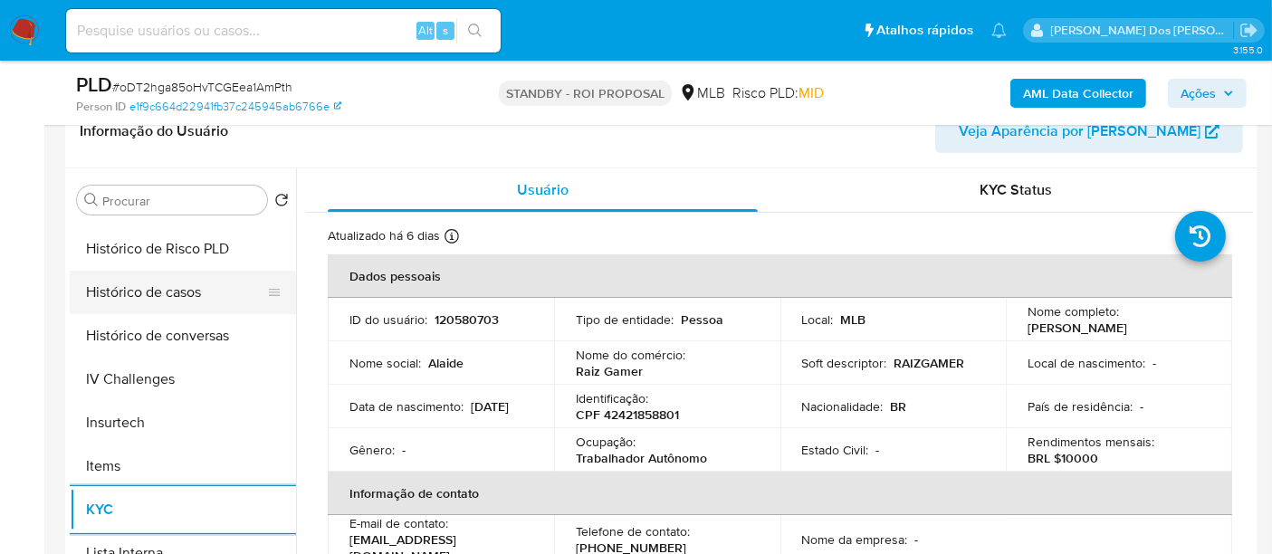
click at [158, 294] on button "Histórico de casos" at bounding box center [176, 292] width 212 height 43
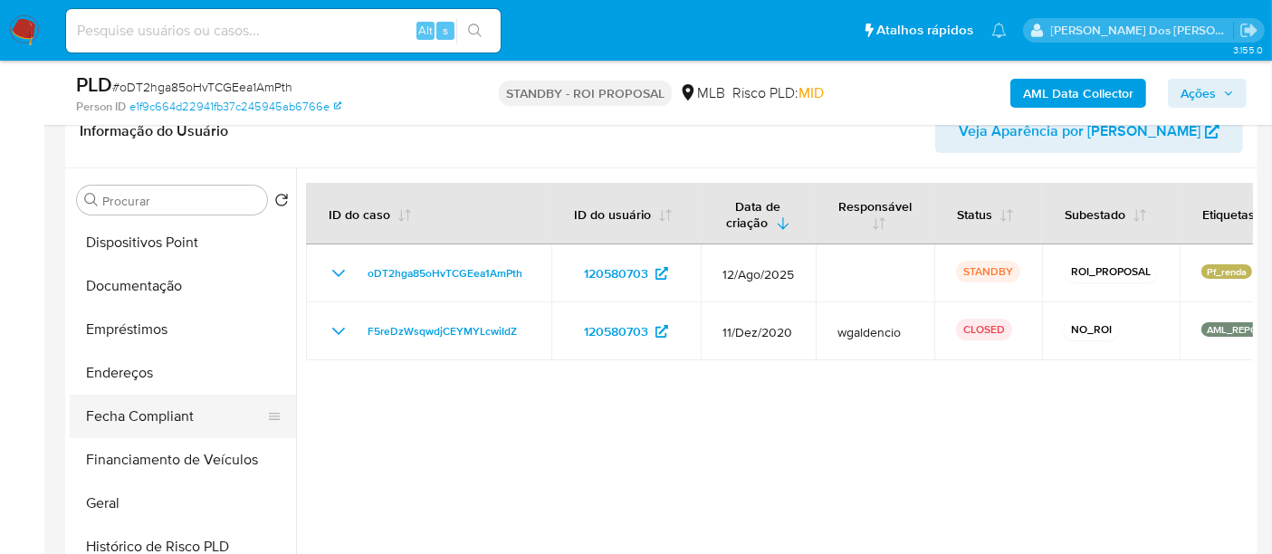
scroll to position [302, 0]
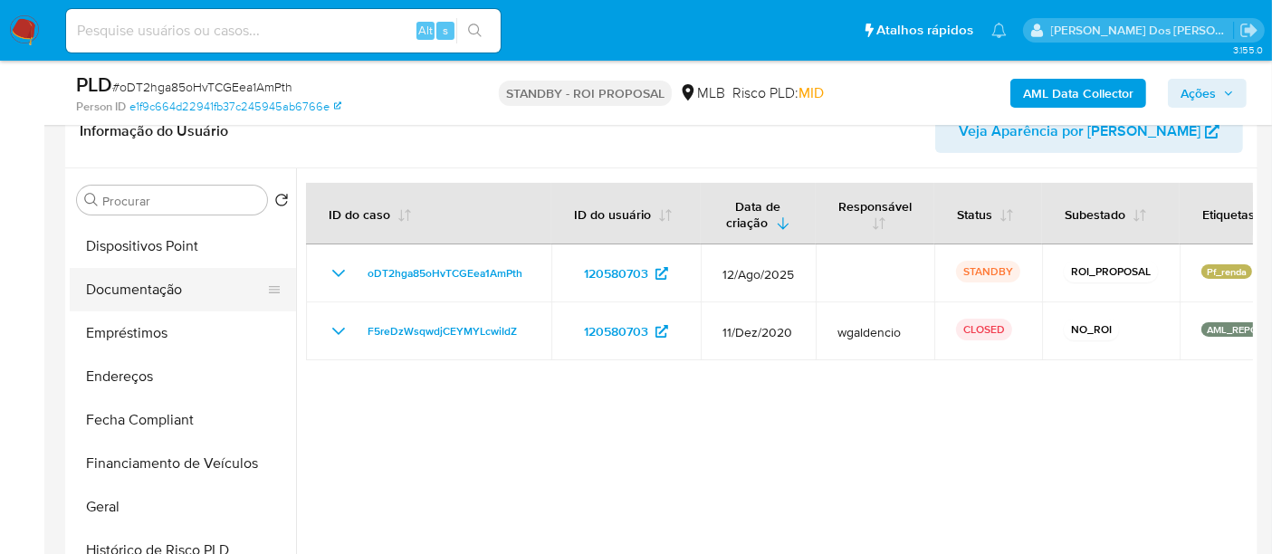
click at [131, 285] on button "Documentação" at bounding box center [176, 289] width 212 height 43
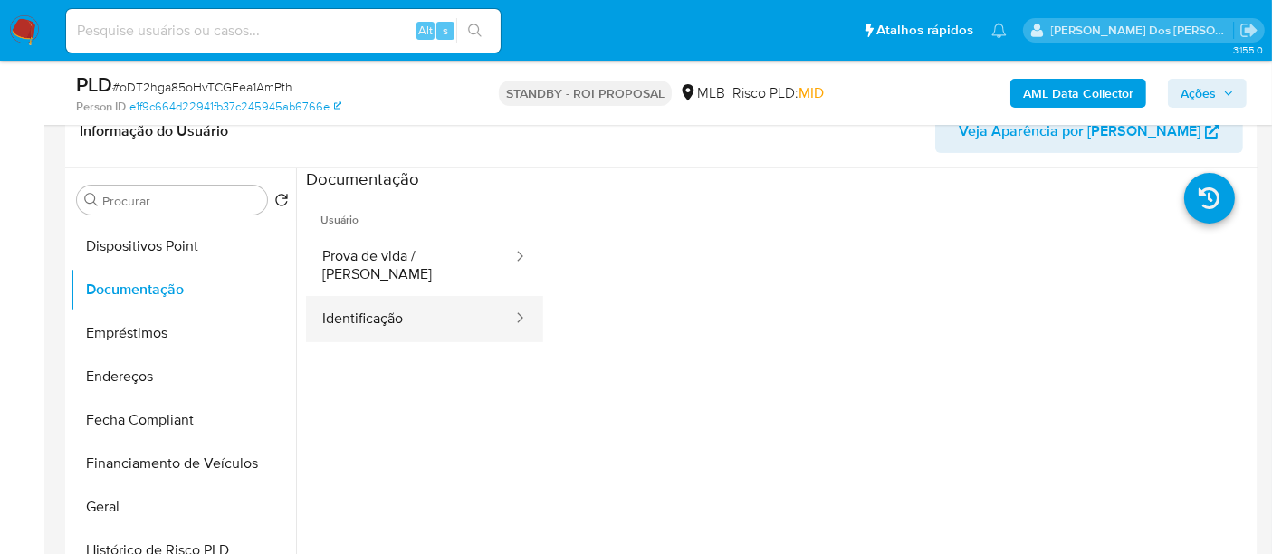
click at [378, 299] on button "Identificação" at bounding box center [410, 319] width 208 height 46
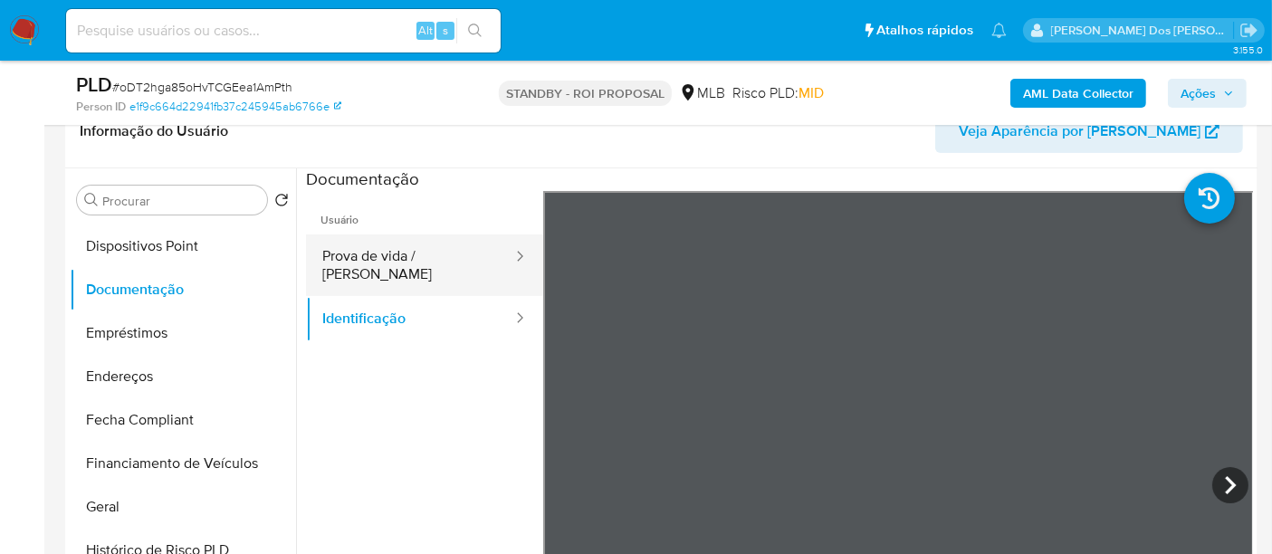
click at [398, 251] on button "Prova de vida / [PERSON_NAME]" at bounding box center [410, 266] width 208 height 62
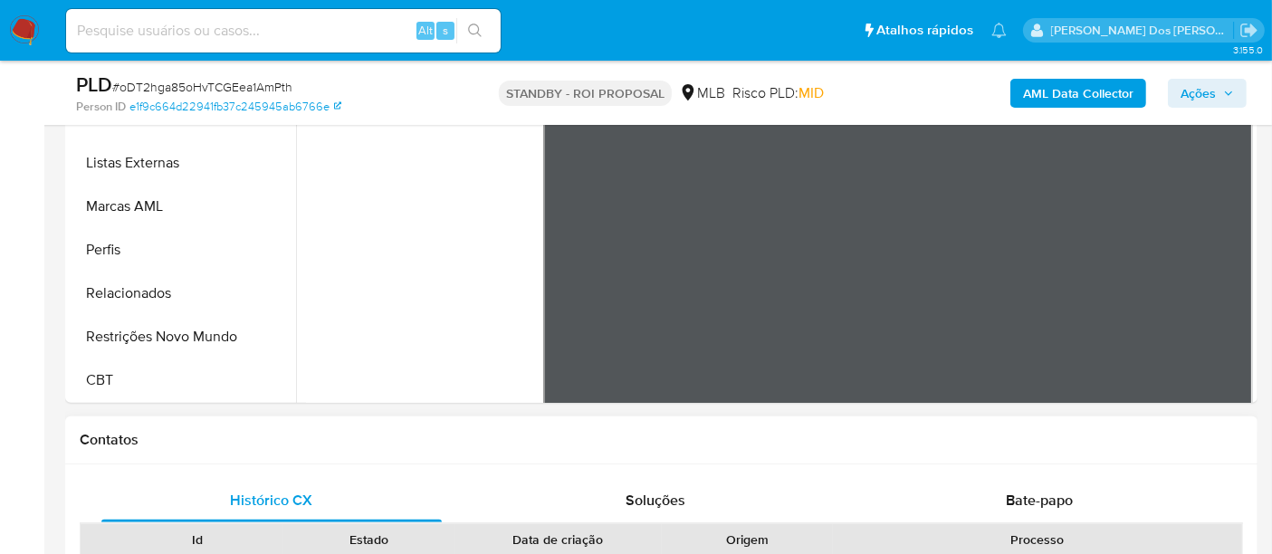
scroll to position [603, 0]
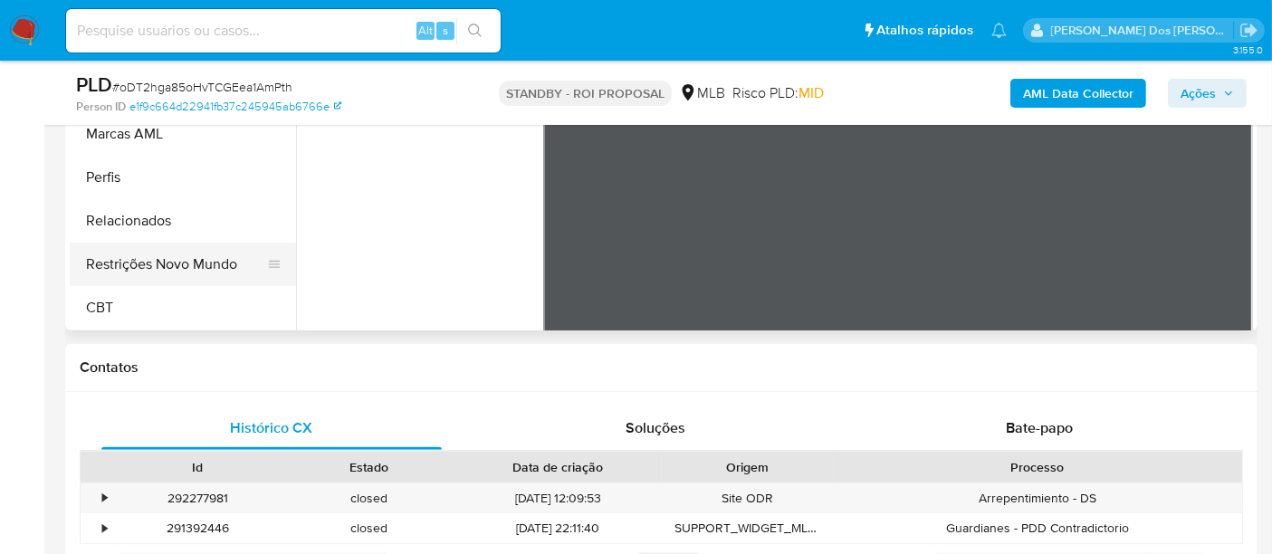
click at [213, 270] on button "Restrições Novo Mundo" at bounding box center [176, 264] width 212 height 43
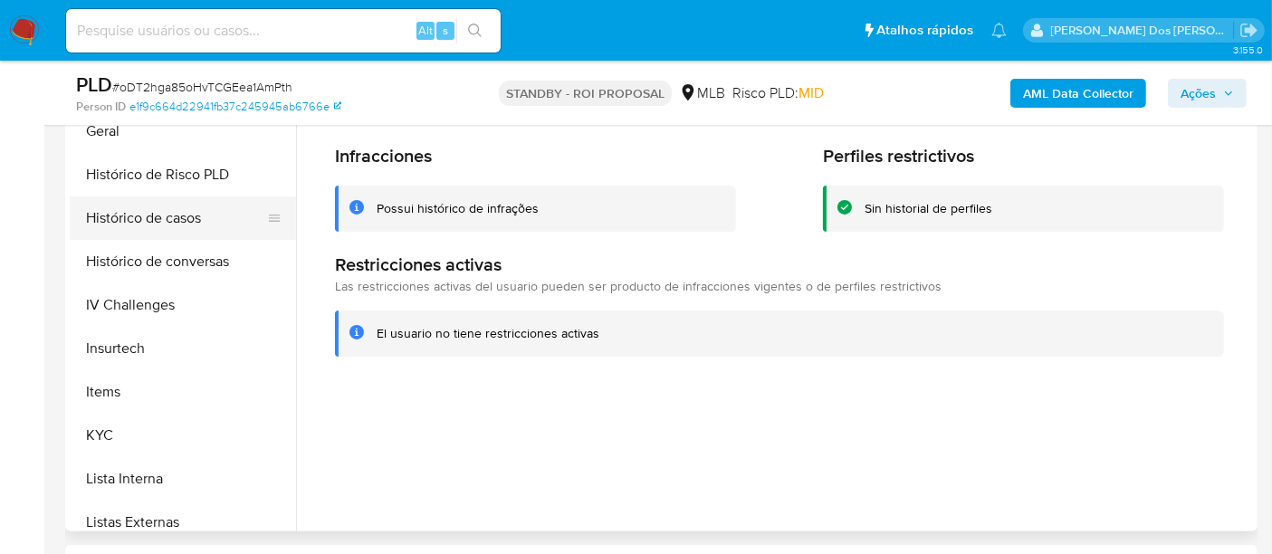
scroll to position [406, 0]
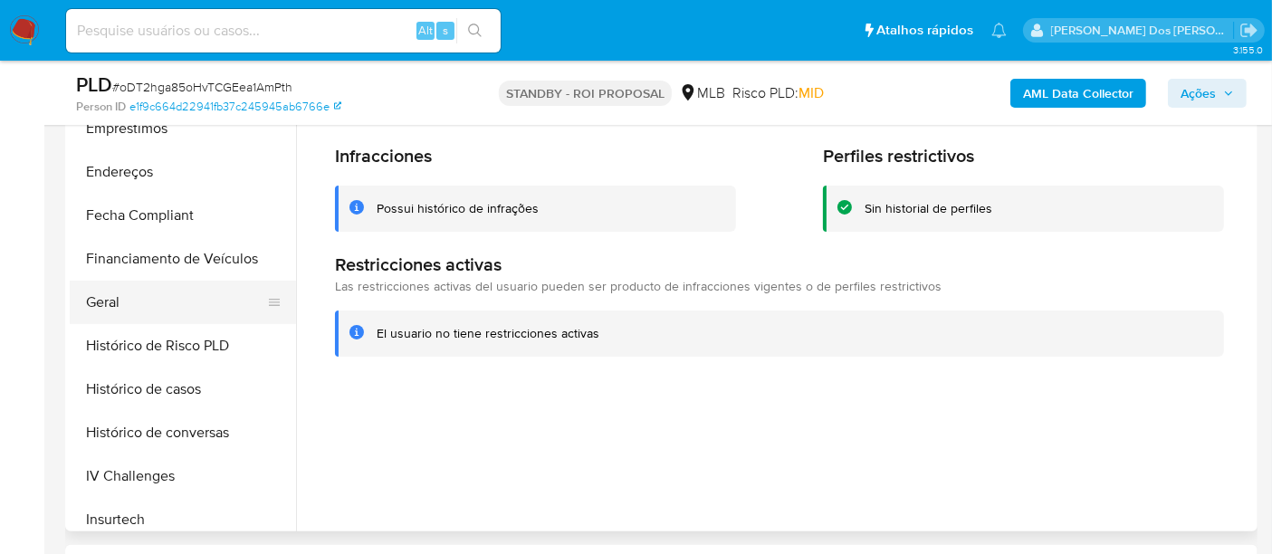
click at [116, 296] on button "Geral" at bounding box center [176, 302] width 212 height 43
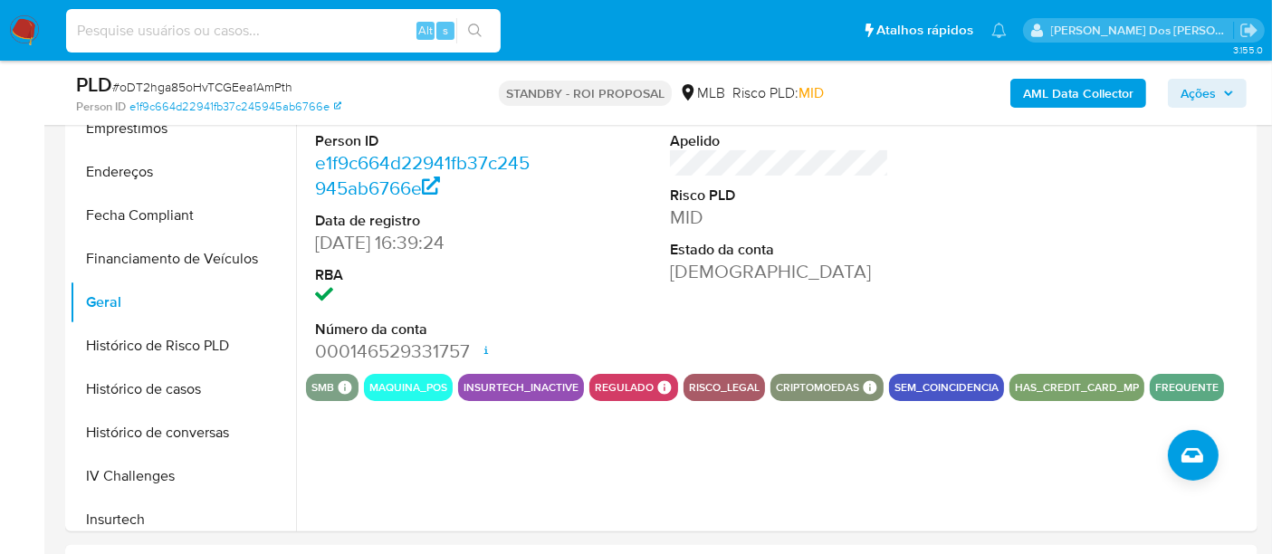
click at [201, 26] on input at bounding box center [283, 31] width 435 height 24
paste input "8753pnKPrBfo2uutuCIhyKFQ"
type input "8753pnKPrBfo2uutuCIhyKFQ"
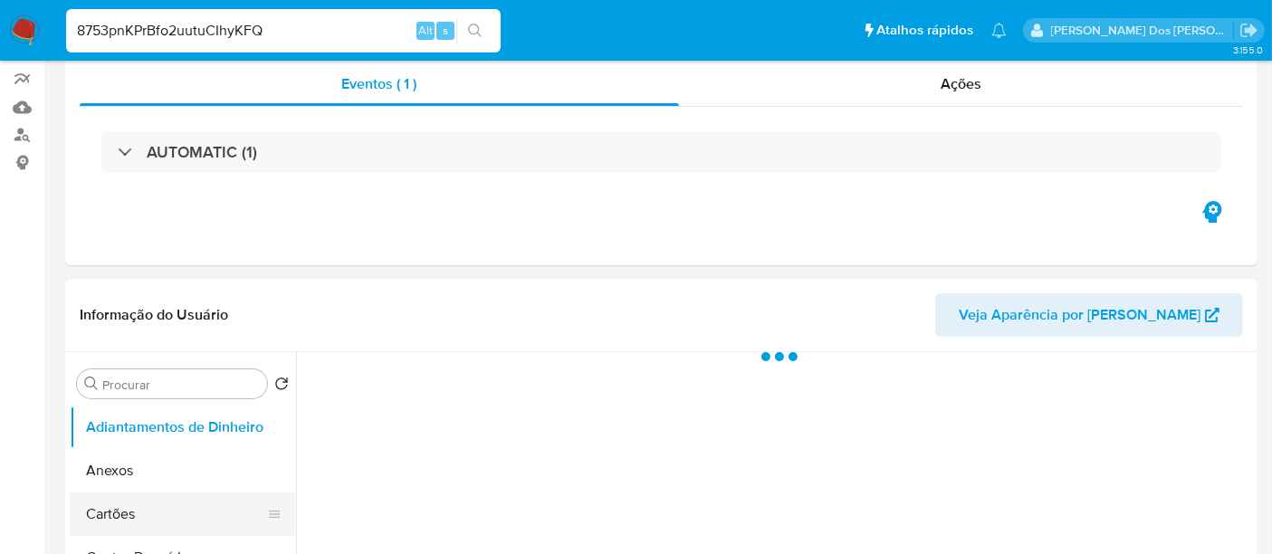
scroll to position [302, 0]
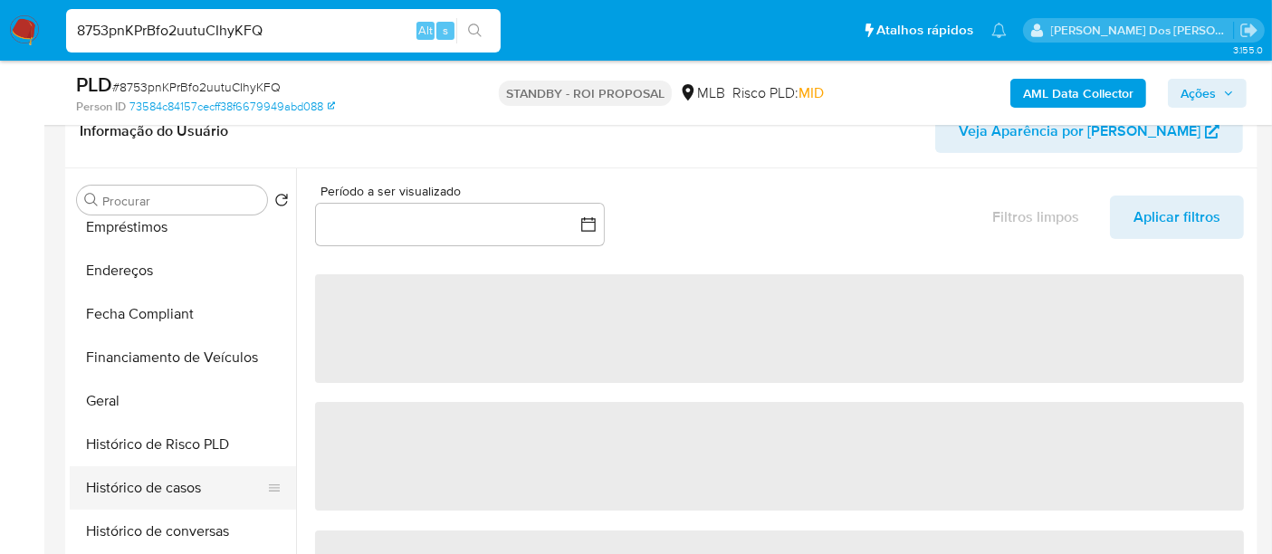
select select "10"
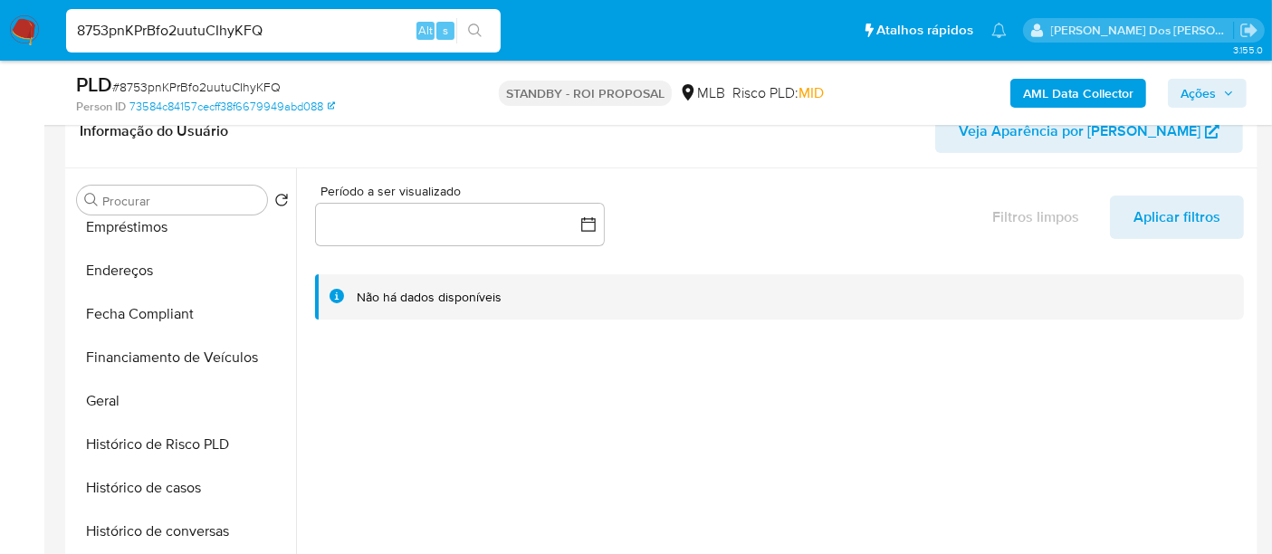
scroll to position [602, 0]
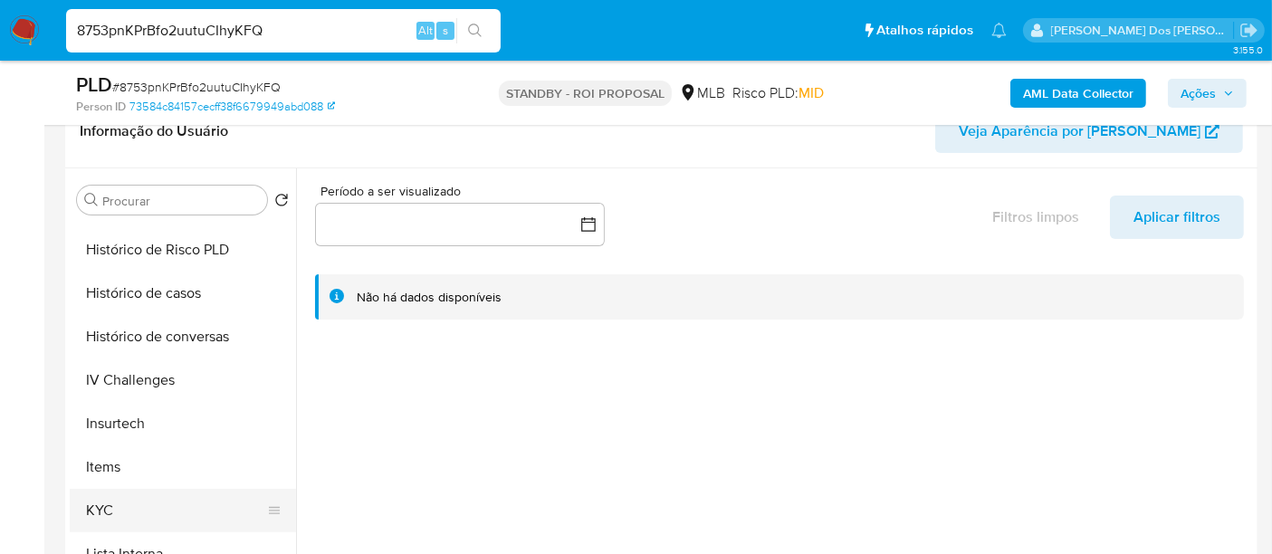
drag, startPoint x: 110, startPoint y: 510, endPoint x: 122, endPoint y: 500, distance: 16.1
click at [110, 509] on button "KYC" at bounding box center [176, 510] width 212 height 43
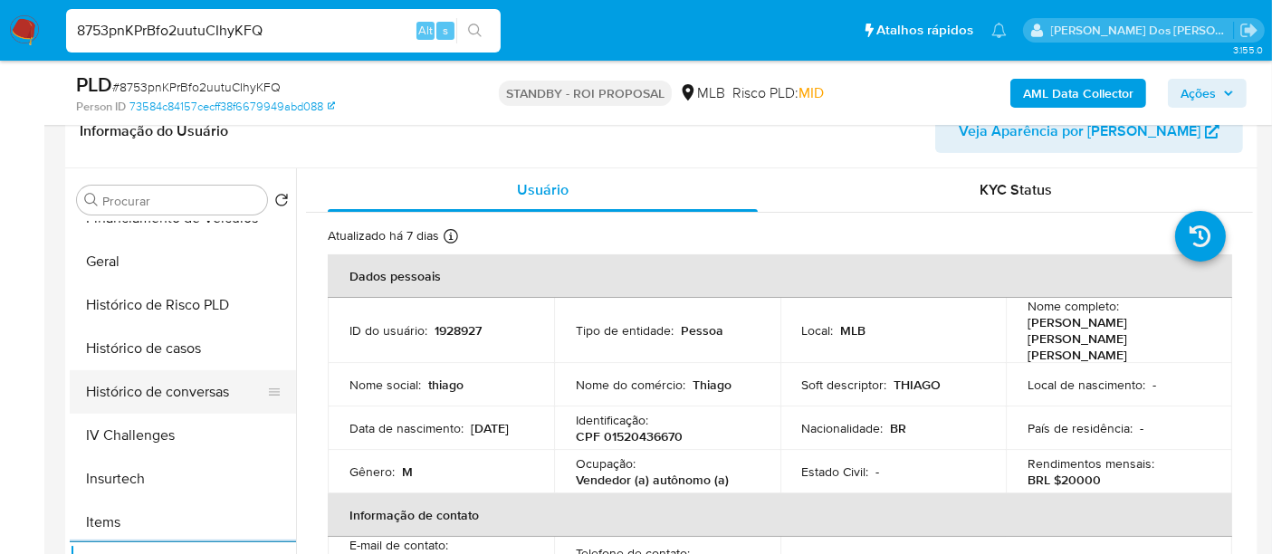
scroll to position [502, 0]
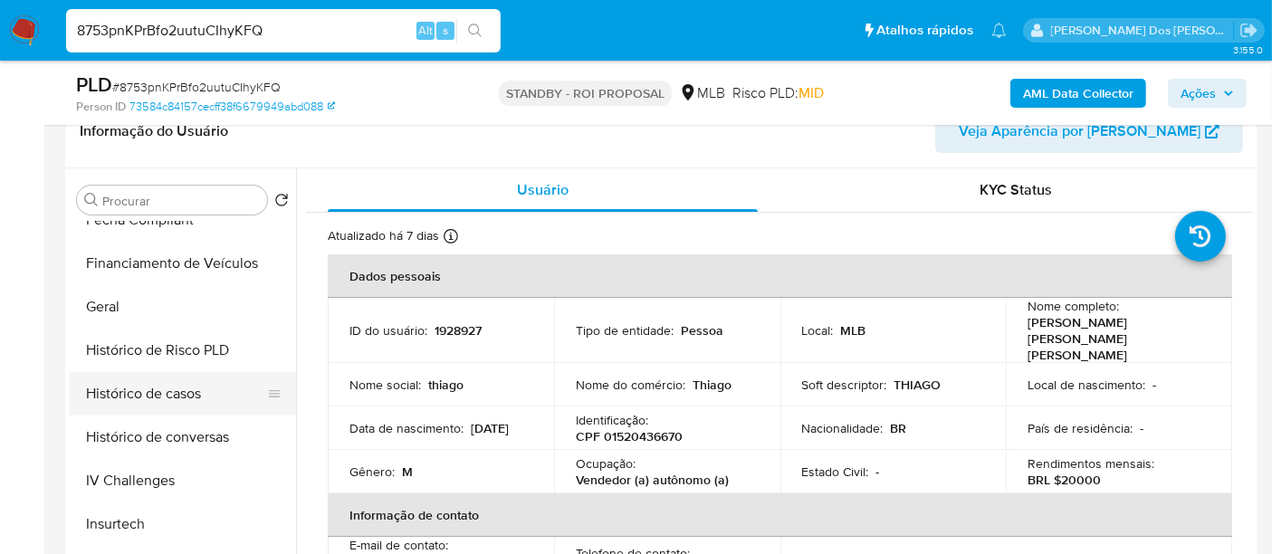
click at [149, 389] on button "Histórico de casos" at bounding box center [176, 393] width 212 height 43
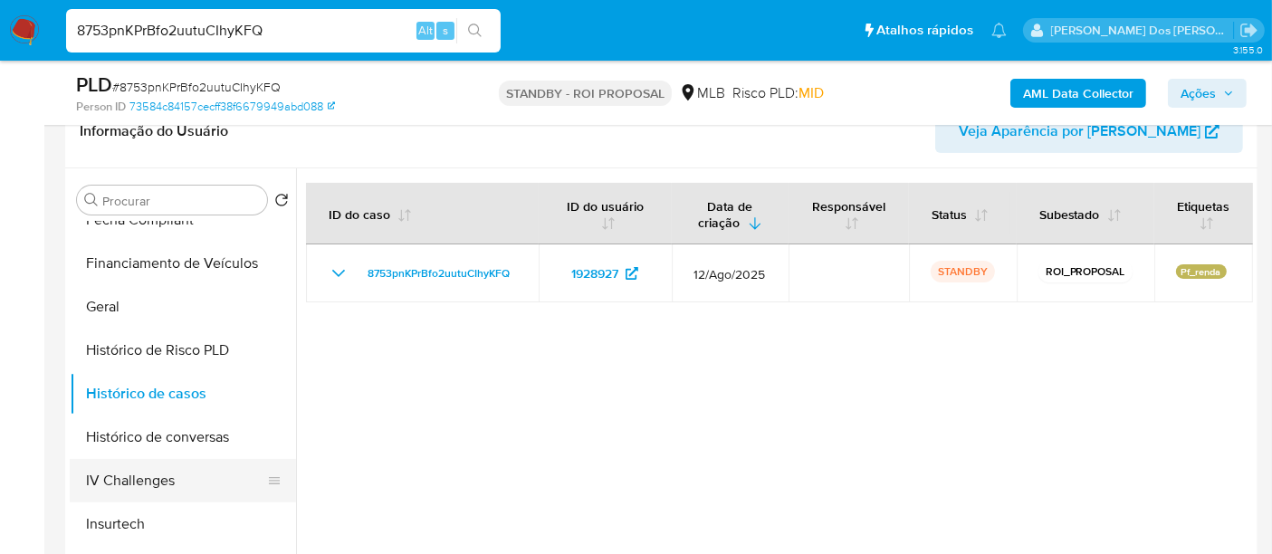
scroll to position [200, 0]
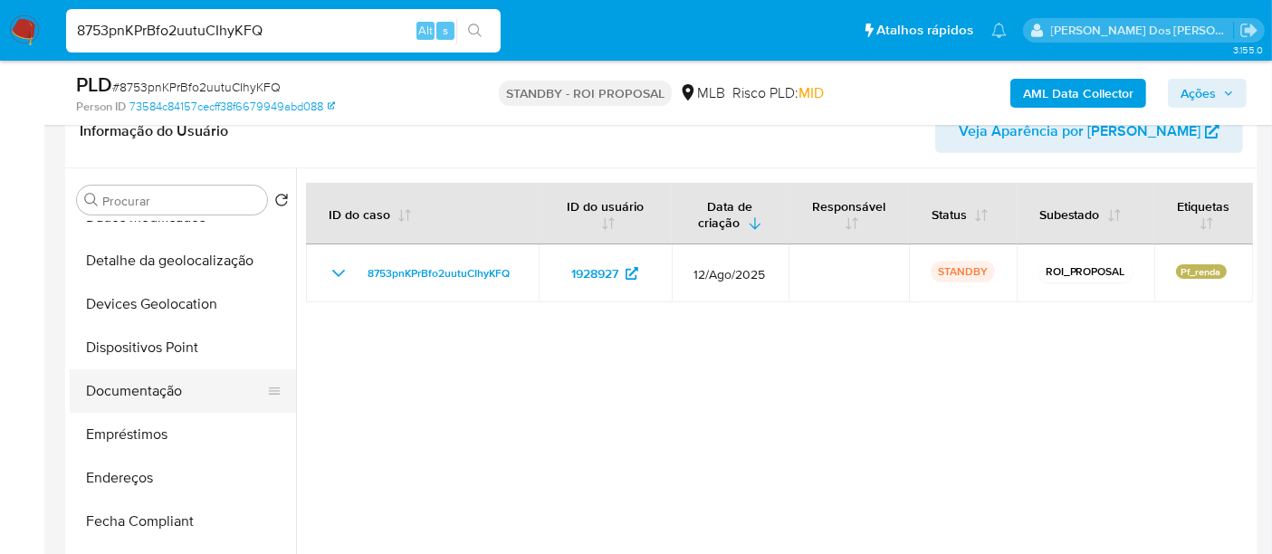
click at [152, 385] on button "Documentação" at bounding box center [176, 390] width 212 height 43
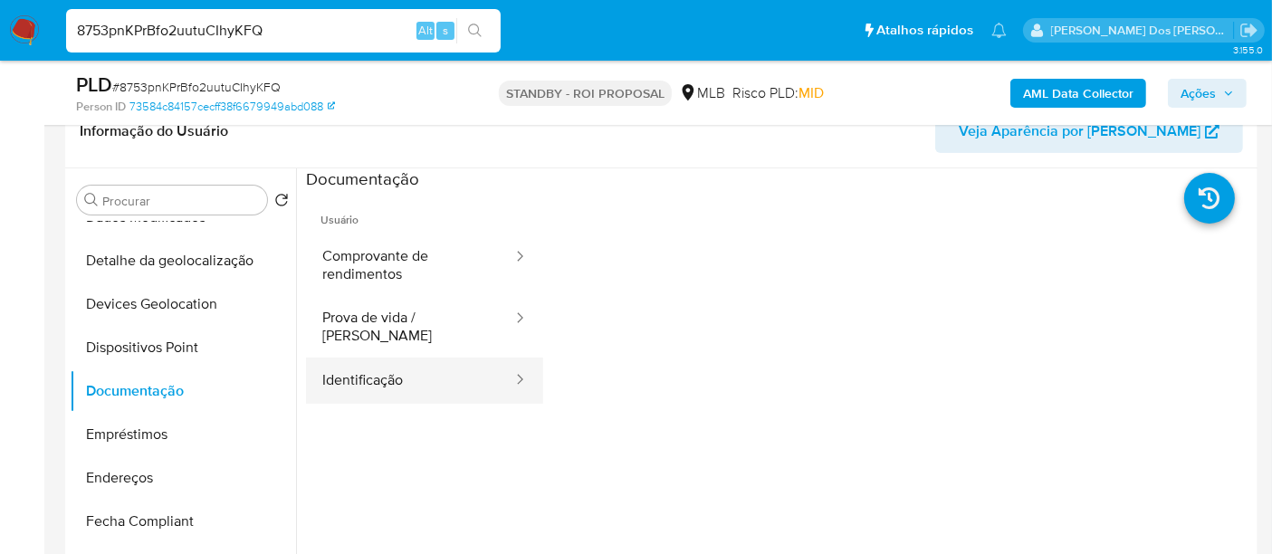
click at [354, 358] on button "Identificação" at bounding box center [410, 381] width 208 height 46
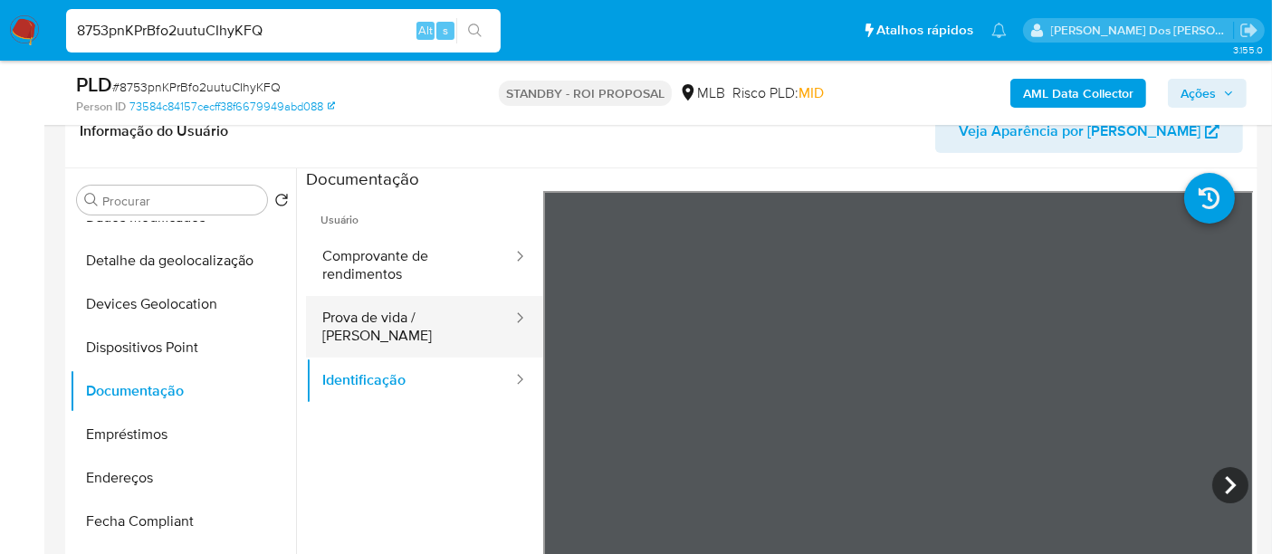
click at [424, 311] on button "Prova de vida / [PERSON_NAME]" at bounding box center [410, 327] width 208 height 62
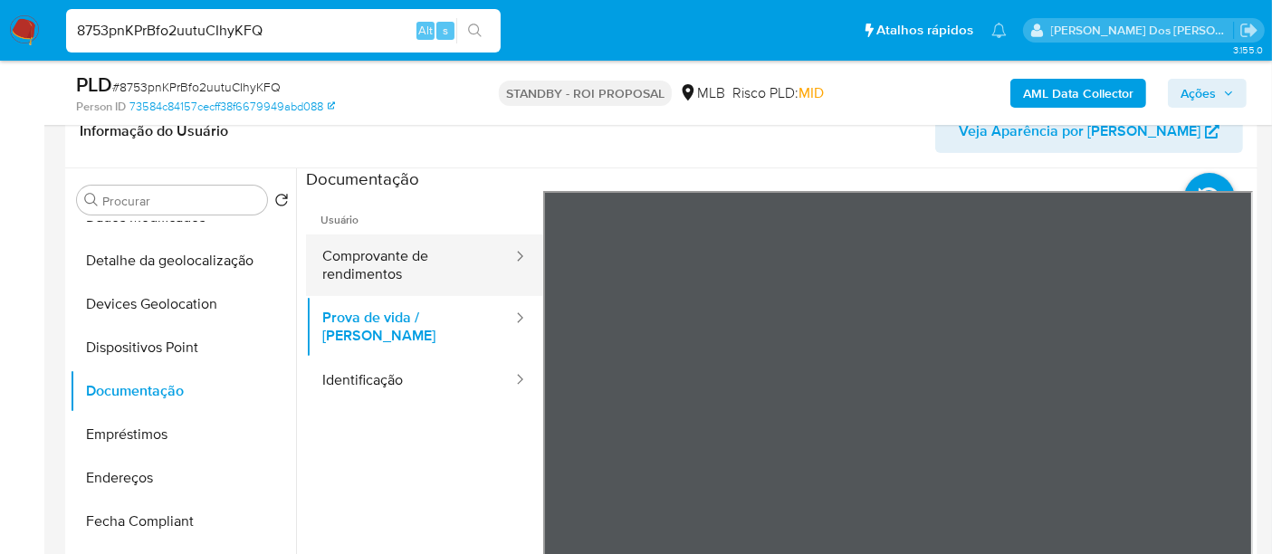
click at [383, 264] on button "Comprovante de rendimentos" at bounding box center [410, 266] width 208 height 62
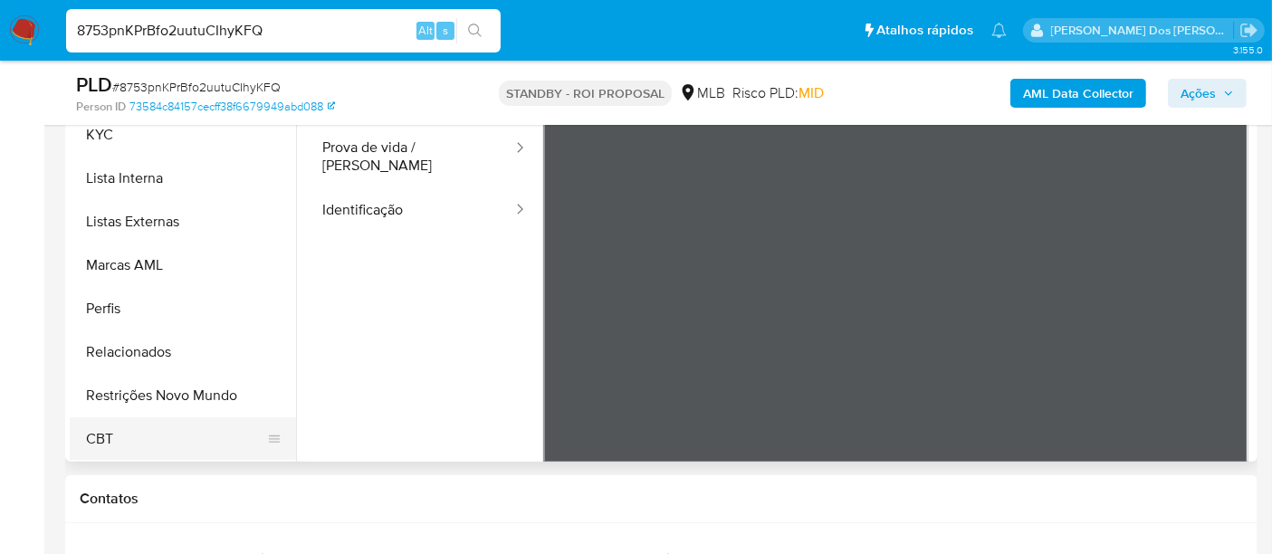
scroll to position [503, 0]
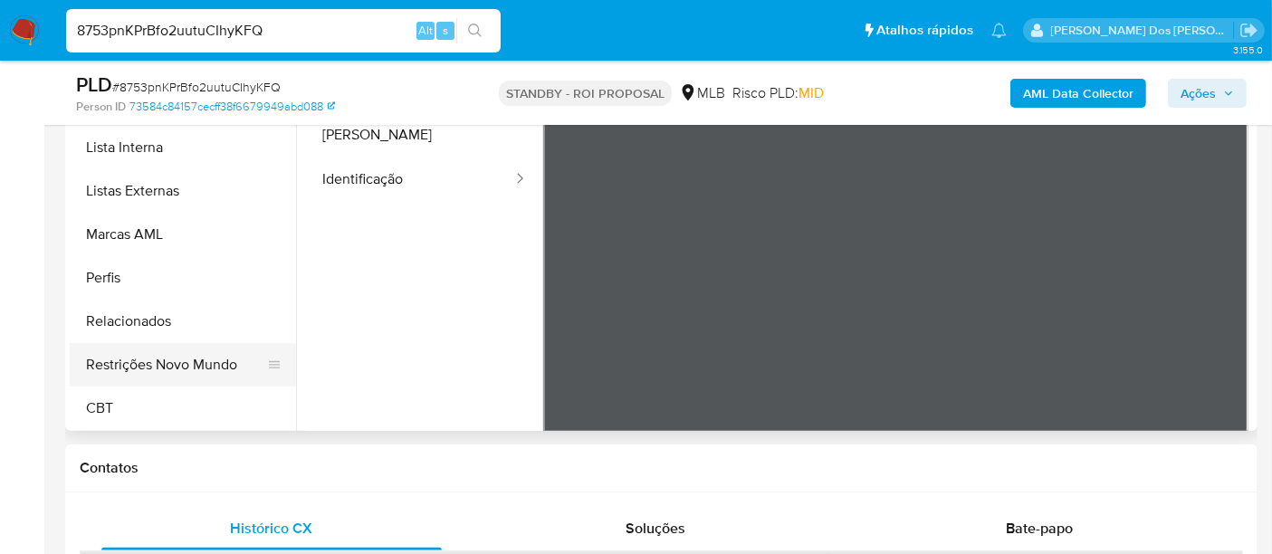
click at [176, 366] on button "Restrições Novo Mundo" at bounding box center [176, 364] width 212 height 43
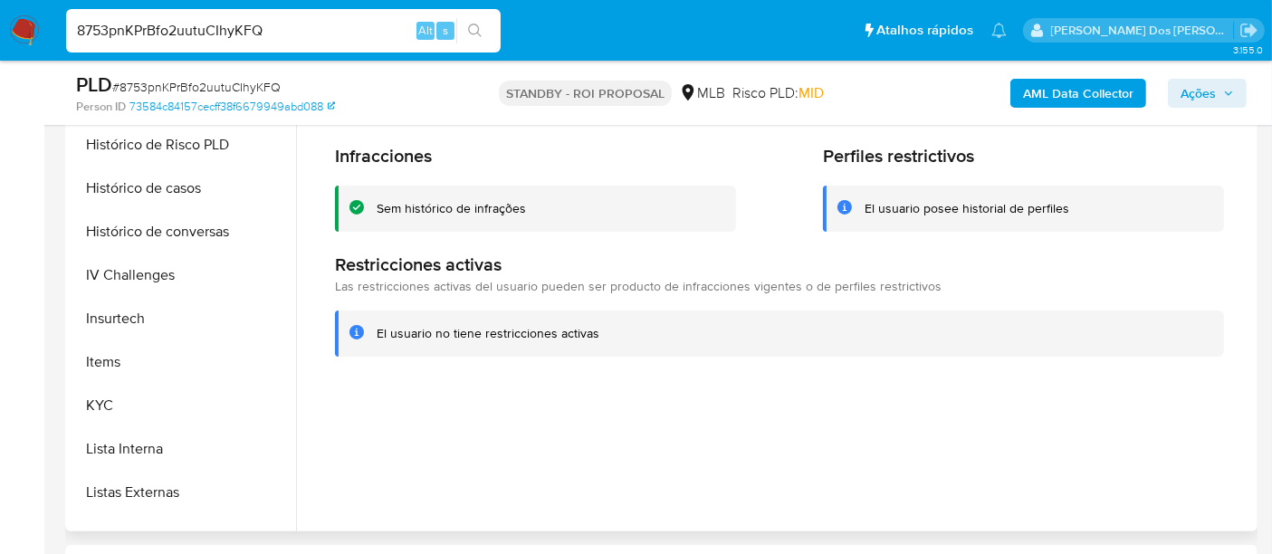
scroll to position [406, 0]
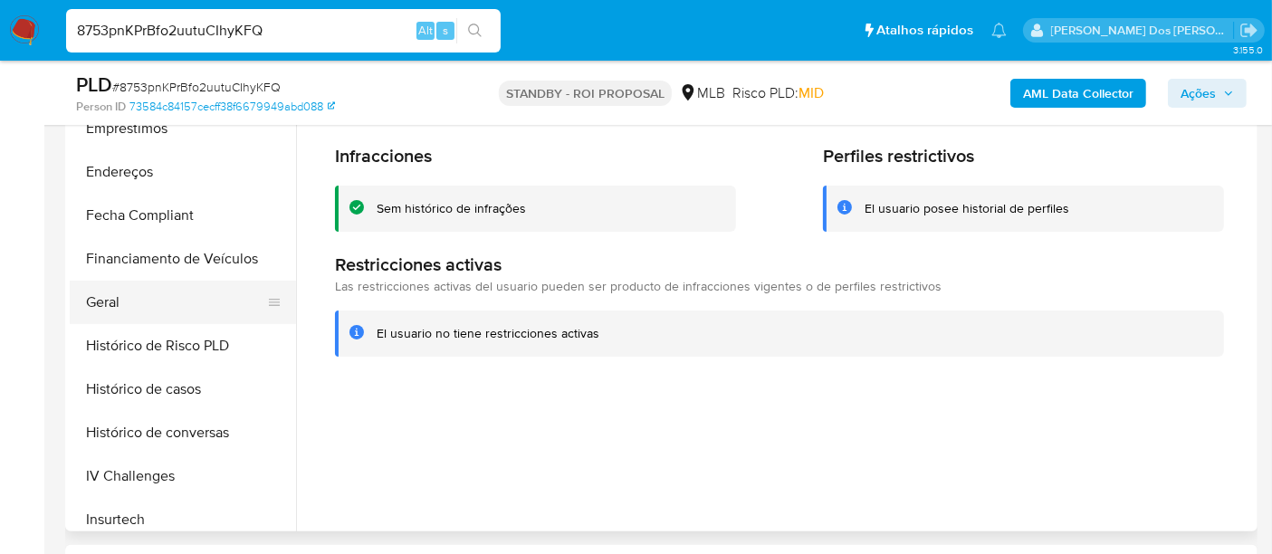
click at [110, 302] on button "Geral" at bounding box center [176, 302] width 212 height 43
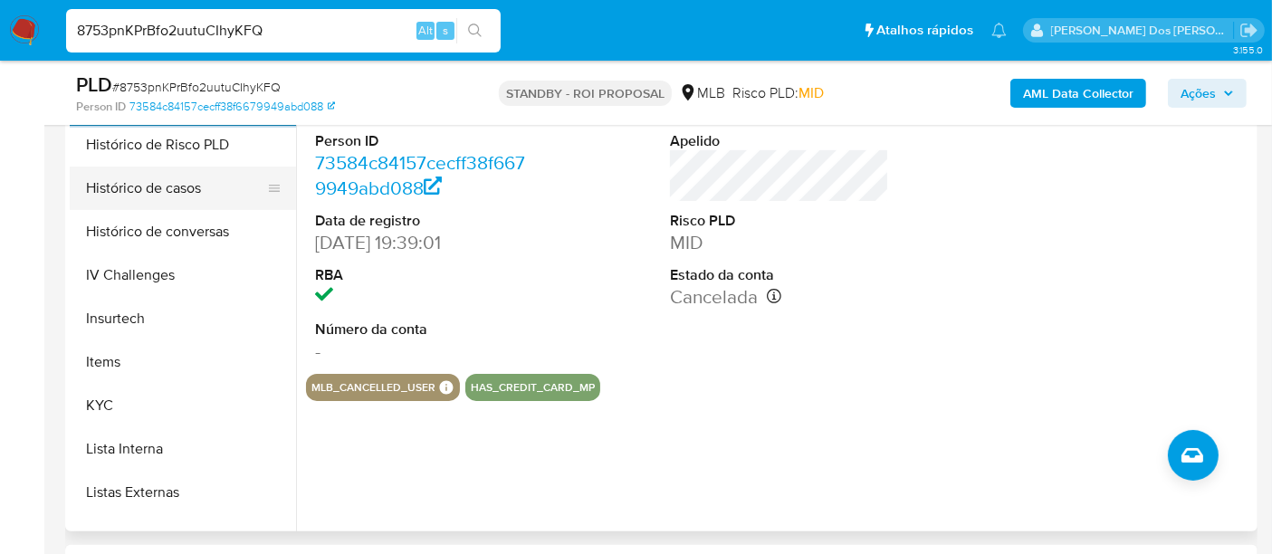
scroll to position [808, 0]
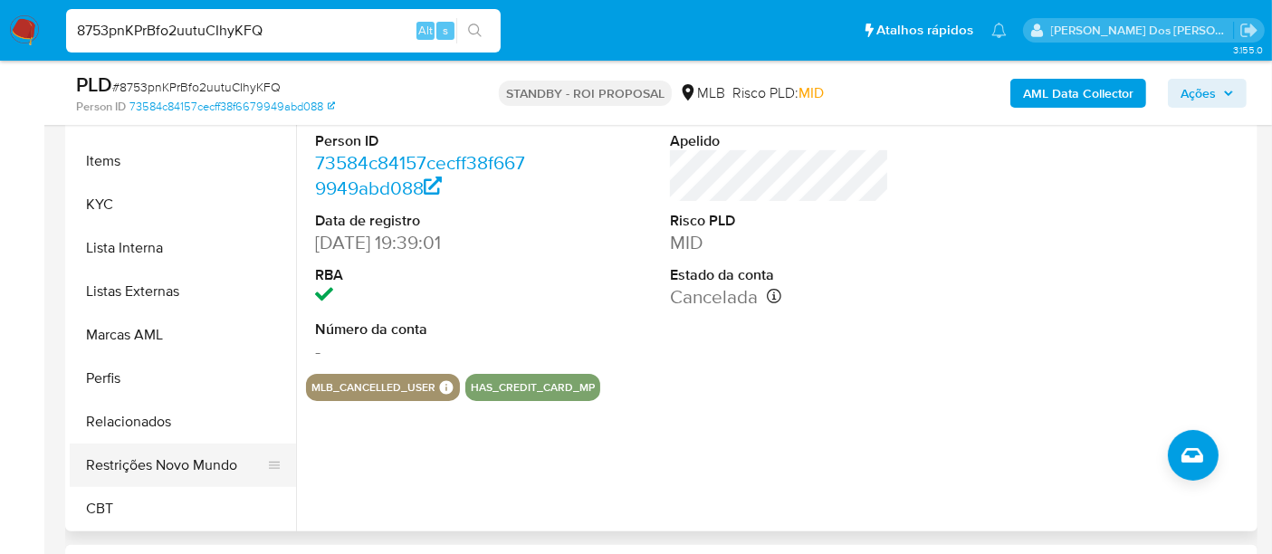
click at [185, 466] on button "Restrições Novo Mundo" at bounding box center [176, 465] width 212 height 43
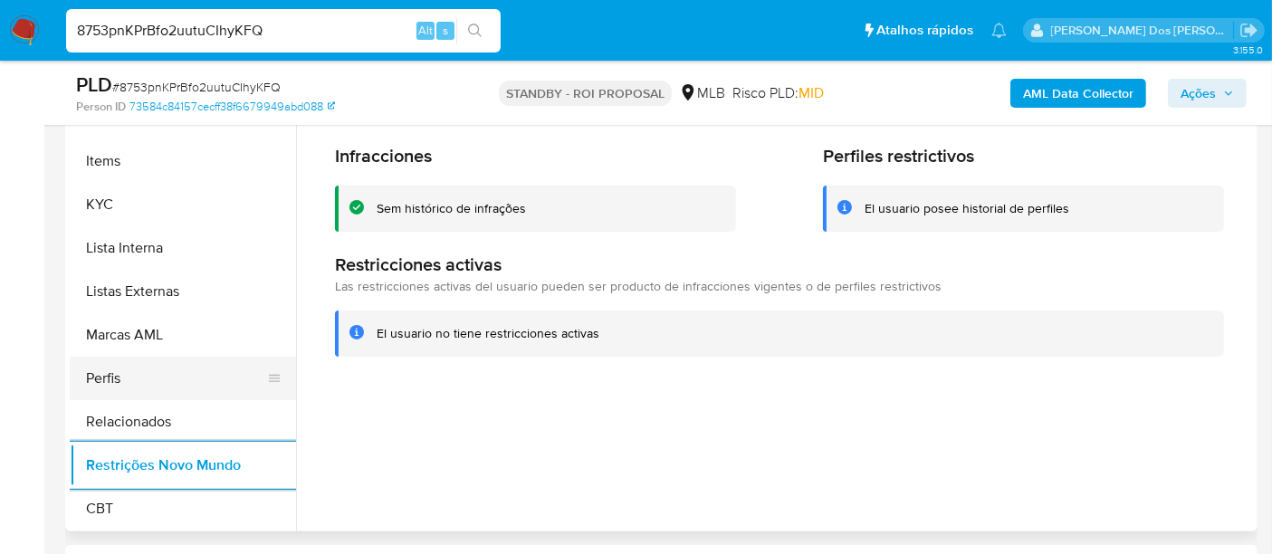
scroll to position [607, 0]
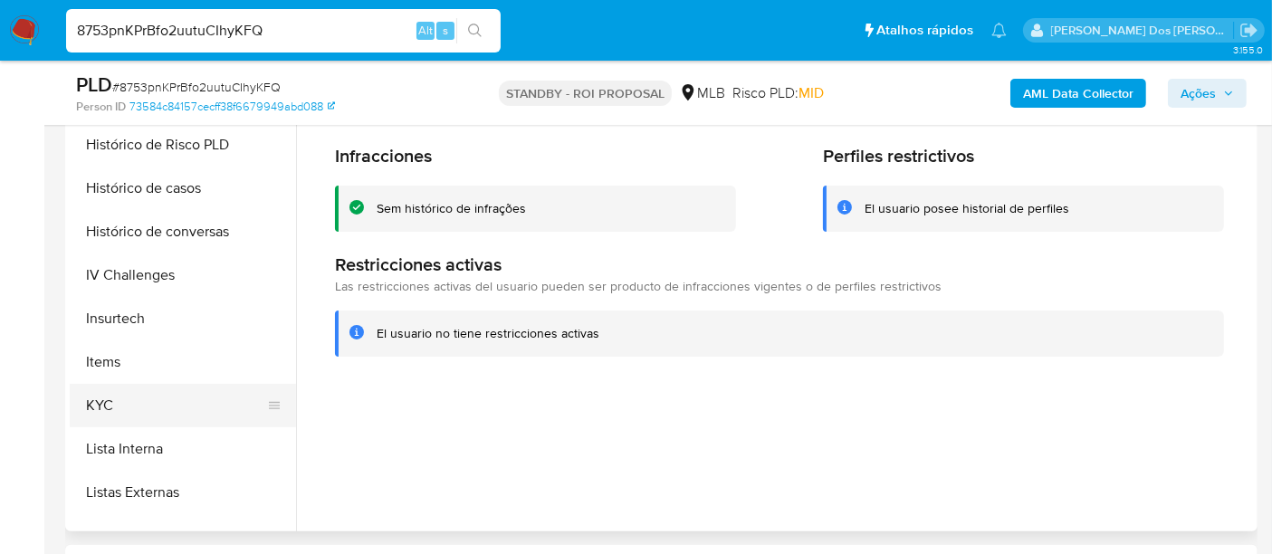
click at [81, 389] on button "KYC" at bounding box center [176, 405] width 212 height 43
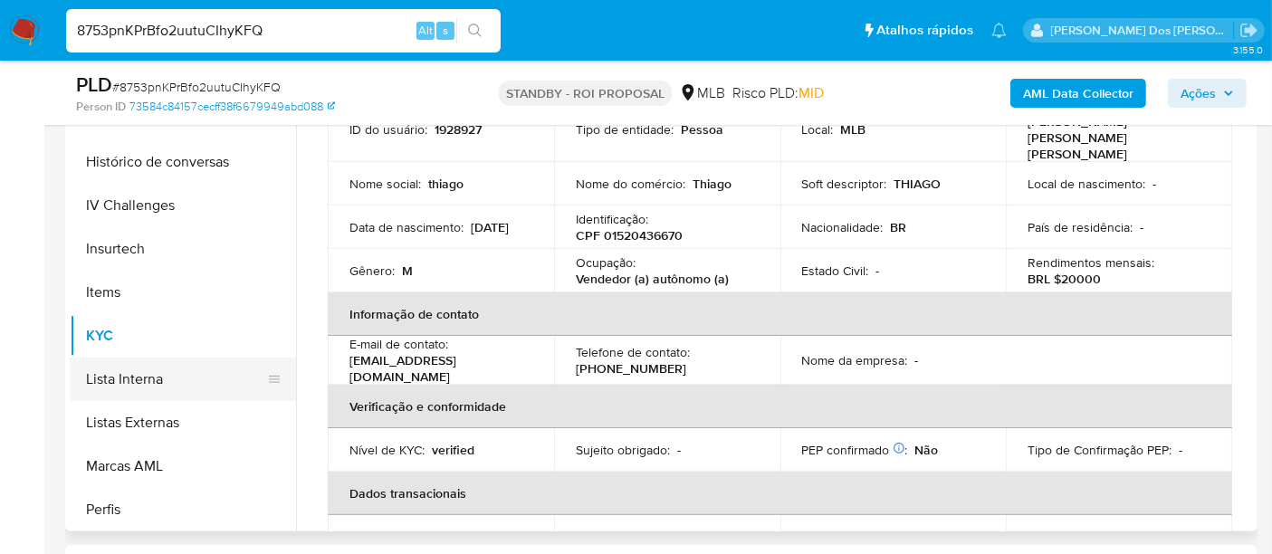
scroll to position [707, 0]
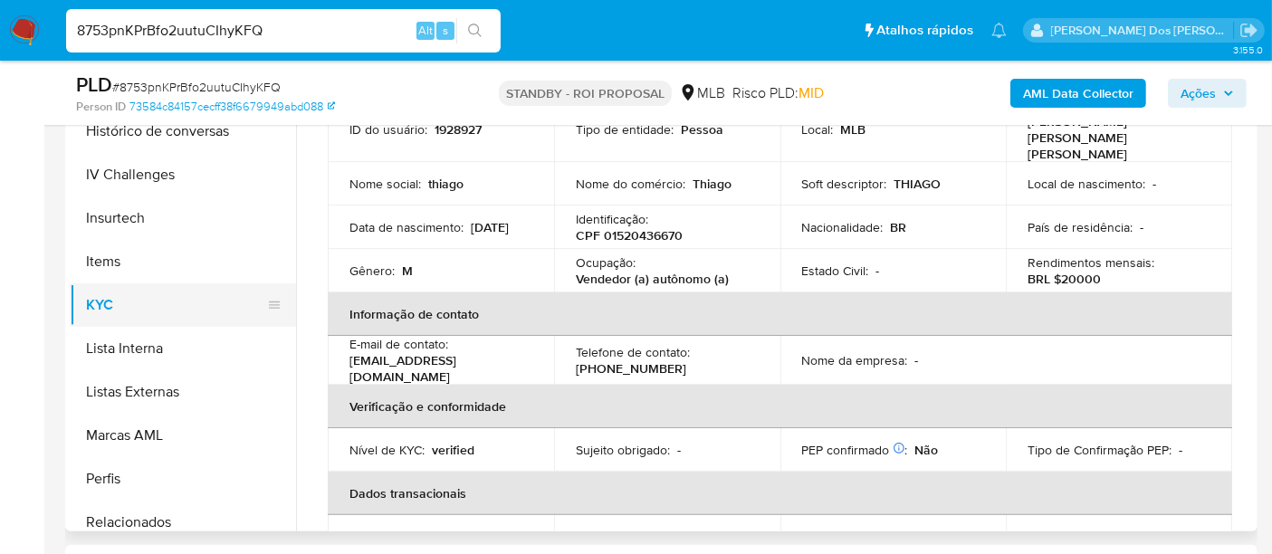
click at [102, 309] on button "KYC" at bounding box center [176, 304] width 212 height 43
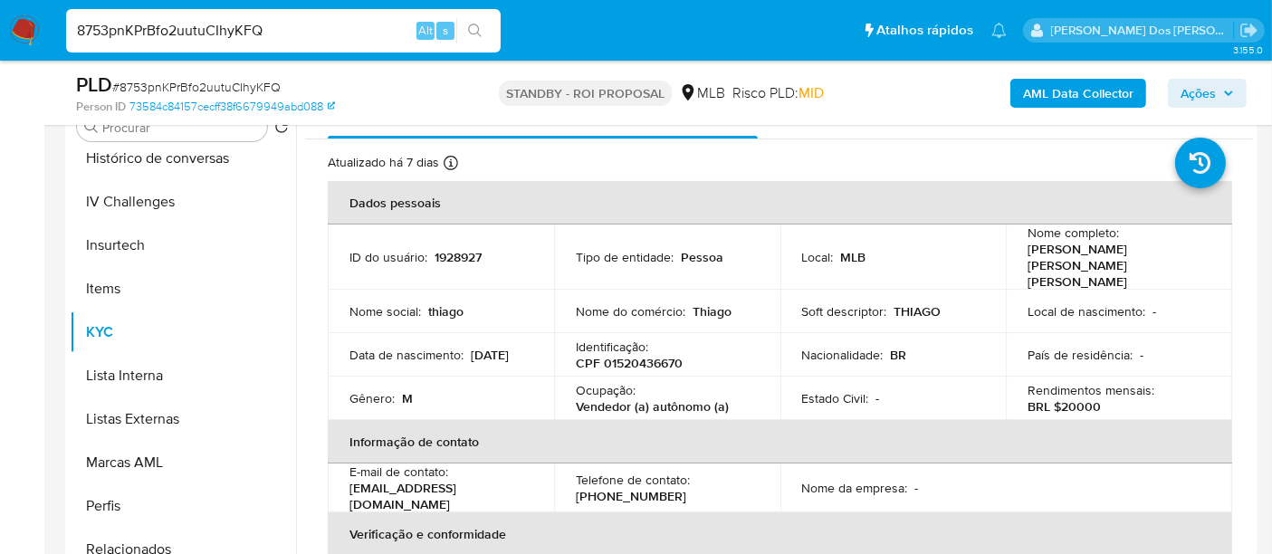
scroll to position [201, 0]
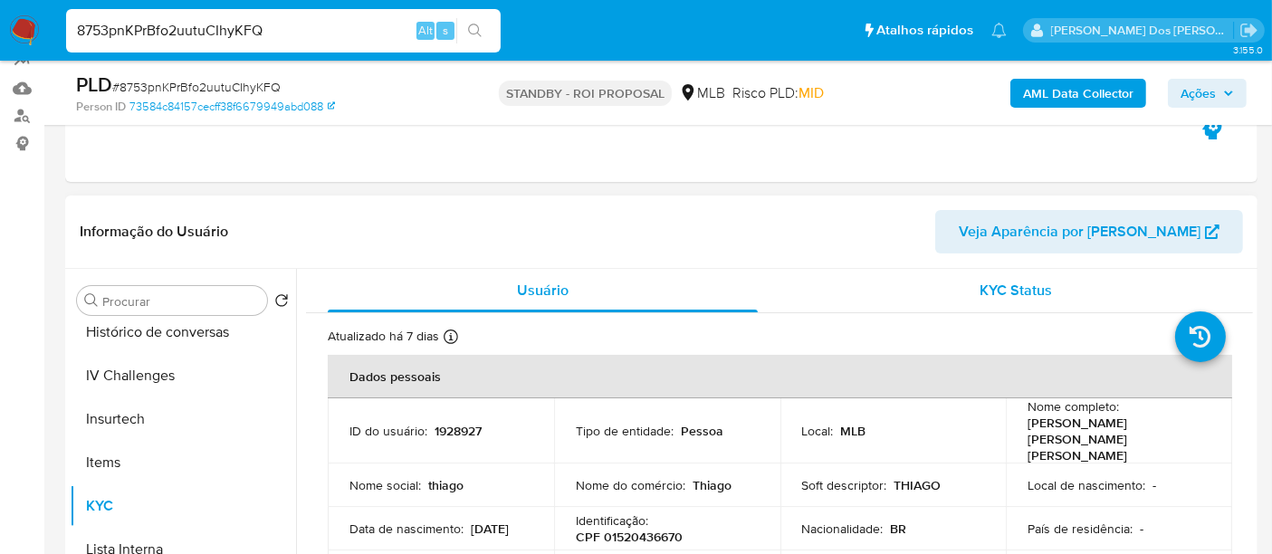
click at [981, 286] on span "KYC Status" at bounding box center [1017, 290] width 72 height 21
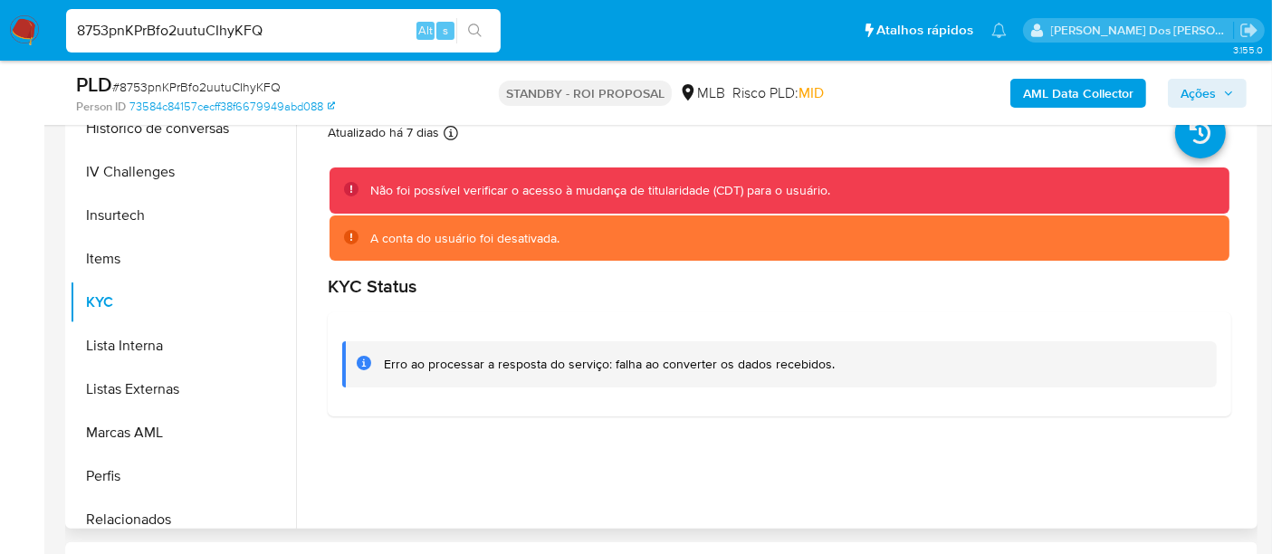
scroll to position [302, 0]
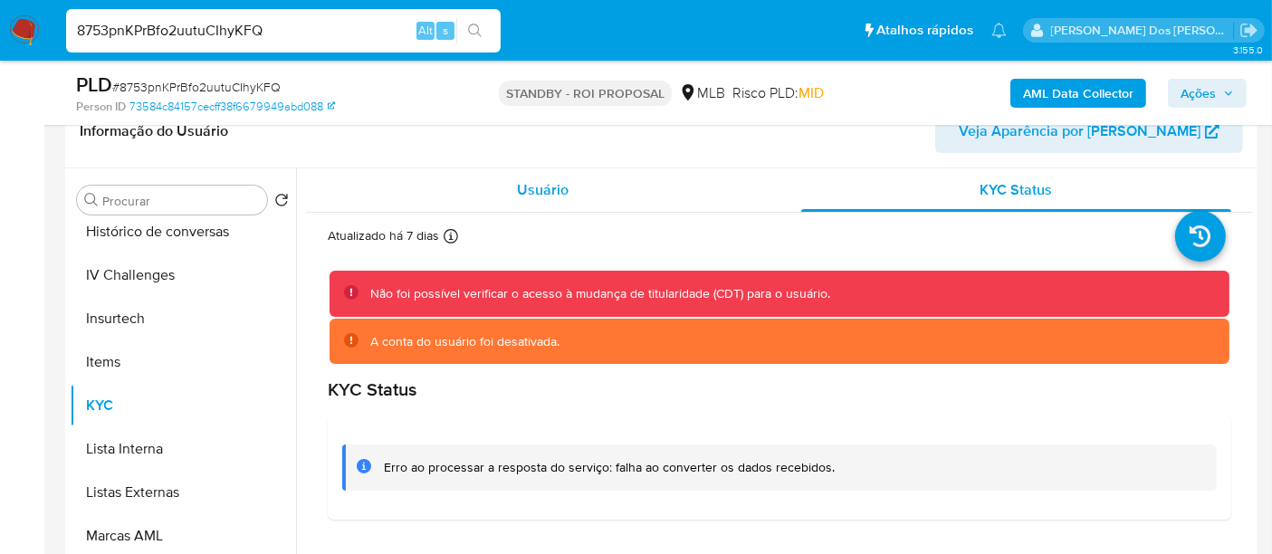
click at [540, 195] on span "Usuário" at bounding box center [543, 189] width 52 height 21
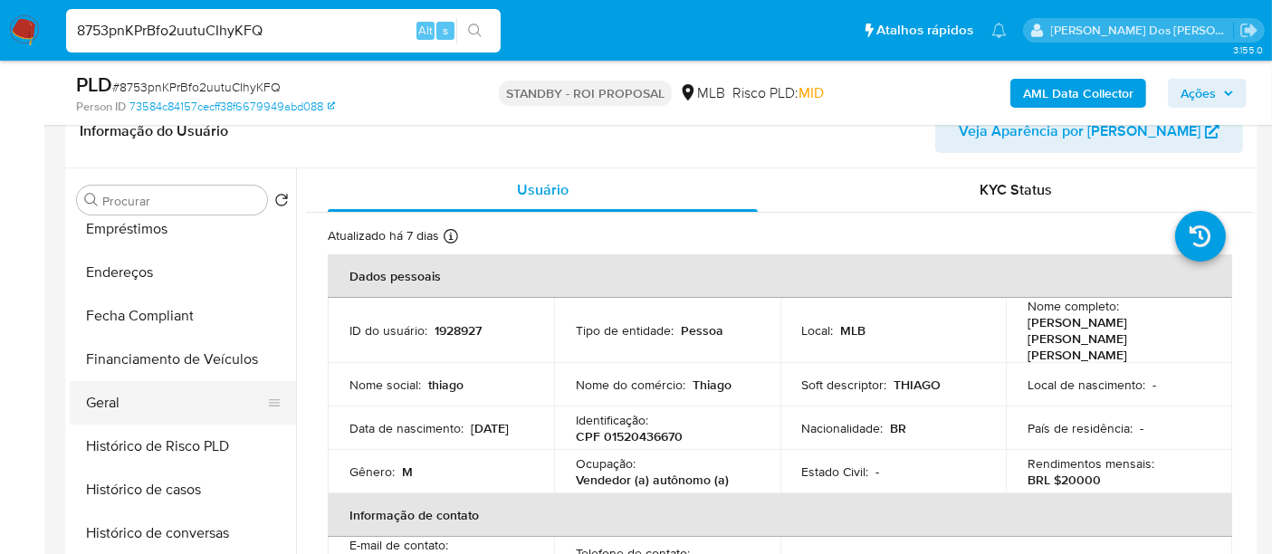
scroll to position [204, 0]
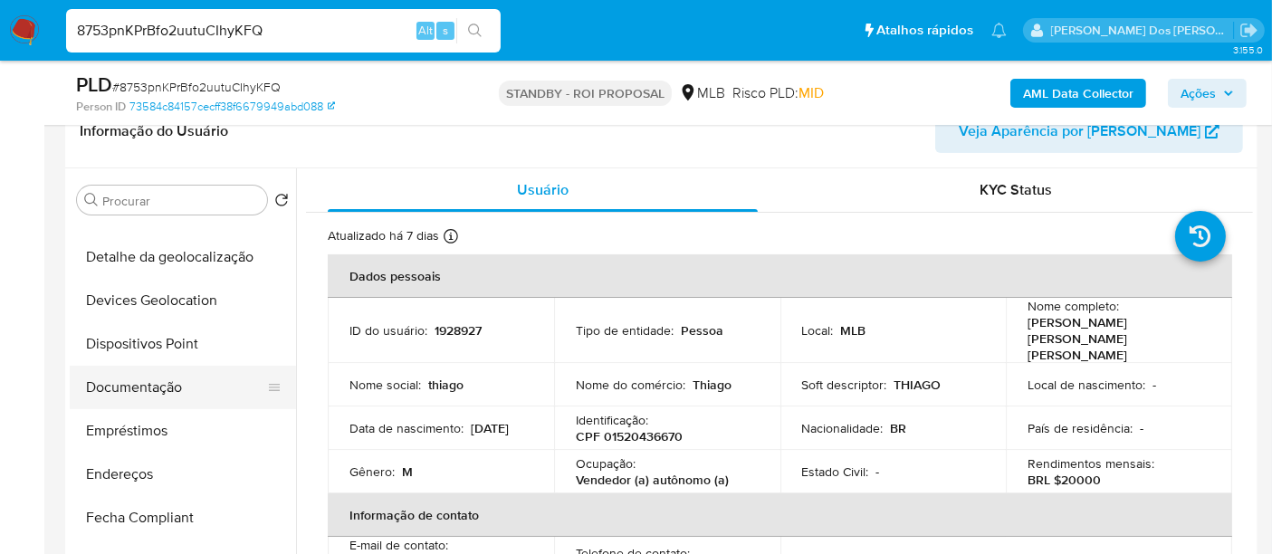
click at [141, 389] on button "Documentação" at bounding box center [176, 387] width 212 height 43
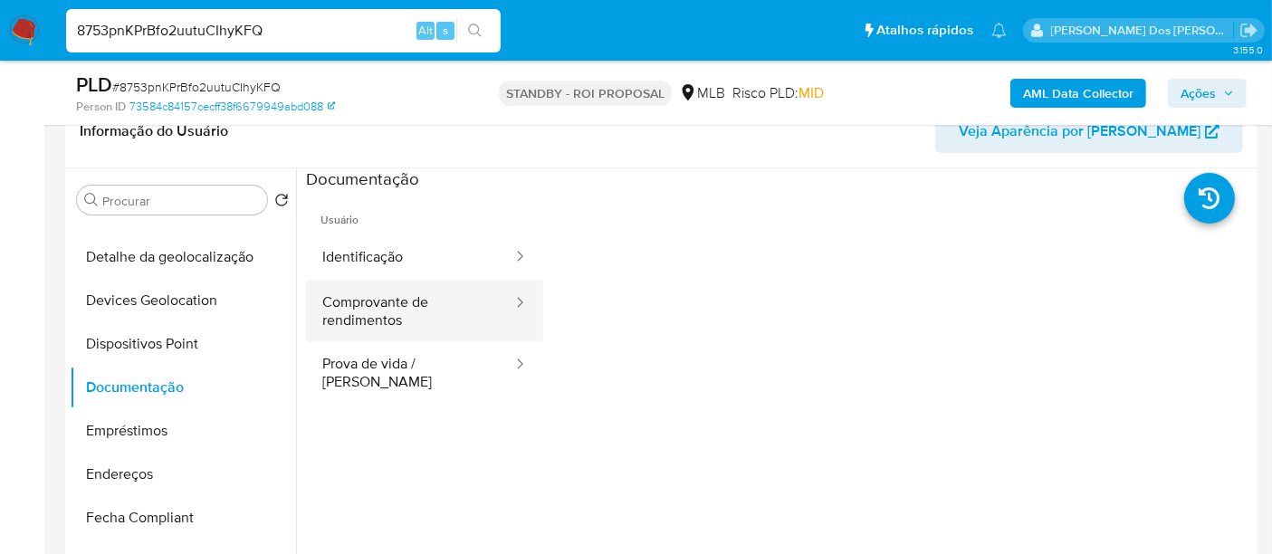
click at [368, 302] on button "Comprovante de rendimentos" at bounding box center [410, 312] width 208 height 62
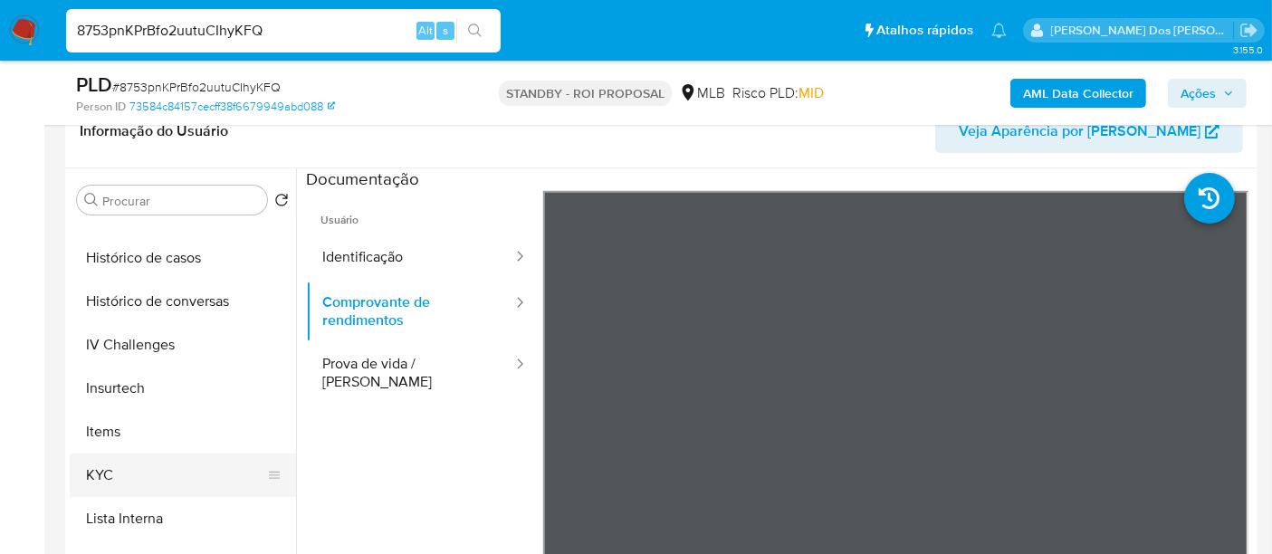
scroll to position [707, 0]
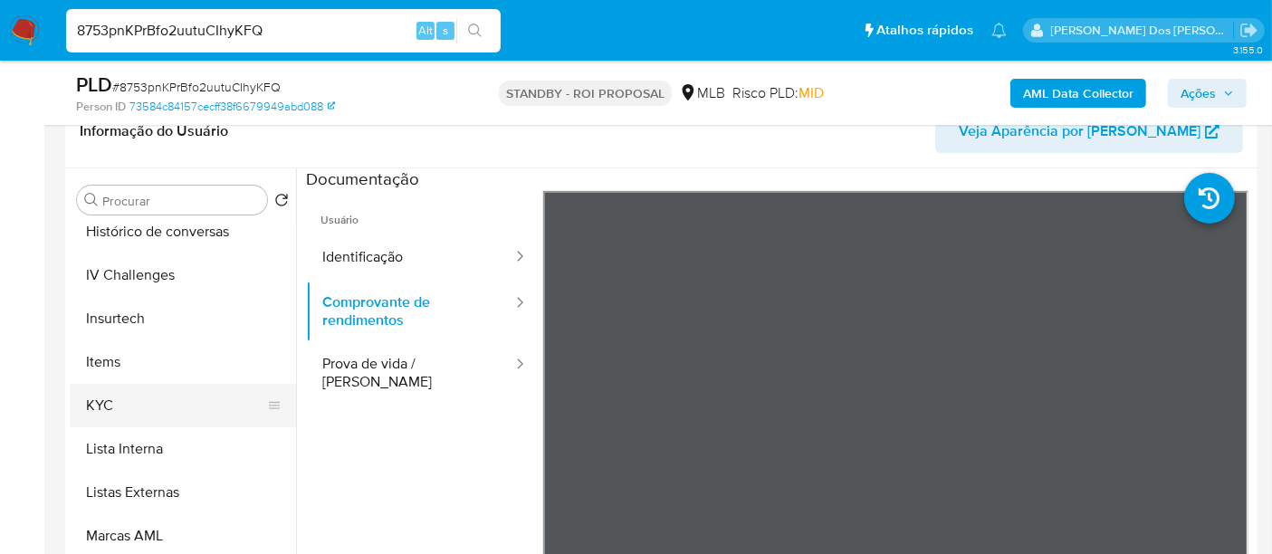
click at [103, 404] on button "KYC" at bounding box center [176, 405] width 212 height 43
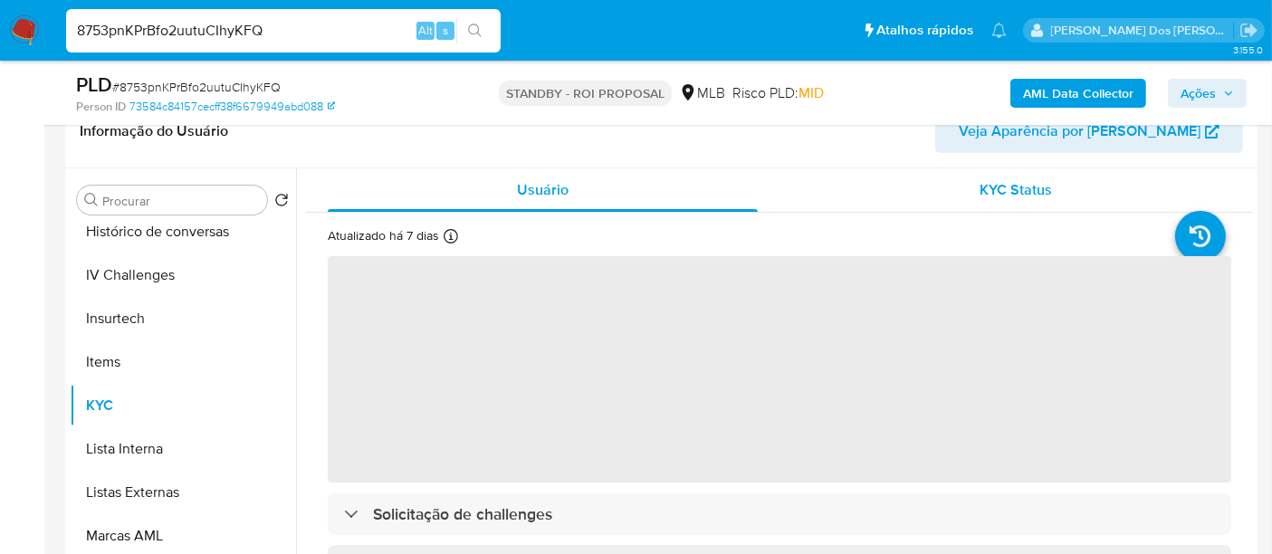
click at [995, 195] on span "KYC Status" at bounding box center [1017, 189] width 72 height 21
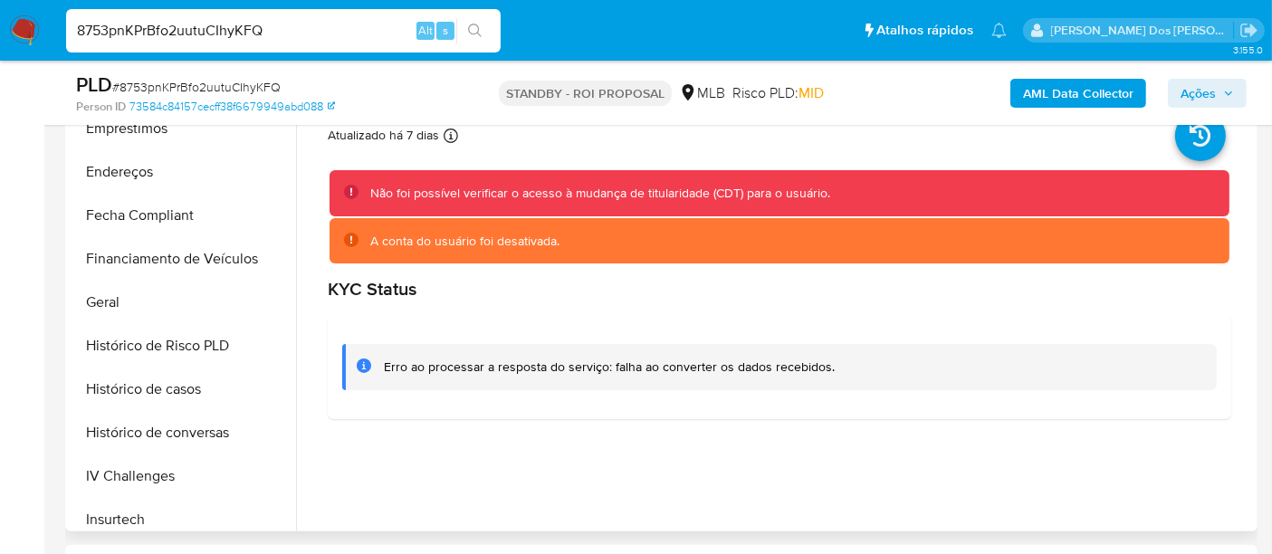
scroll to position [302, 0]
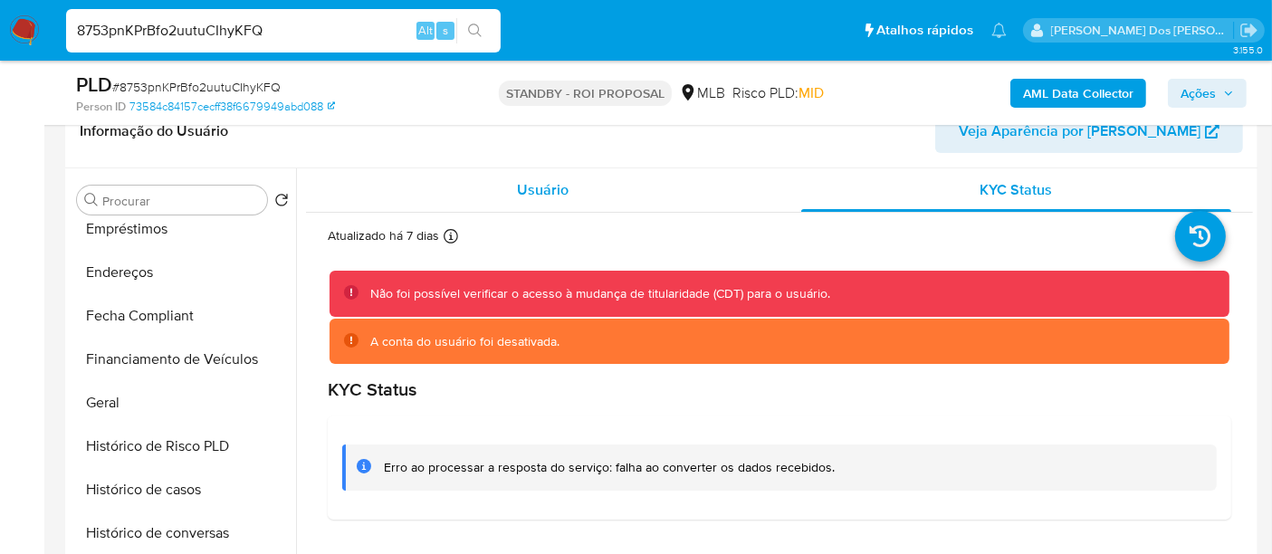
click at [533, 191] on span "Usuário" at bounding box center [543, 189] width 52 height 21
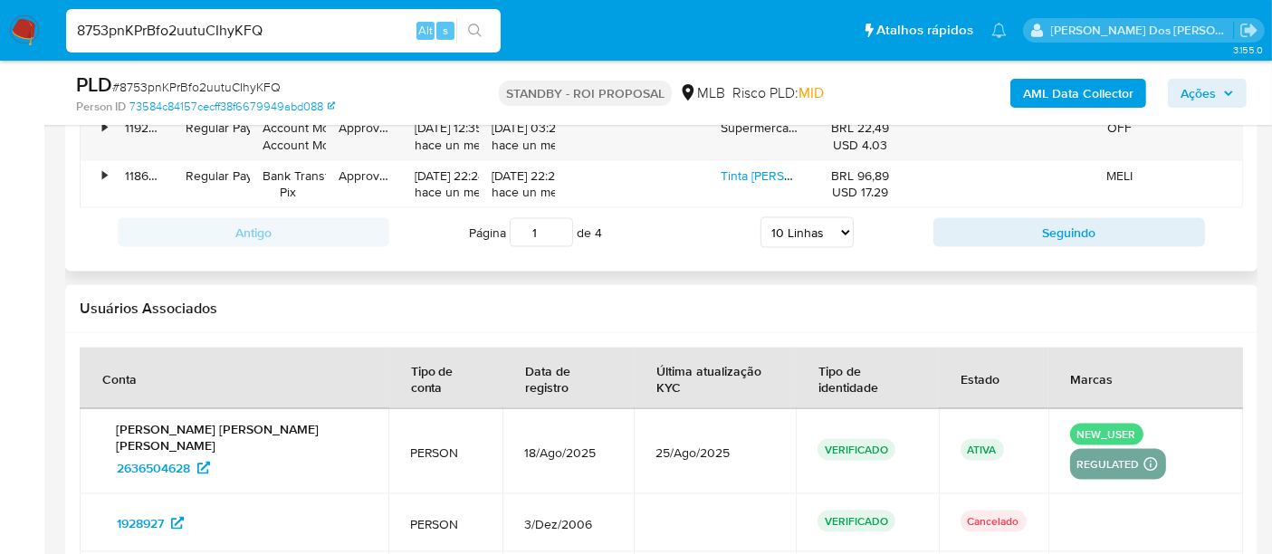
scroll to position [2707, 0]
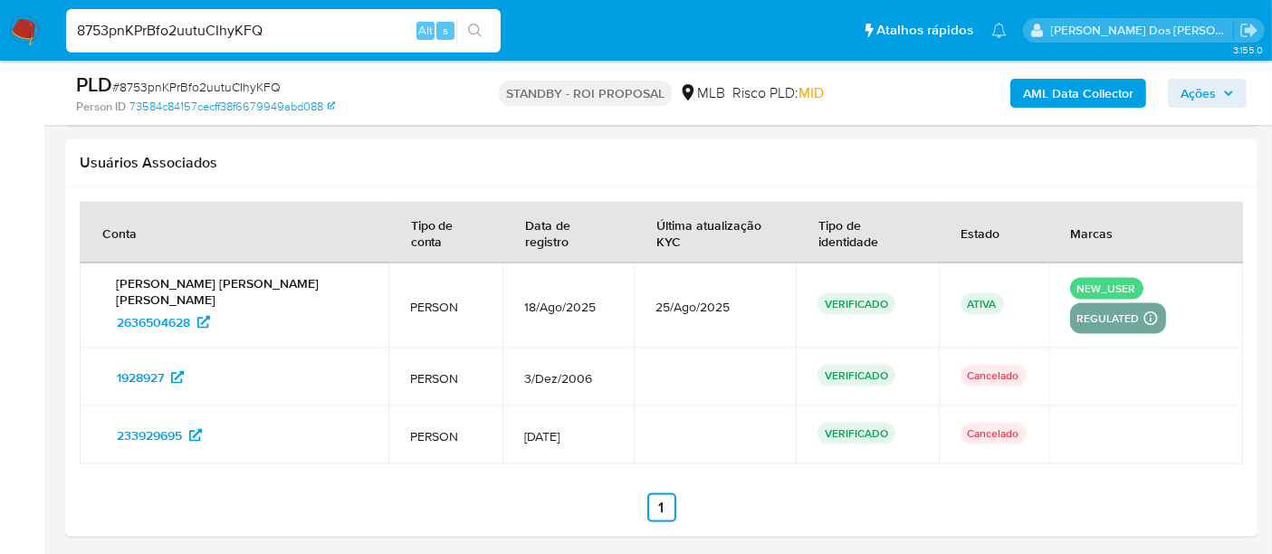
click at [276, 35] on input "8753pnKPrBfo2uutuCIhyKFQ" at bounding box center [283, 31] width 435 height 24
paste input "uxGFCVEGanzHhCFbhK9aKkUL"
type input "uxGFCVEGanzHhCFbhK9aKkUL"
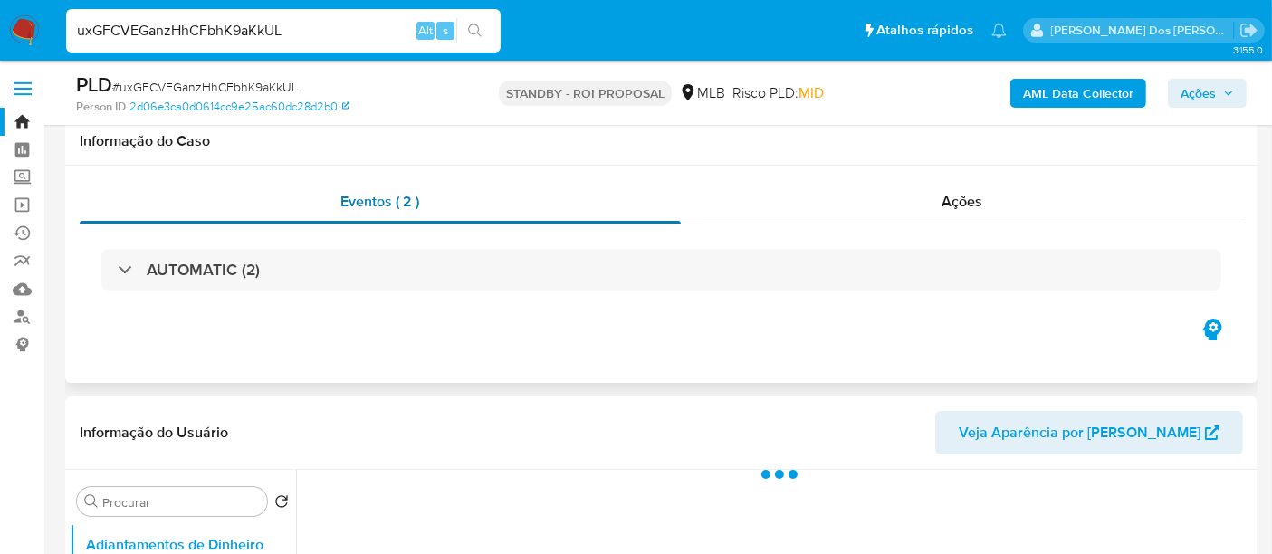
scroll to position [201, 0]
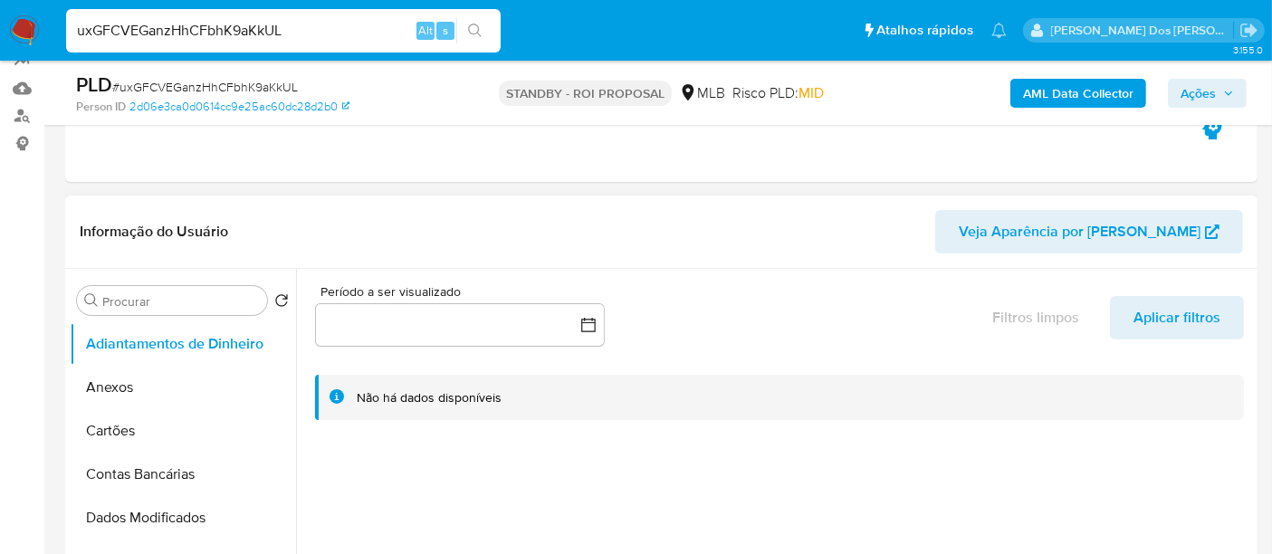
select select "10"
click at [229, 20] on input "uxGFCVEGanzHhCFbhK9aKkUL" at bounding box center [283, 31] width 435 height 24
click at [230, 20] on input "uxGFCVEGanzHhCFbhK9aKkUL" at bounding box center [283, 31] width 435 height 24
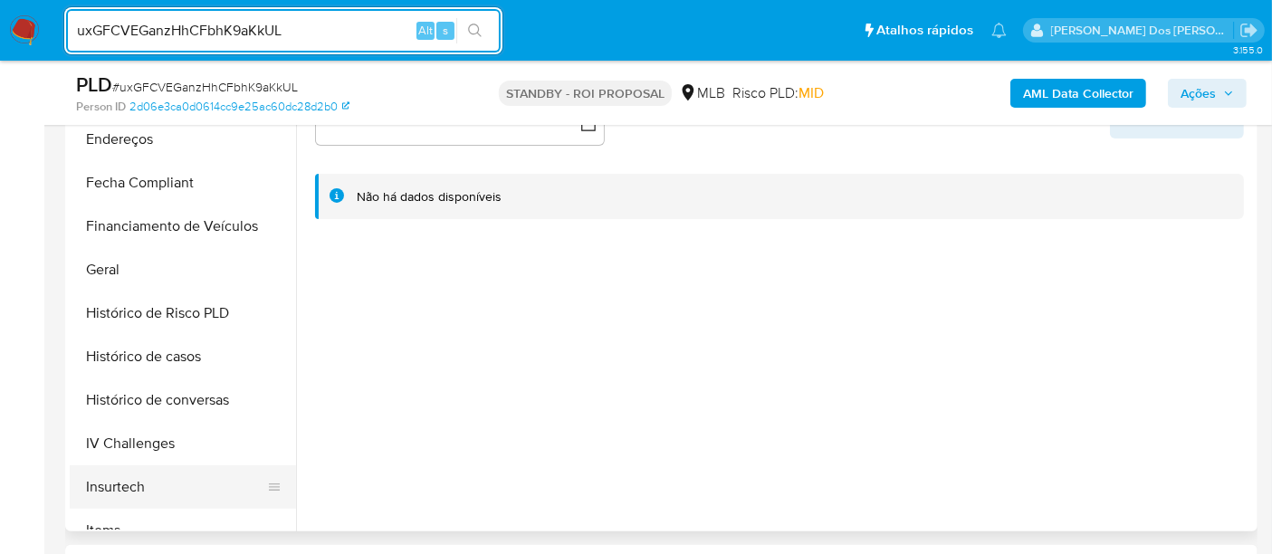
scroll to position [603, 0]
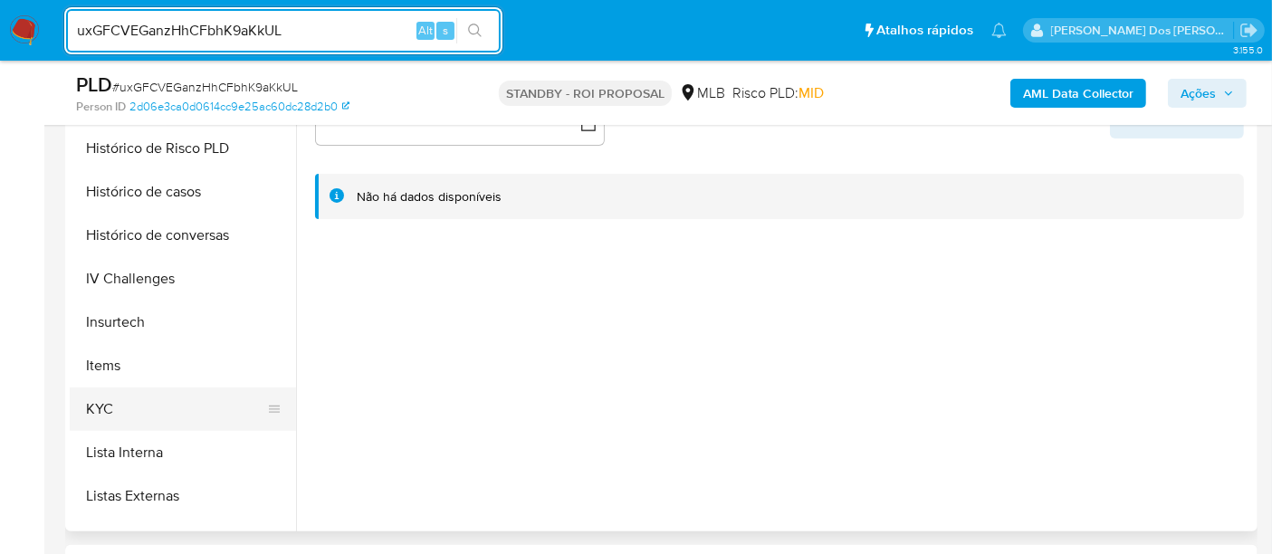
click at [96, 393] on button "KYC" at bounding box center [176, 409] width 212 height 43
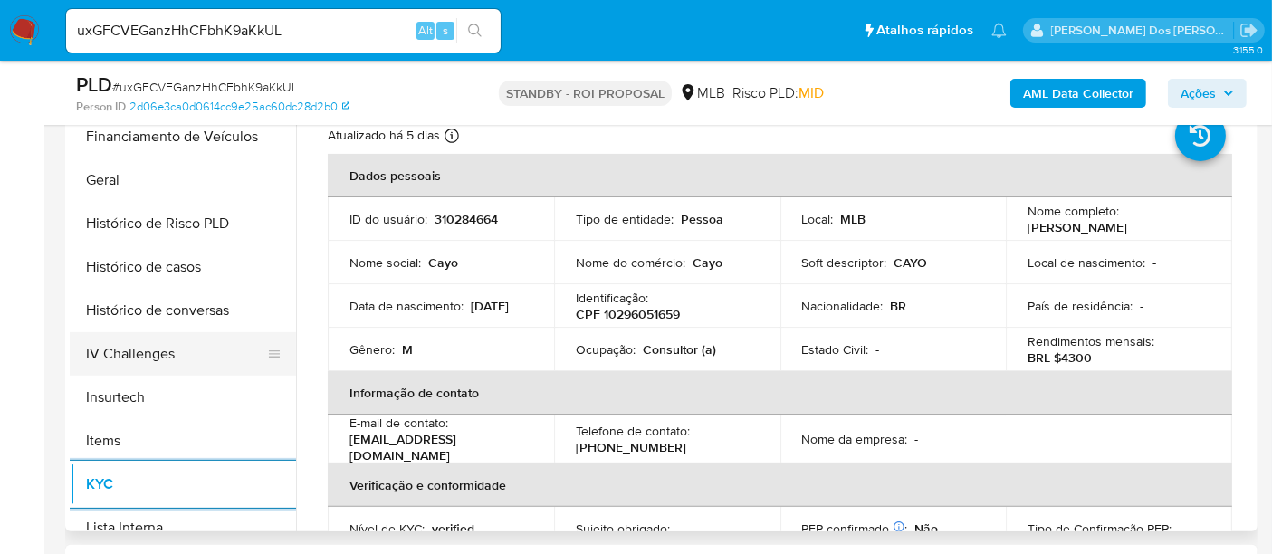
scroll to position [503, 0]
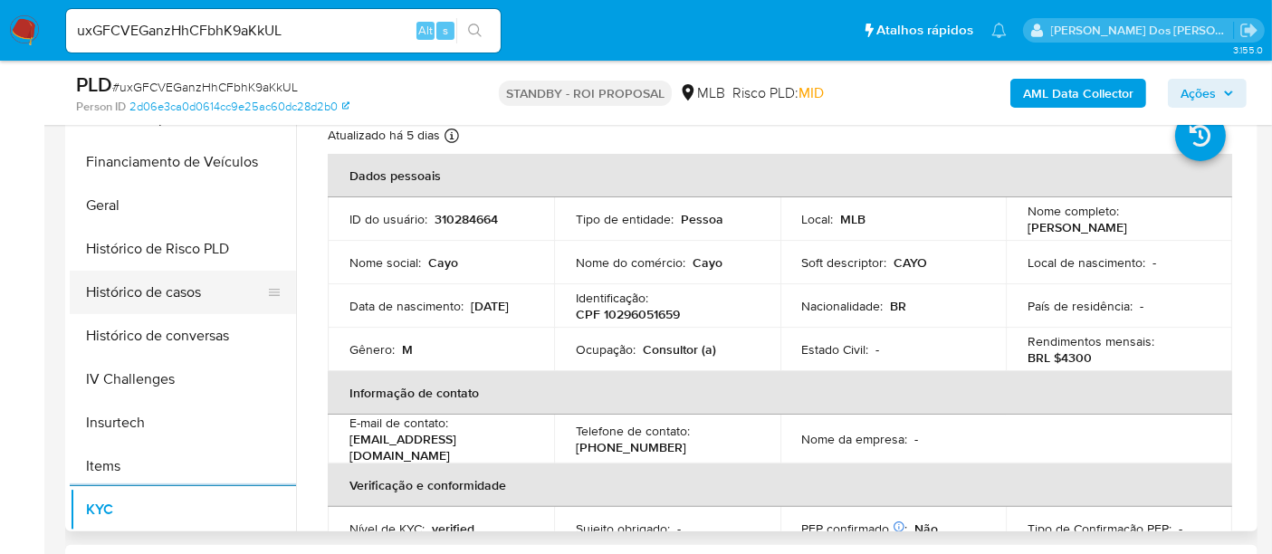
click at [149, 301] on button "Histórico de casos" at bounding box center [176, 292] width 212 height 43
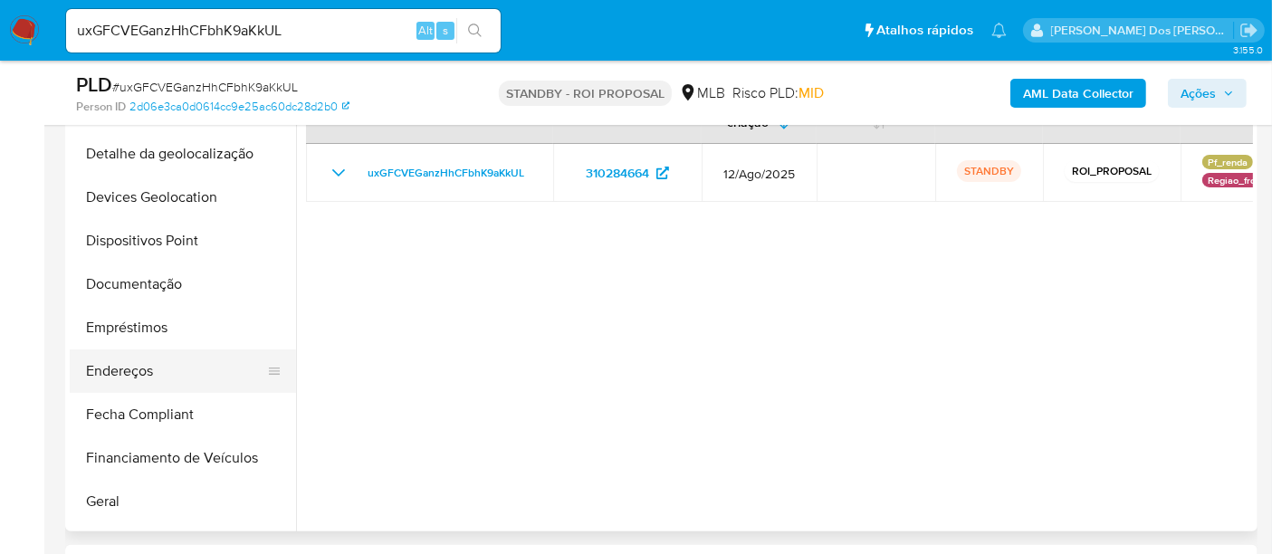
scroll to position [201, 0]
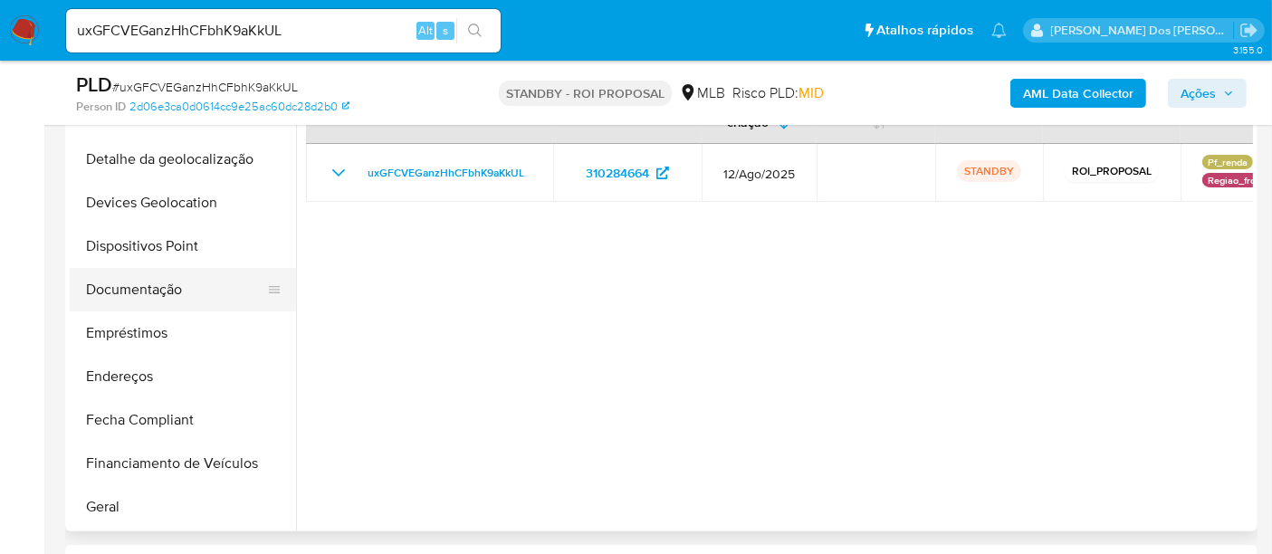
click at [159, 279] on button "Documentação" at bounding box center [176, 289] width 212 height 43
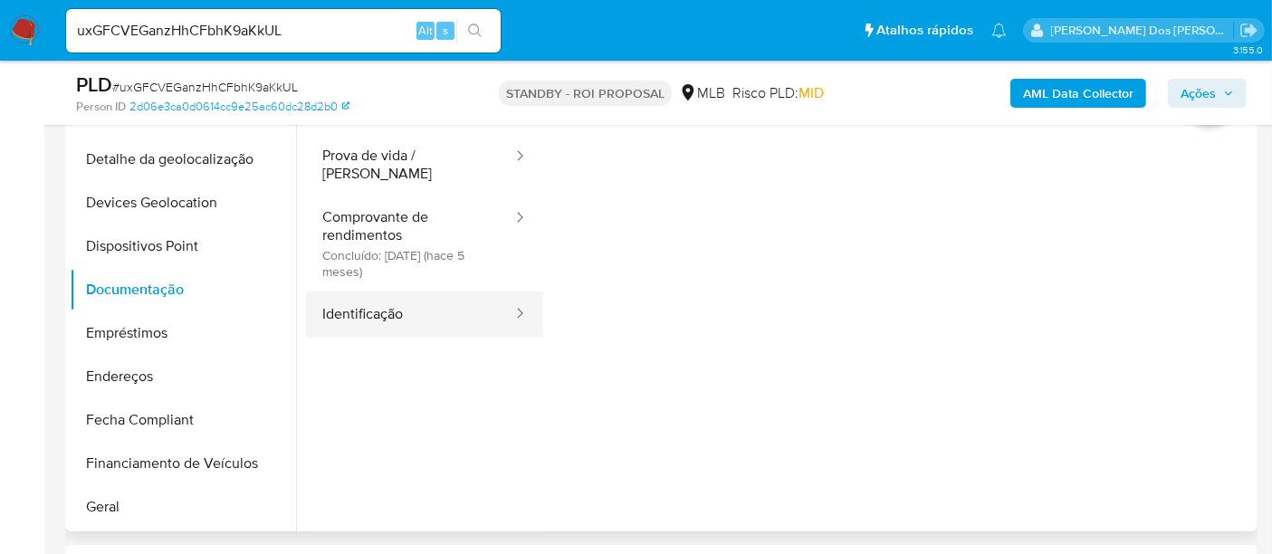
click at [441, 296] on button "Identificação" at bounding box center [410, 315] width 208 height 46
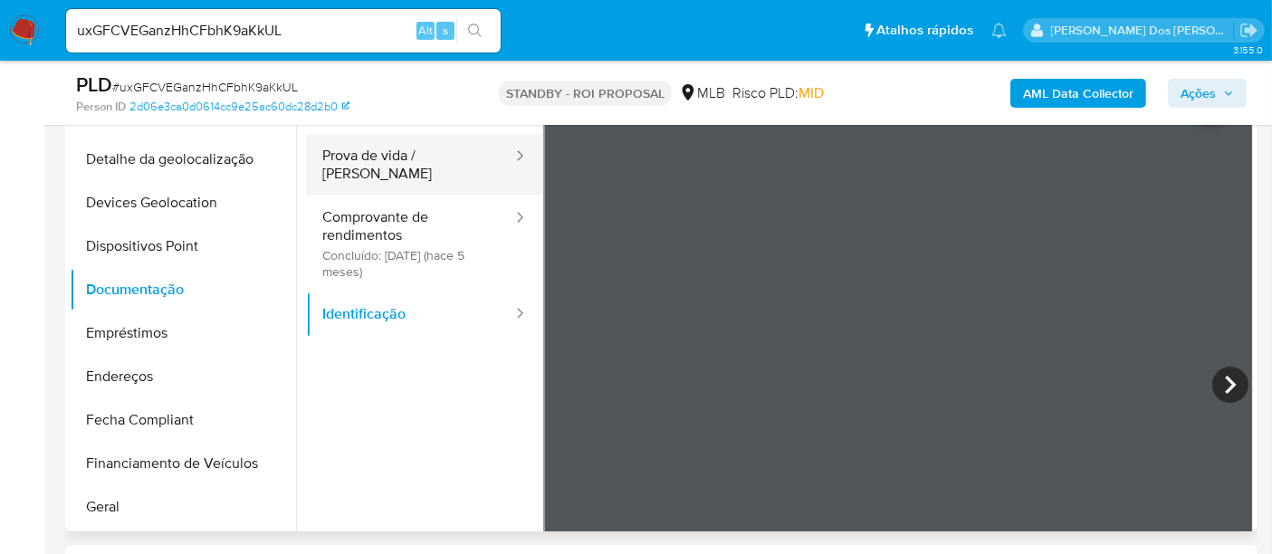
click at [394, 158] on button "Prova de vida / [PERSON_NAME]" at bounding box center [410, 165] width 208 height 62
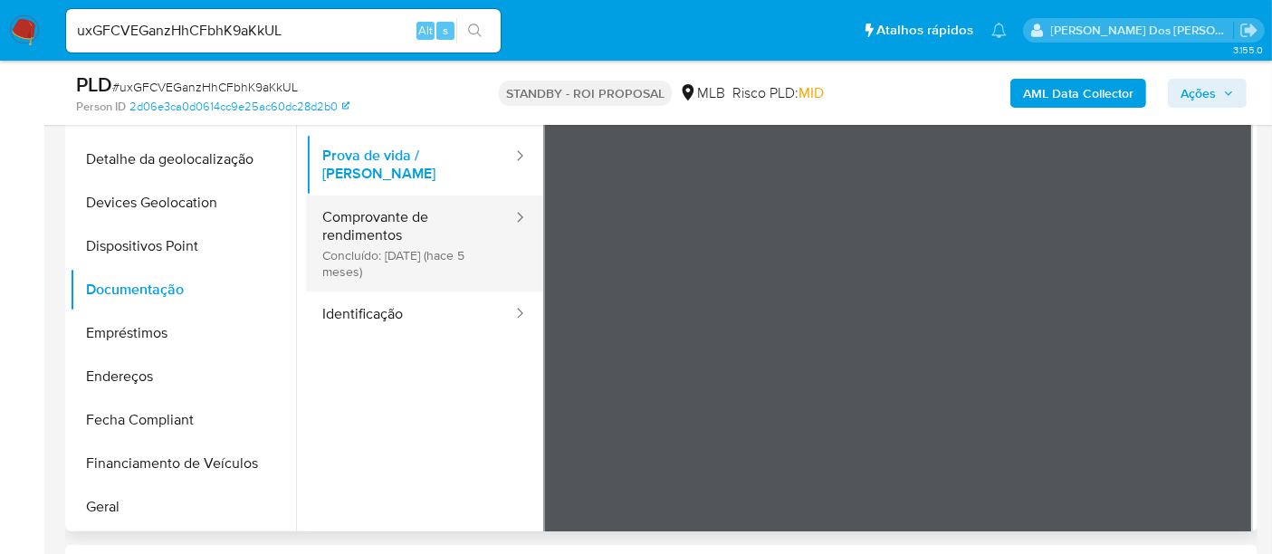
click at [371, 226] on button "Comprovante de rendimentos Concluído: [DATE] (hace 5 meses)" at bounding box center [410, 244] width 208 height 96
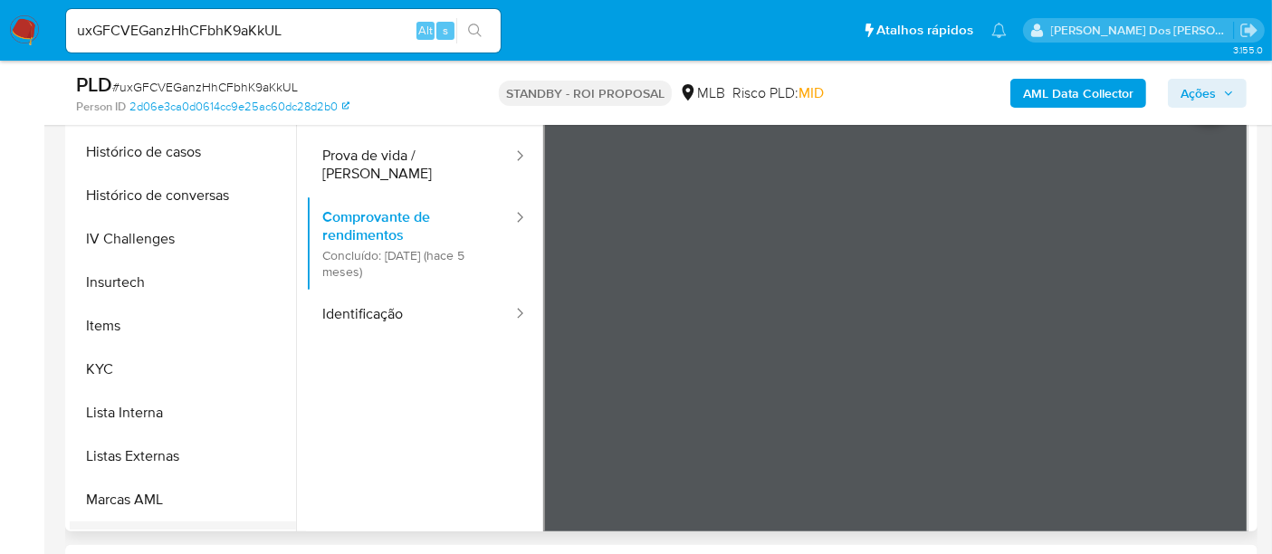
scroll to position [804, 0]
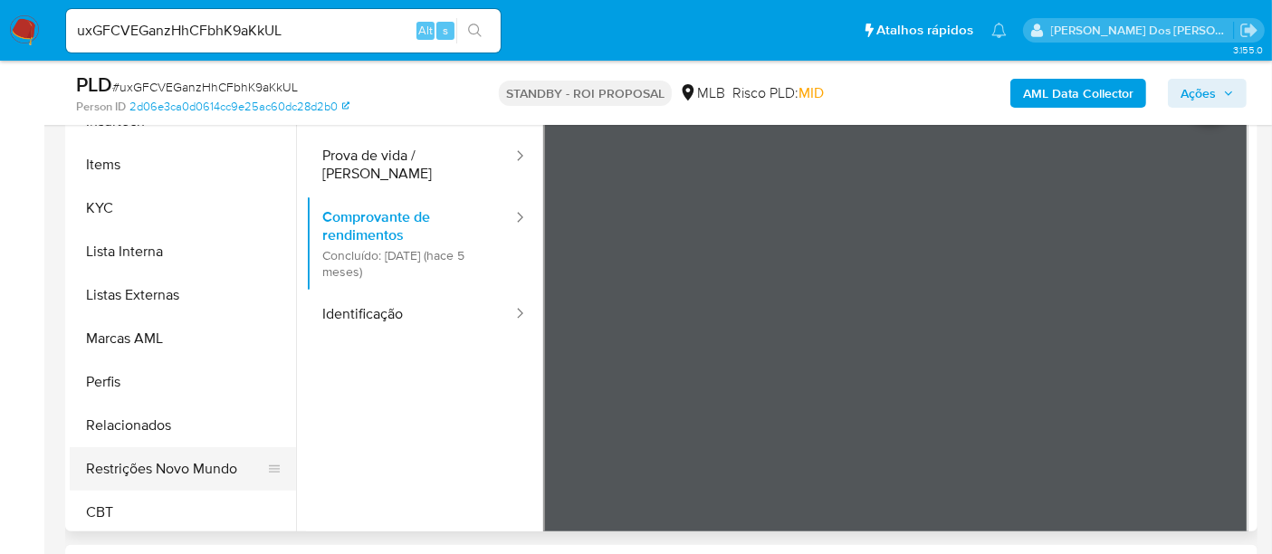
click at [167, 459] on button "Restrições Novo Mundo" at bounding box center [176, 468] width 212 height 43
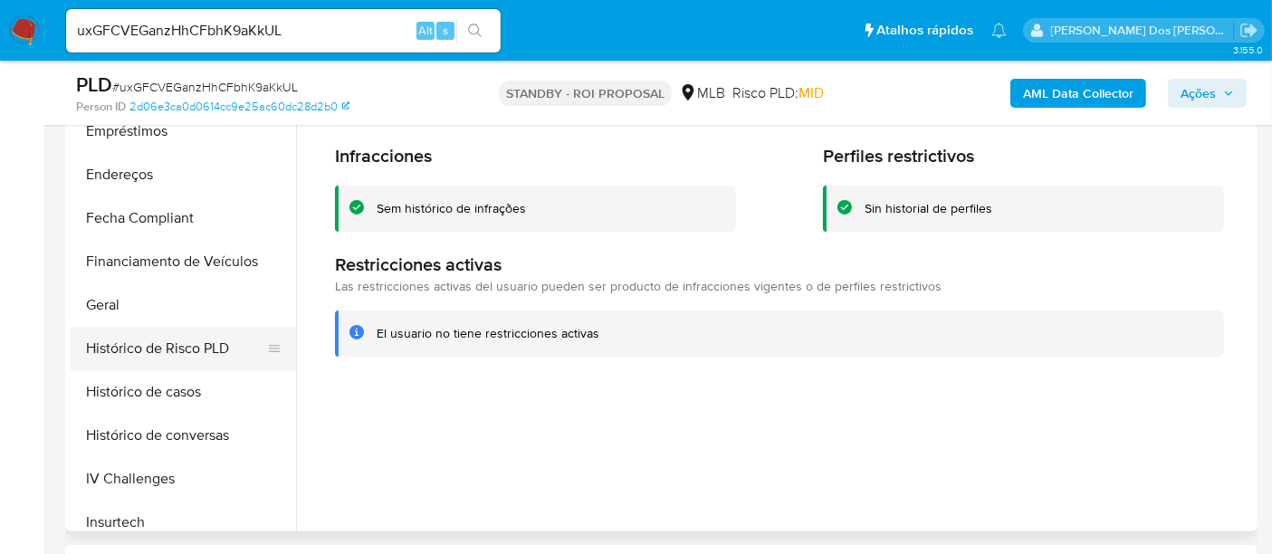
scroll to position [402, 0]
click at [106, 312] on button "Geral" at bounding box center [176, 305] width 212 height 43
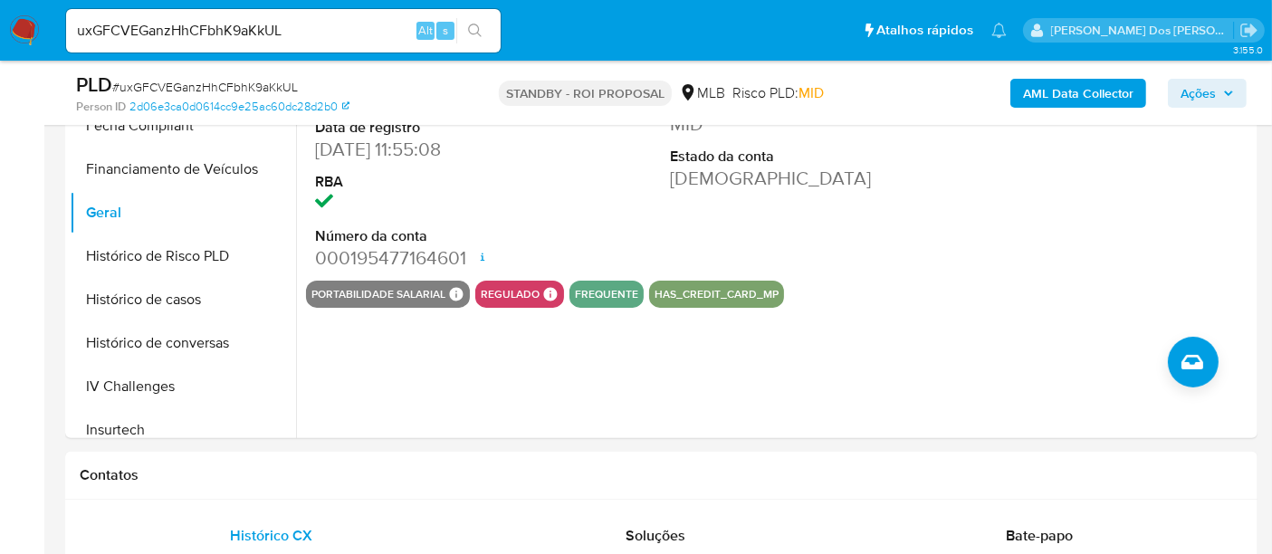
scroll to position [302, 0]
